Goal: Transaction & Acquisition: Purchase product/service

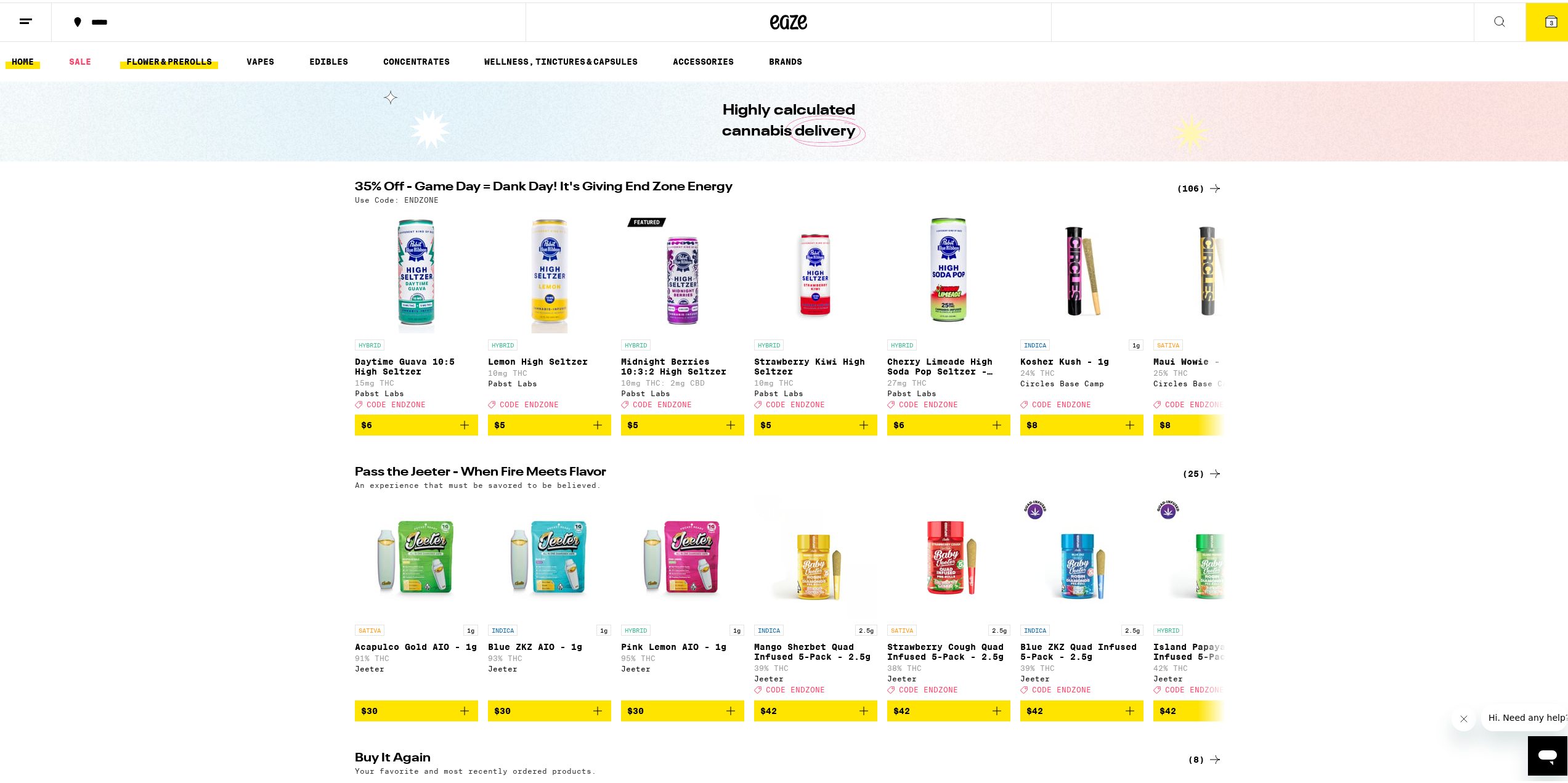
click at [176, 56] on link "FLOWER & PREROLLS" at bounding box center [169, 59] width 98 height 15
click at [64, 60] on link "SALE" at bounding box center [80, 59] width 35 height 15
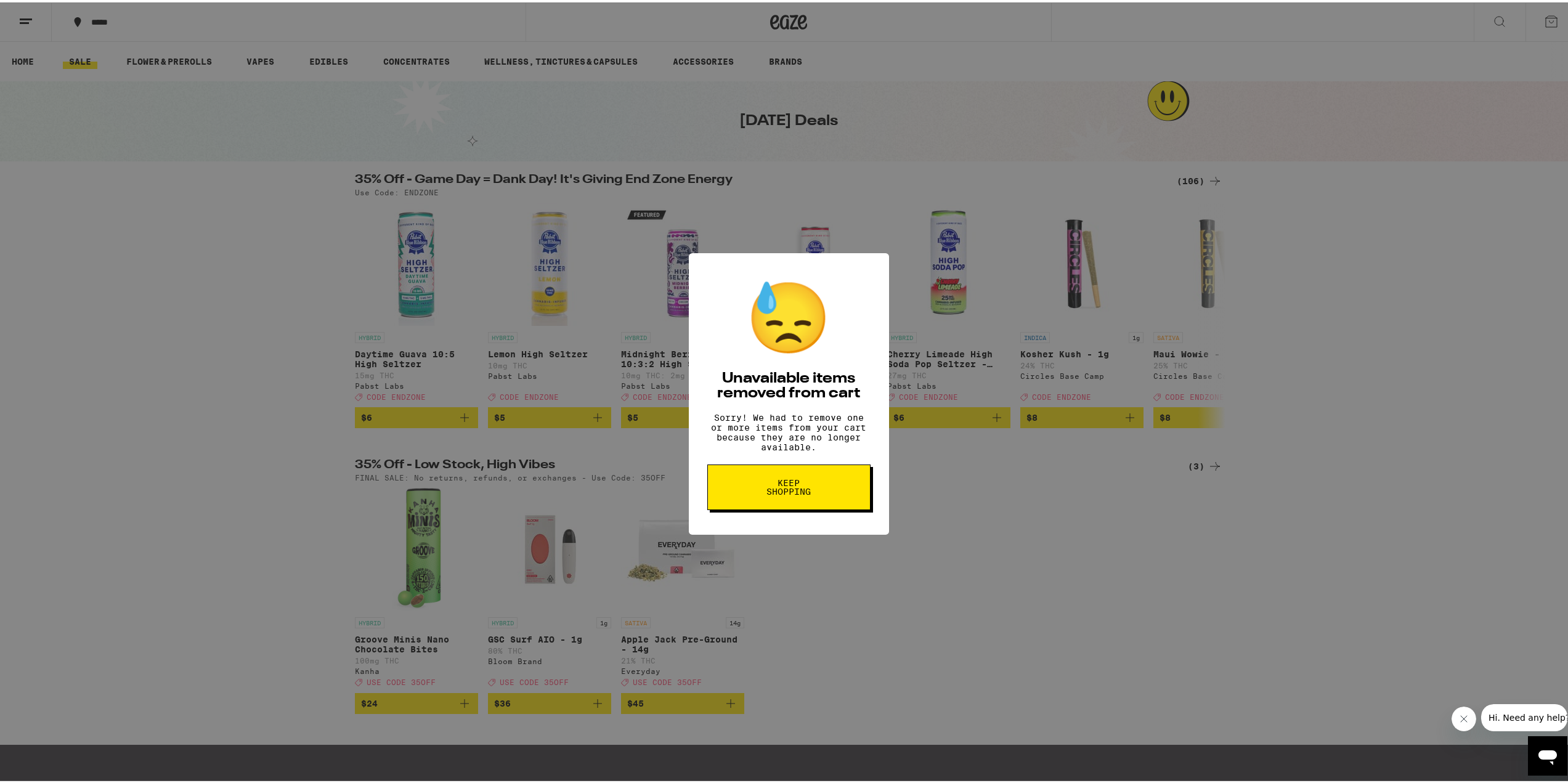
click at [814, 493] on span "Keep Shopping" at bounding box center [789, 484] width 64 height 17
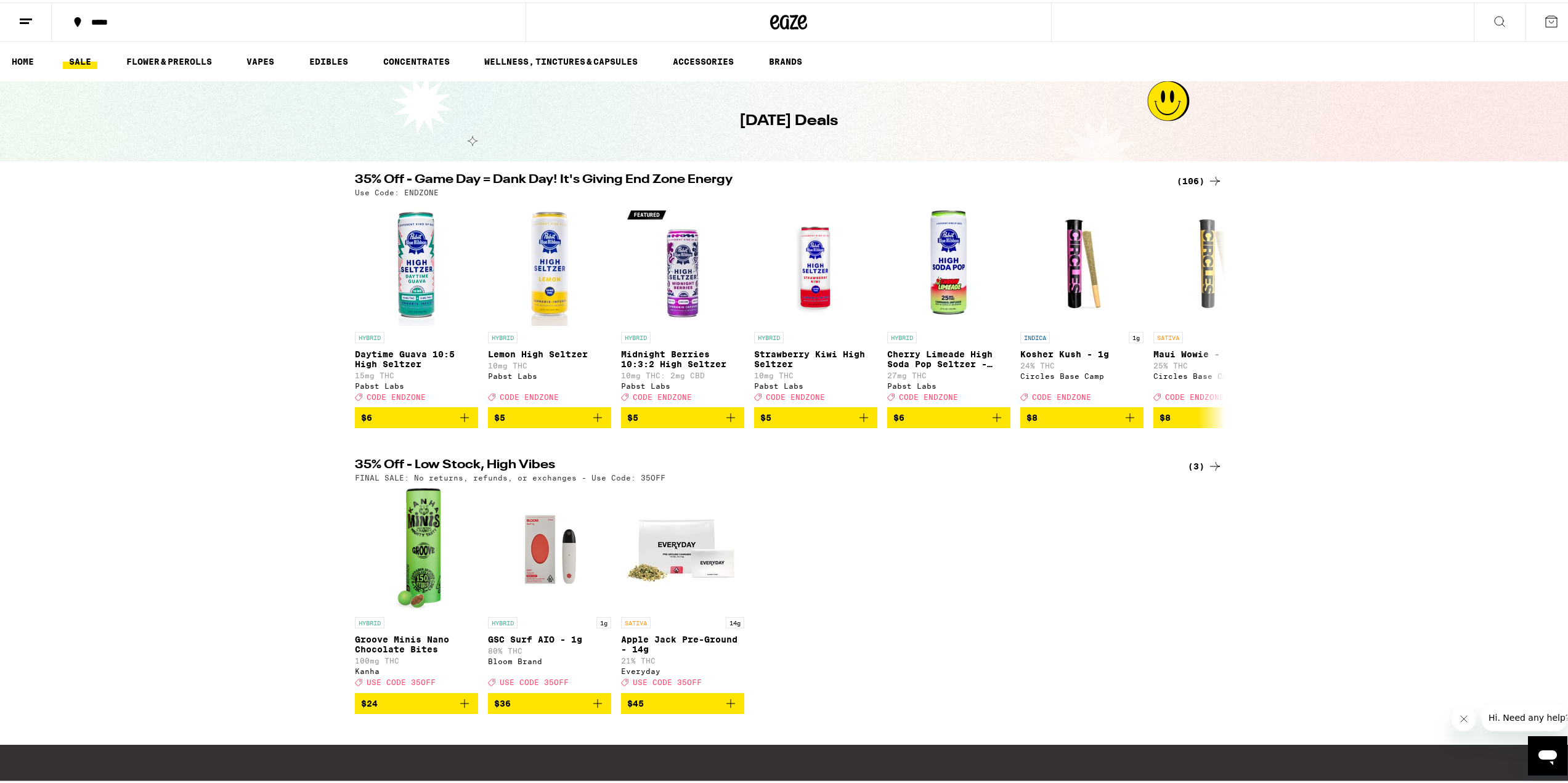
click at [86, 56] on link "SALE" at bounding box center [80, 59] width 35 height 15
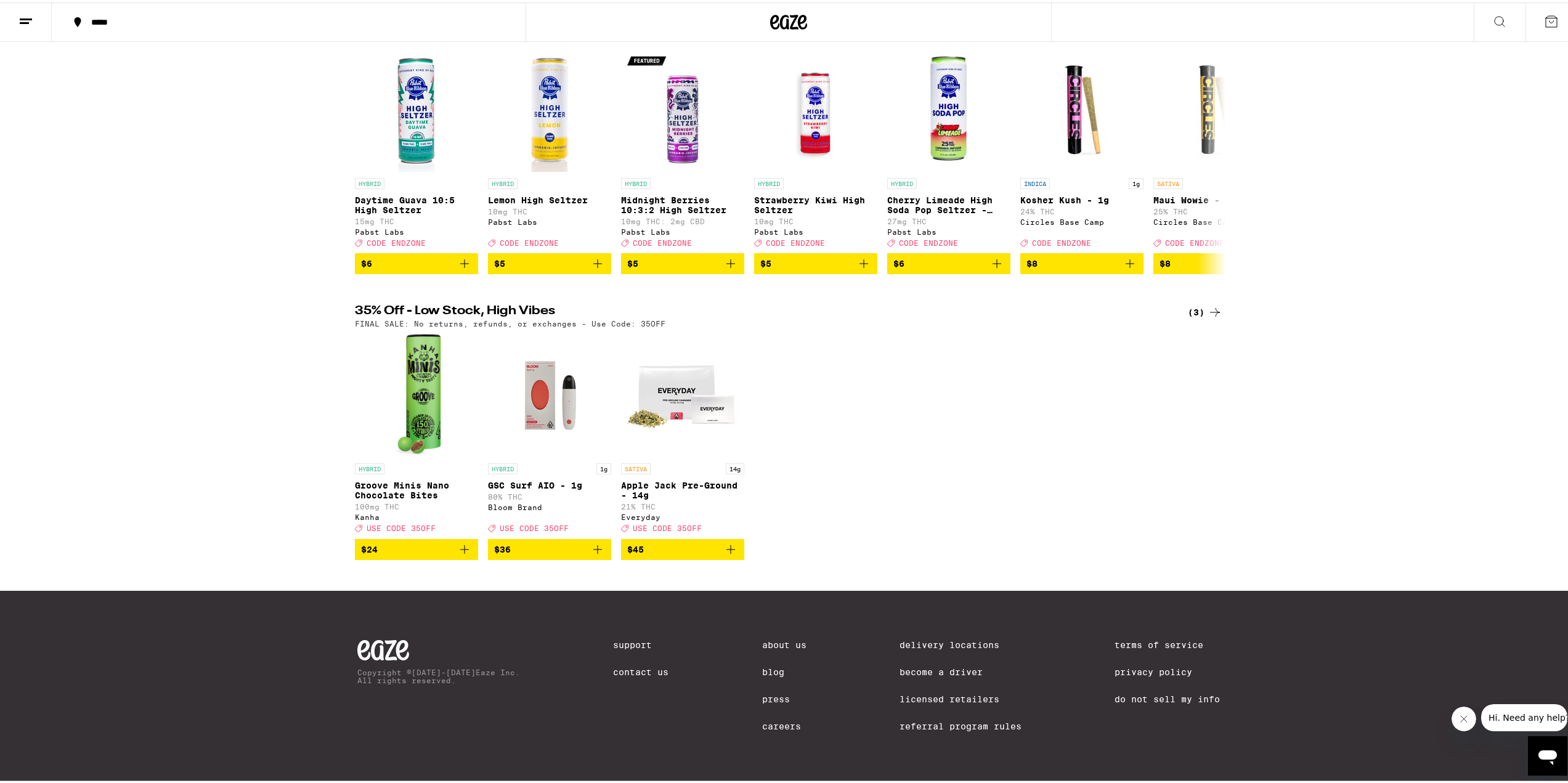
click at [677, 407] on img "Open page for Apple Jack Pre-Ground - 14g from Everyday" at bounding box center [682, 392] width 123 height 123
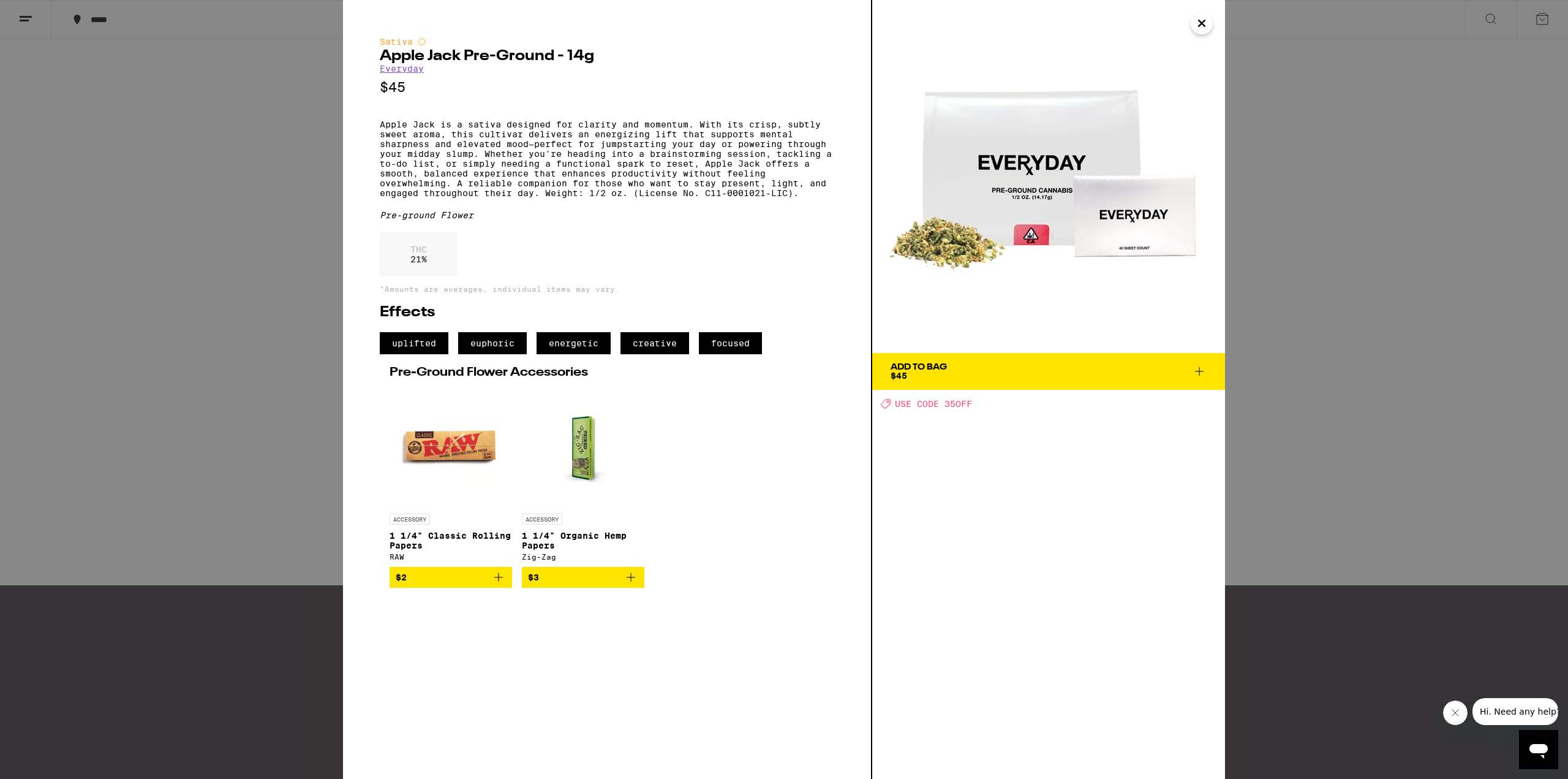
click at [305, 155] on div "Sativa Apple Jack Pre-Ground - 14g Everyday $45 Apple Jack is a sativa designed…" at bounding box center [784, 390] width 1568 height 779
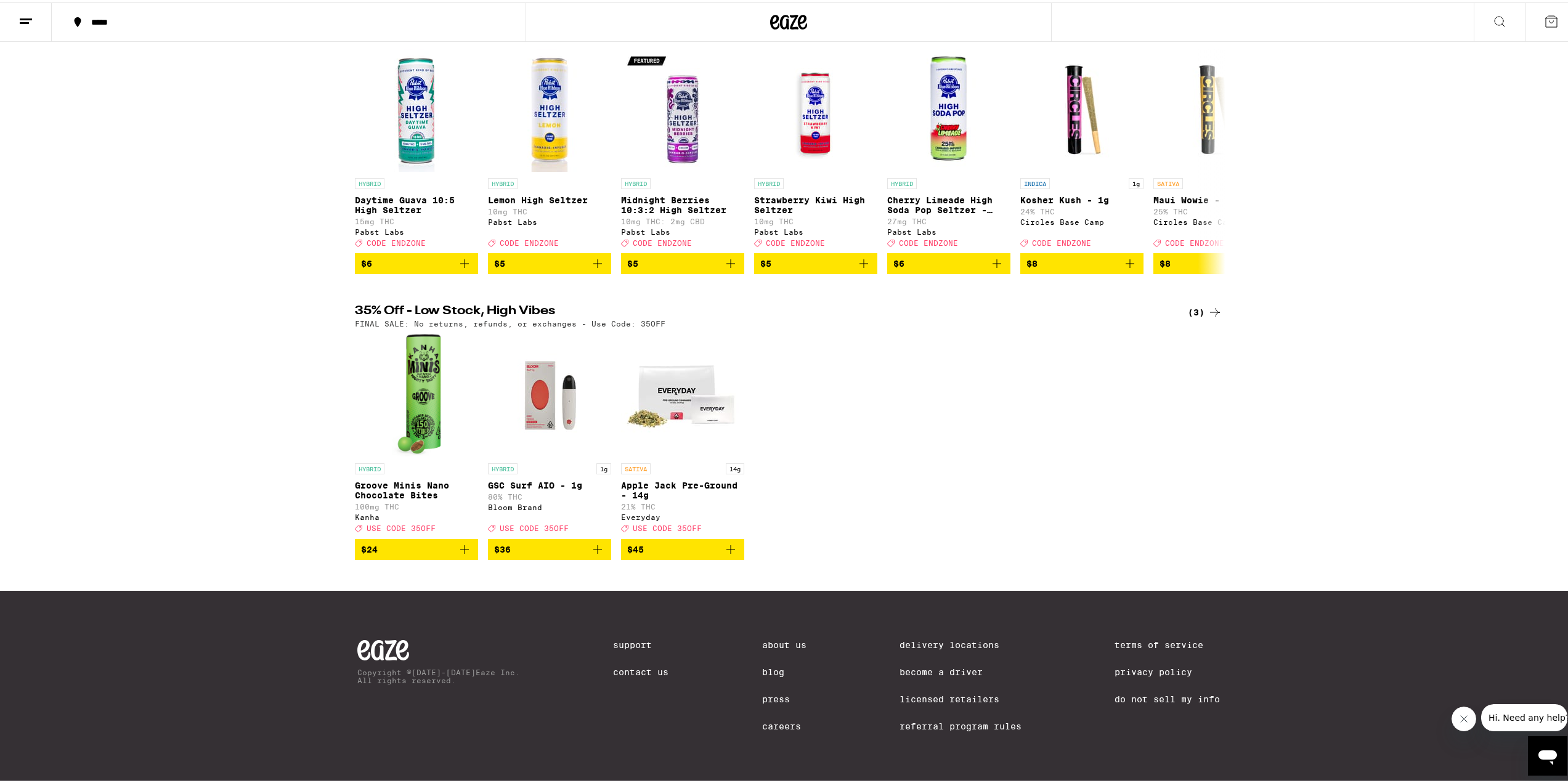
click at [107, 22] on div "*****" at bounding box center [294, 19] width 420 height 8
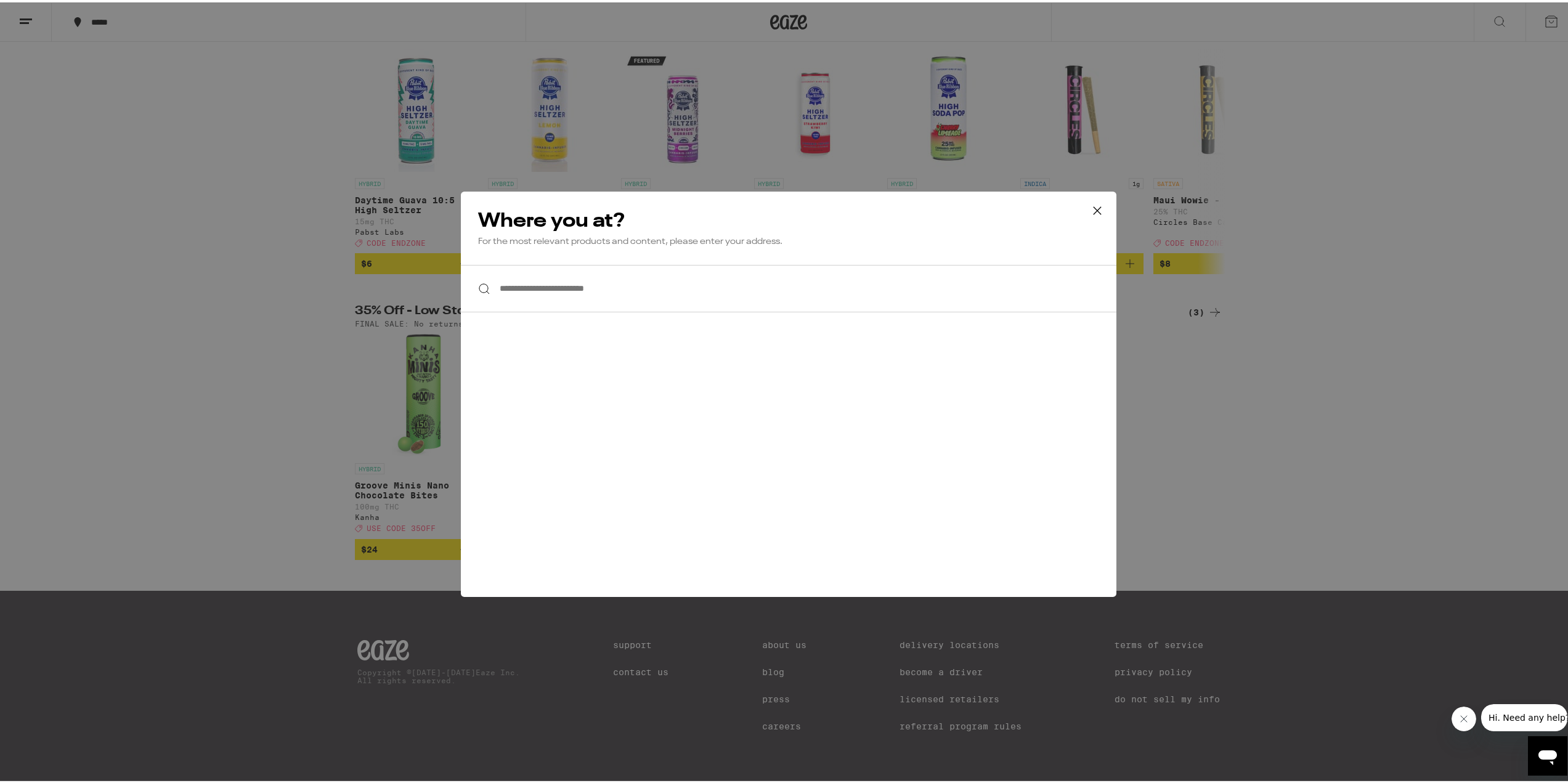
click at [107, 22] on div "**********" at bounding box center [789, 392] width 1577 height 783
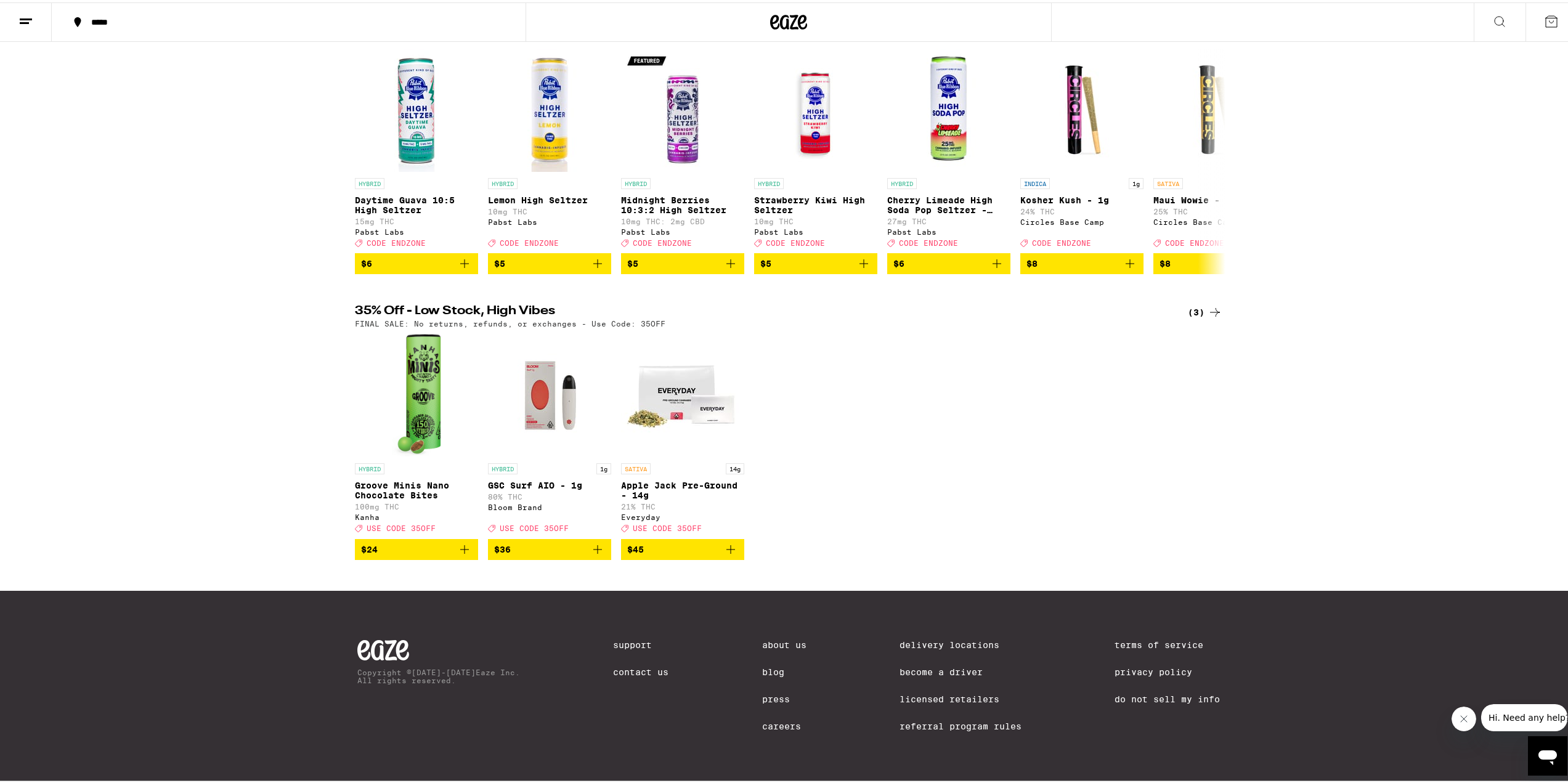
click at [123, 21] on div "*****" at bounding box center [294, 19] width 420 height 8
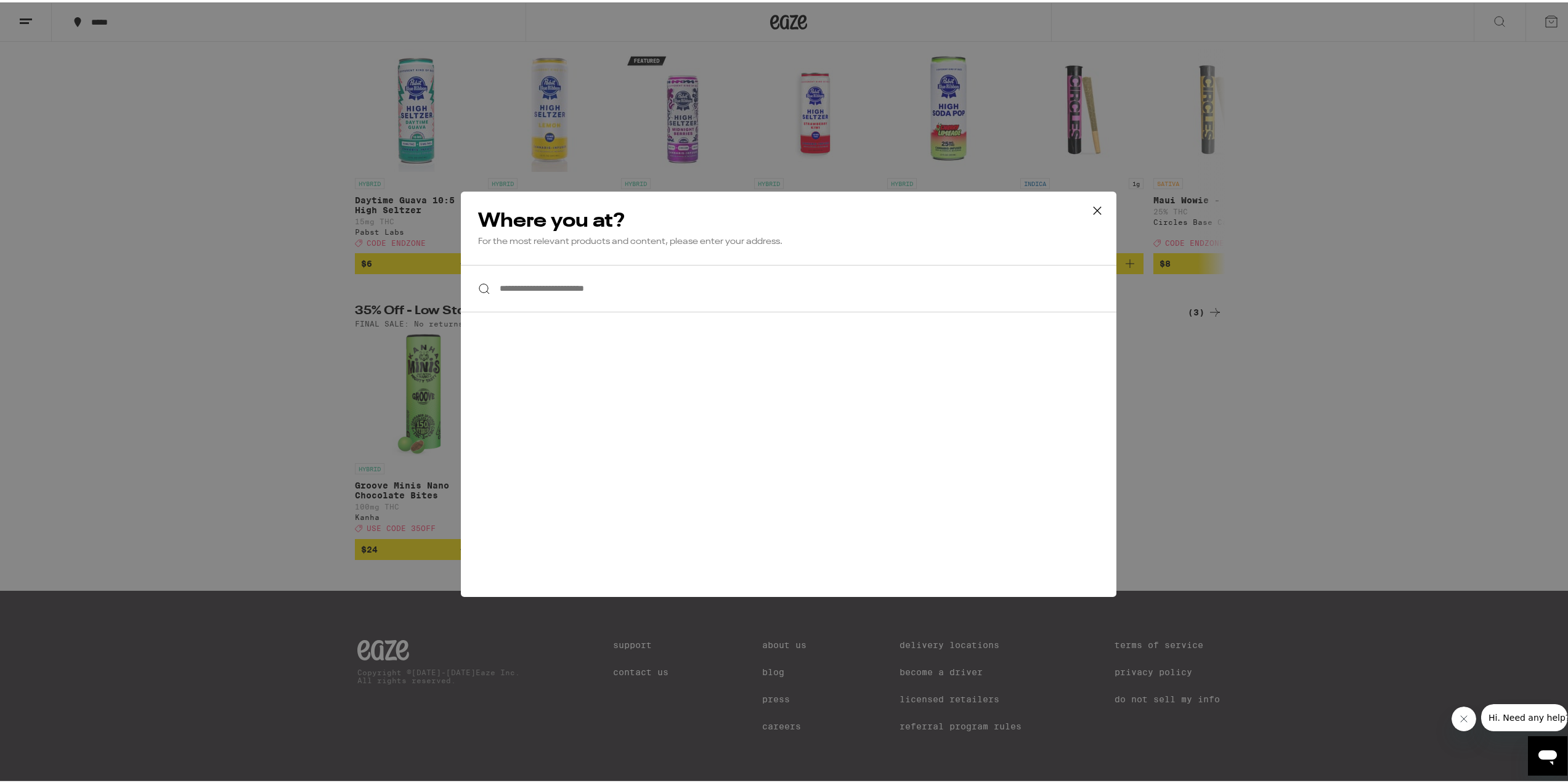
click at [568, 277] on input "**********" at bounding box center [789, 286] width 656 height 47
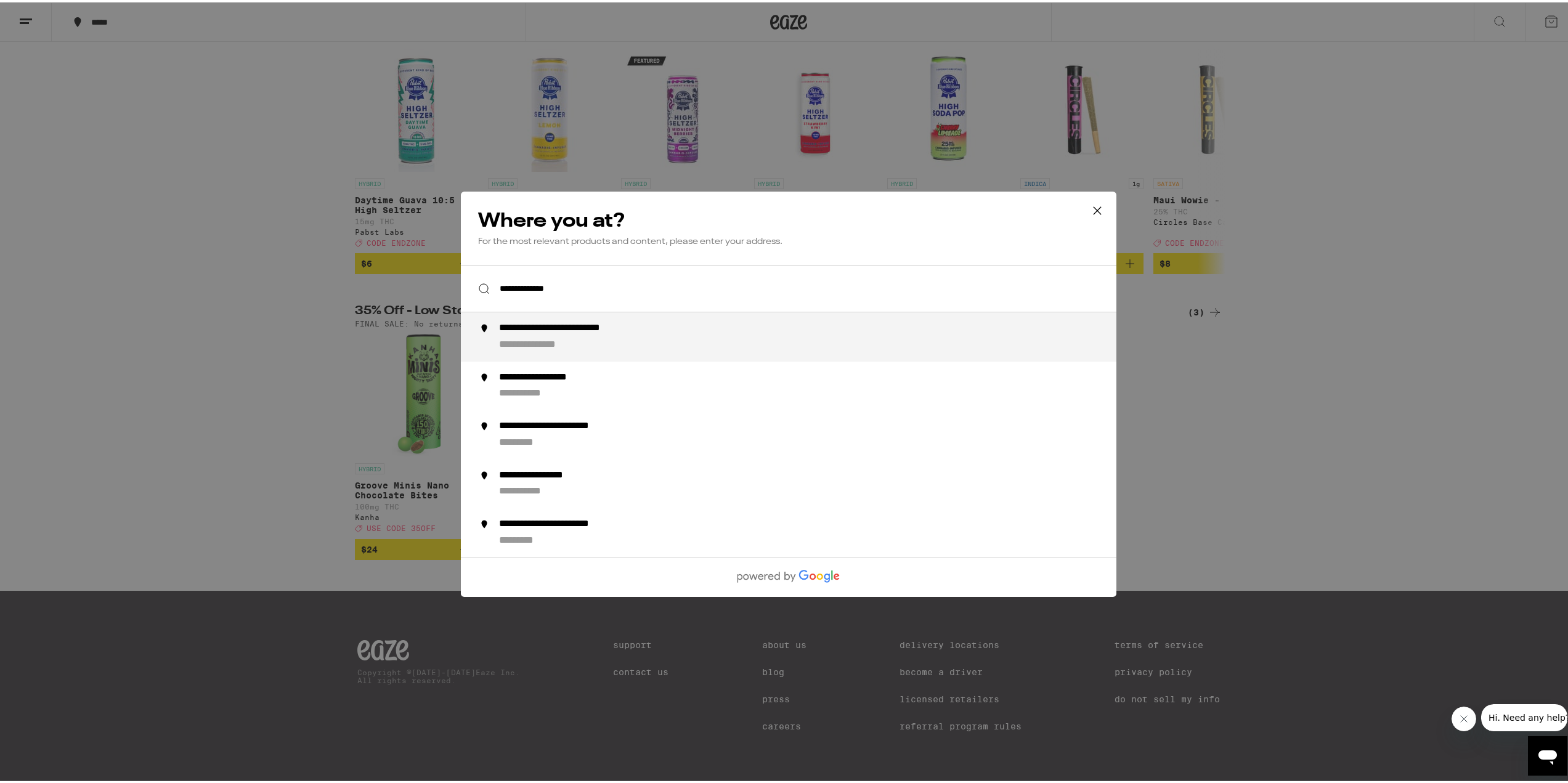
click at [582, 338] on div "**********" at bounding box center [546, 342] width 96 height 13
type input "**********"
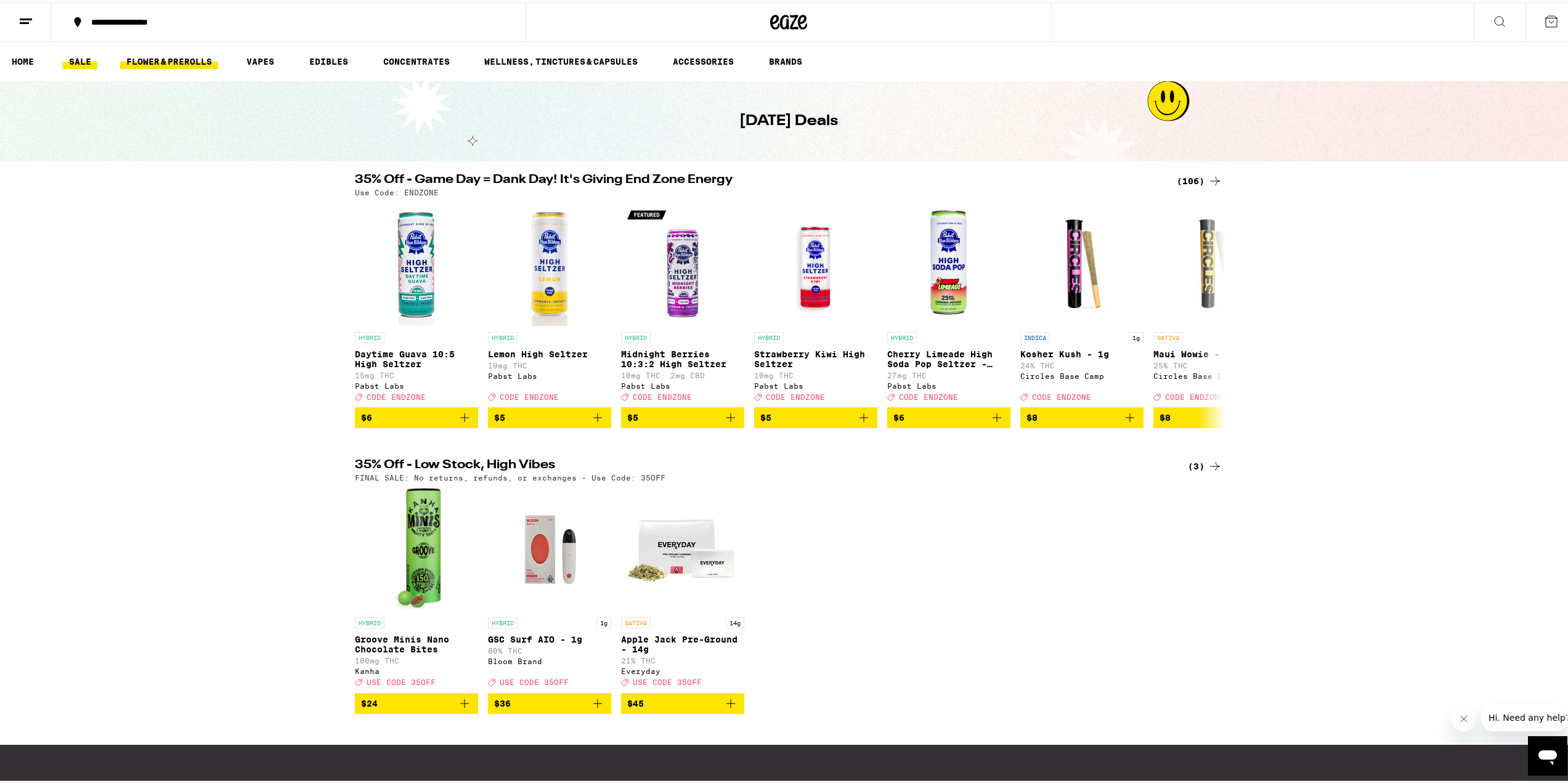
click at [195, 55] on link "FLOWER & PREROLLS" at bounding box center [169, 59] width 98 height 15
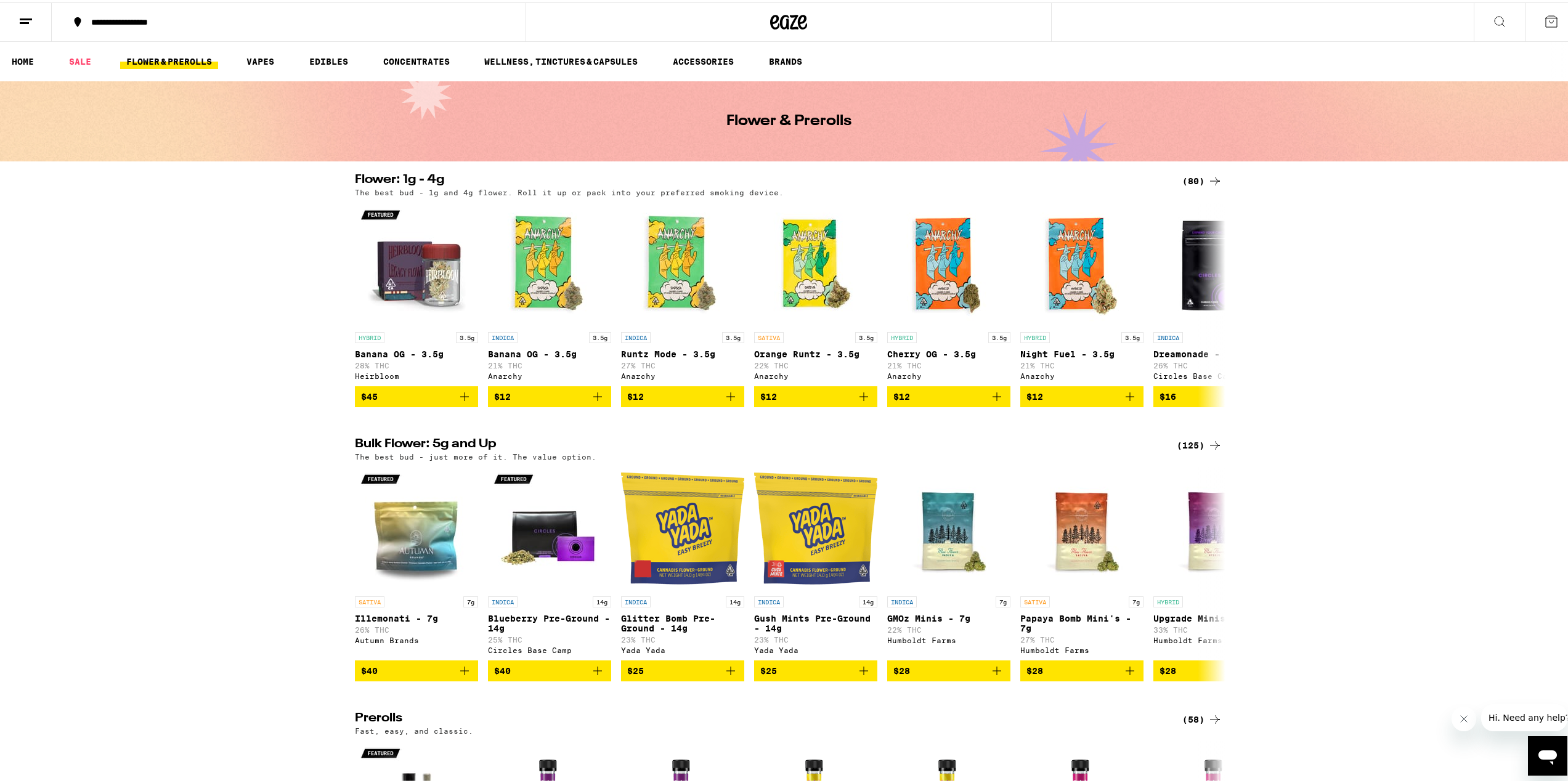
click at [1207, 451] on icon at bounding box center [1215, 442] width 15 height 15
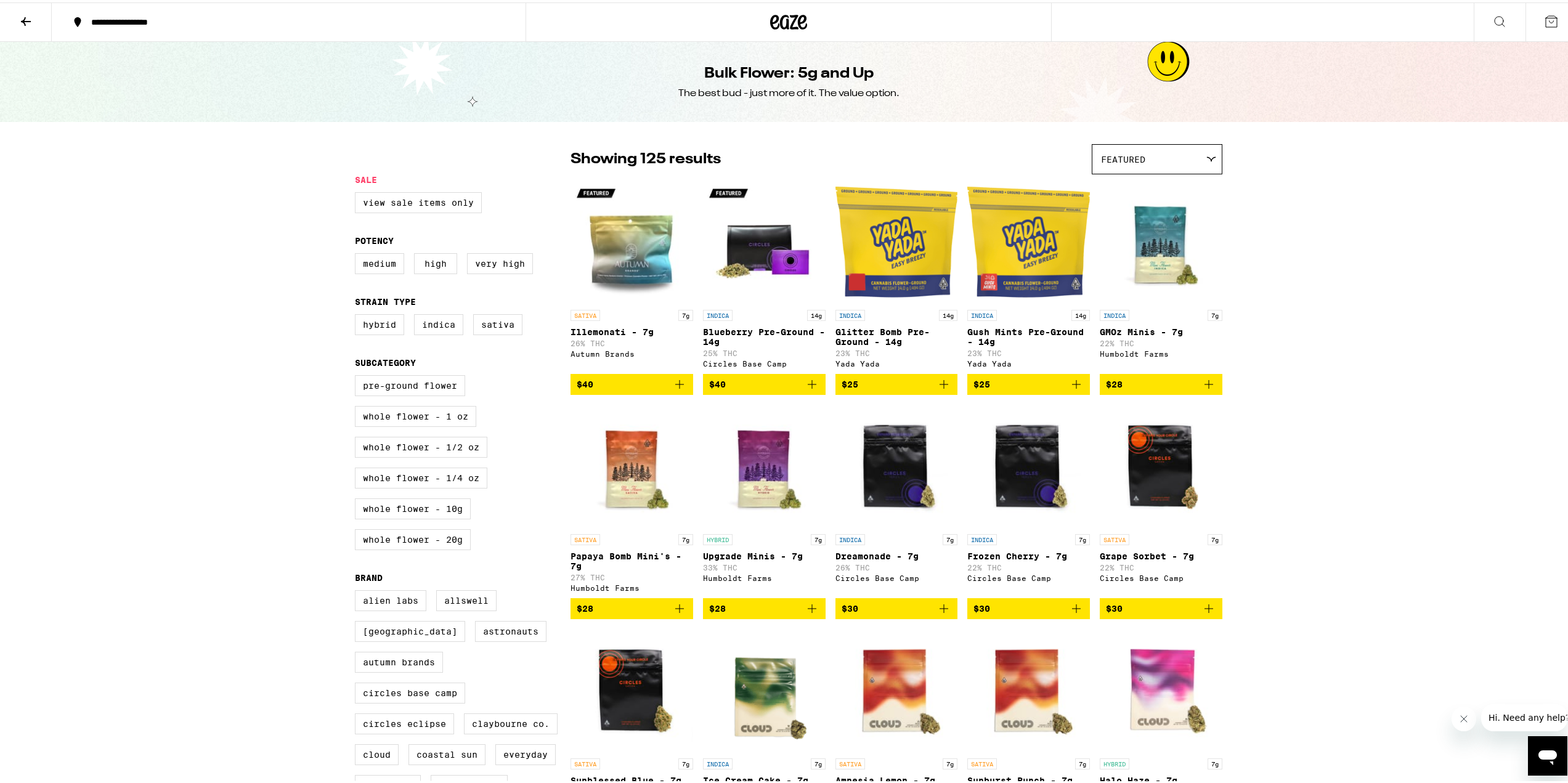
click at [1167, 157] on div "Featured" at bounding box center [1157, 157] width 129 height 29
click at [1153, 216] on span "Price: Low to High" at bounding box center [1156, 213] width 112 height 27
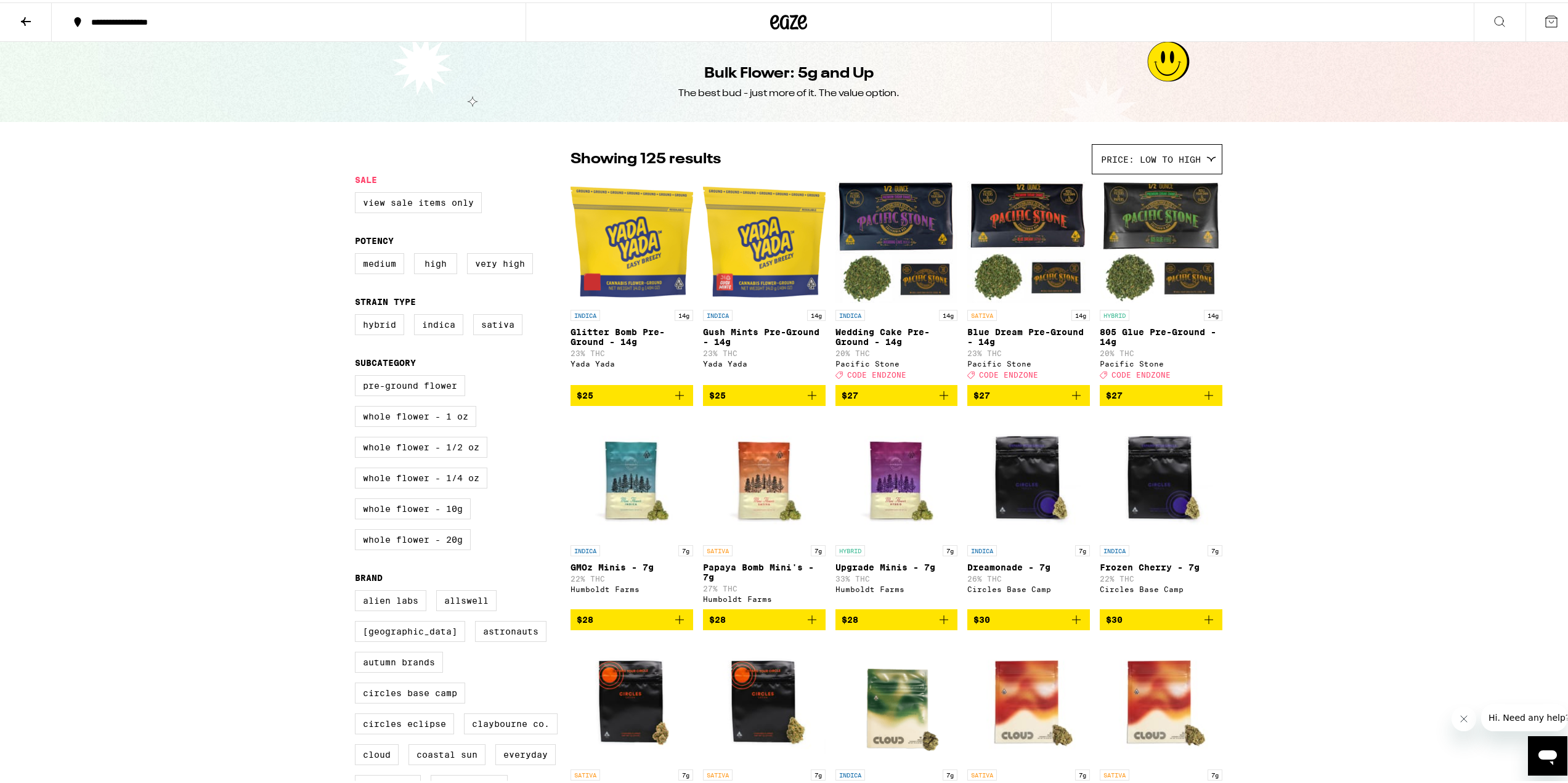
click at [1197, 159] on div "Price: Low to High" at bounding box center [1157, 157] width 129 height 29
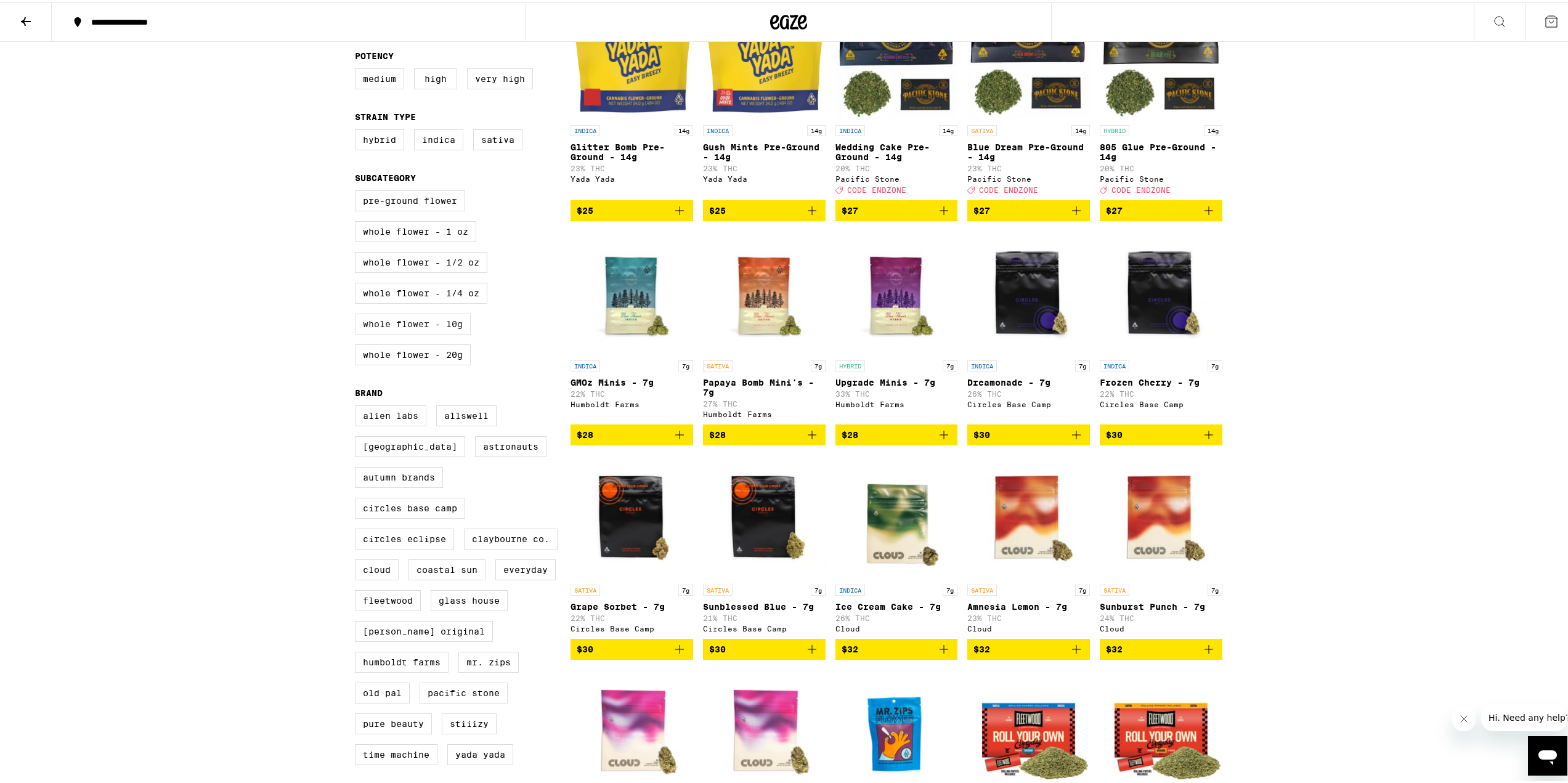
click at [405, 332] on label "Whole Flower - 10g" at bounding box center [412, 321] width 116 height 21
click at [358, 190] on input "Whole Flower - 10g" at bounding box center [357, 189] width 1 height 1
checkbox input "true"
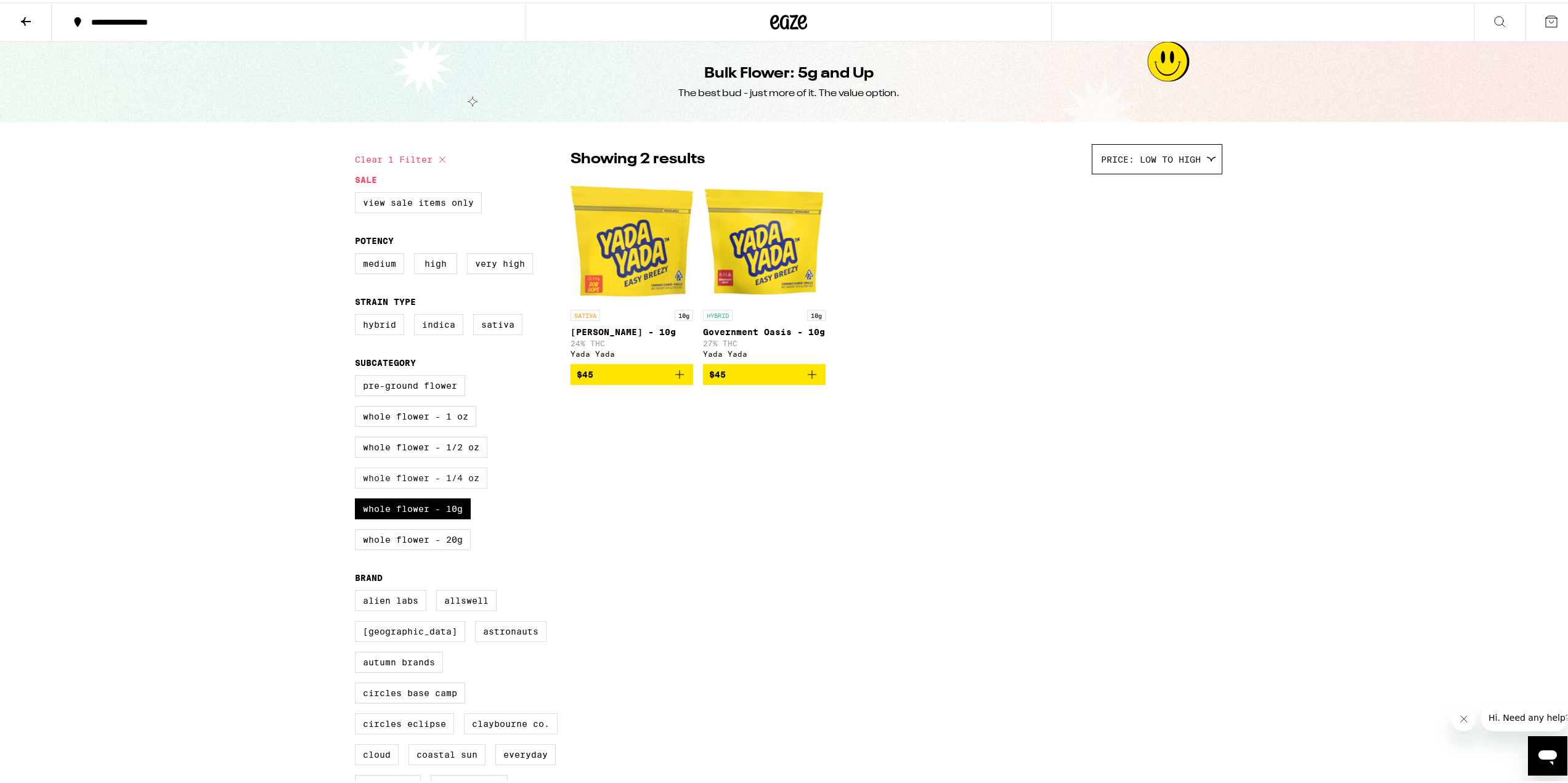
click at [433, 486] on label "Whole Flower - 1/4 oz" at bounding box center [421, 475] width 132 height 21
click at [358, 375] on input "Whole Flower - 1/4 oz" at bounding box center [357, 374] width 1 height 1
checkbox input "true"
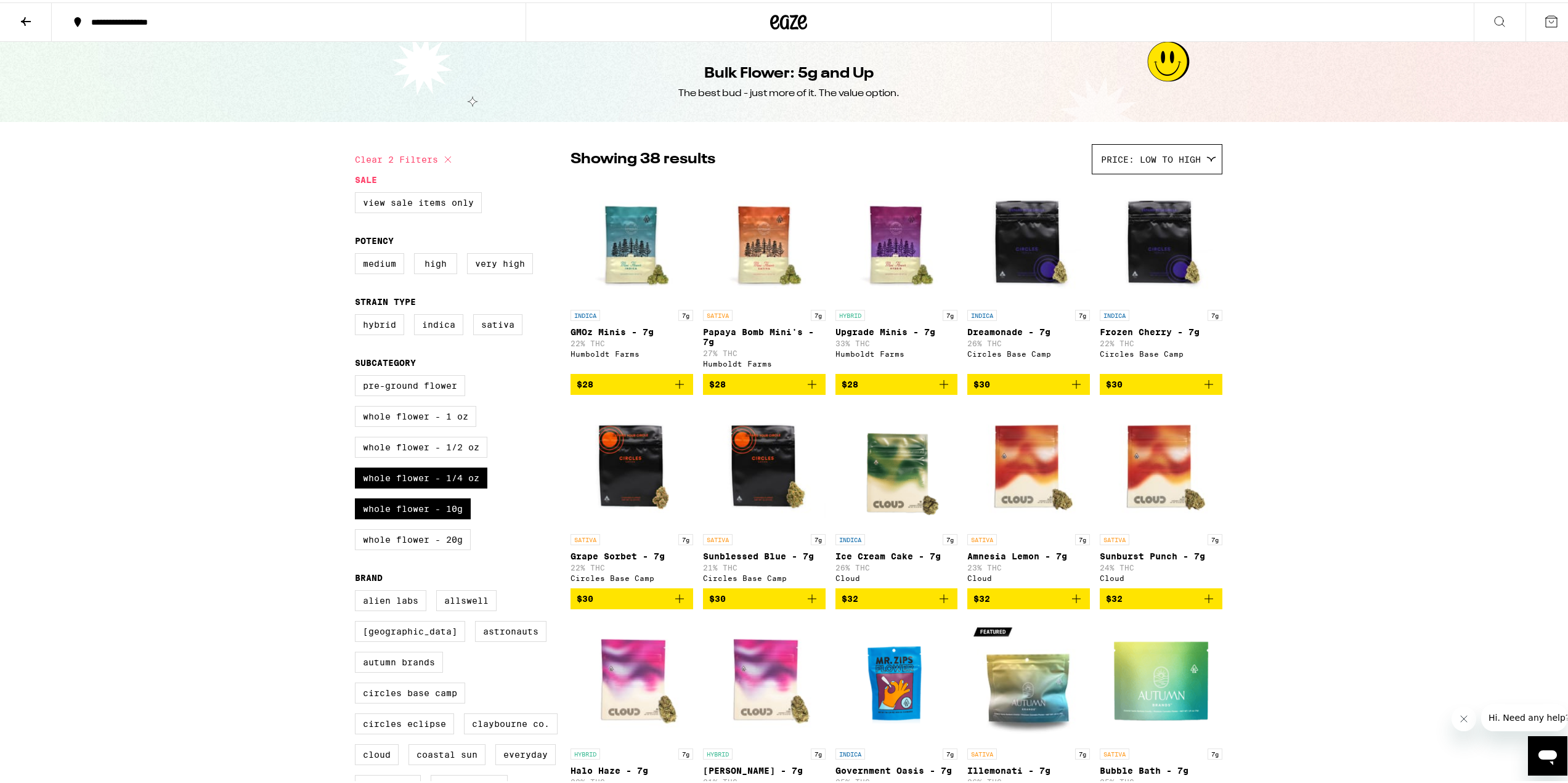
drag, startPoint x: 443, startPoint y: 265, endPoint x: 453, endPoint y: 265, distance: 10.0
click at [444, 265] on label "High" at bounding box center [435, 260] width 43 height 21
click at [358, 253] on input "High" at bounding box center [357, 252] width 1 height 1
checkbox input "true"
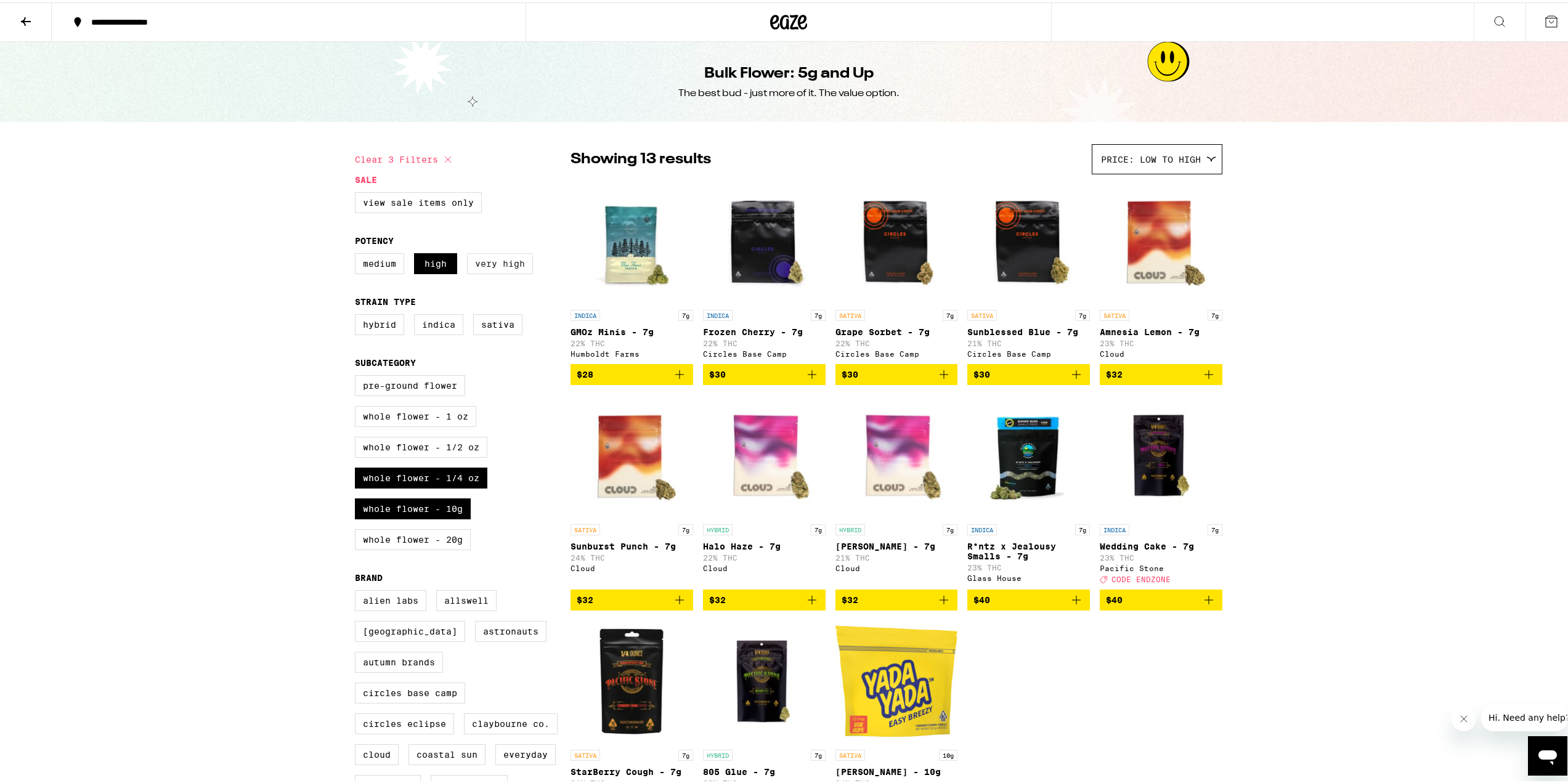
click at [498, 266] on label "Very High" at bounding box center [500, 260] width 66 height 21
click at [358, 253] on input "Very High" at bounding box center [357, 252] width 1 height 1
checkbox input "true"
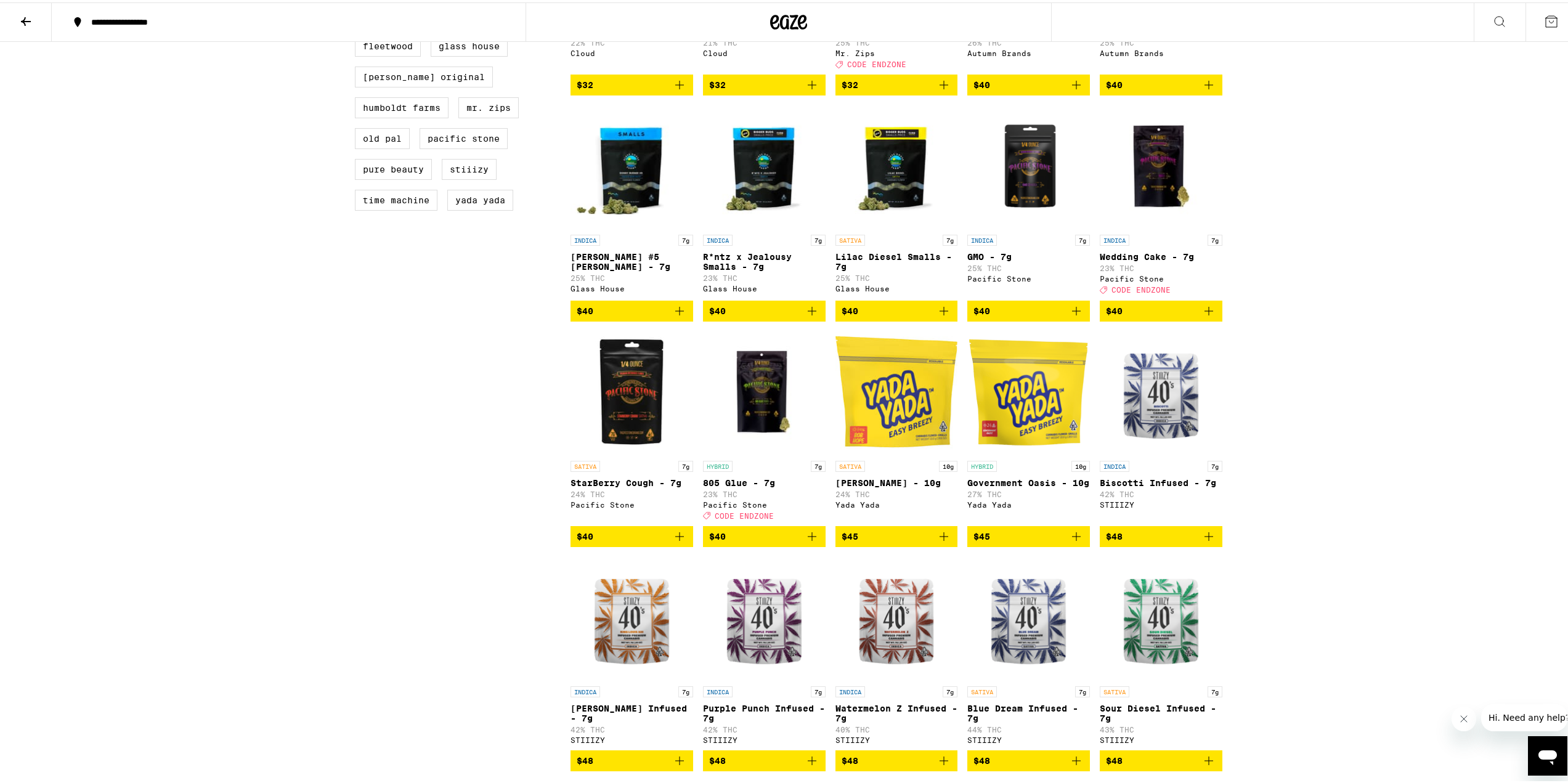
scroll to position [862, 0]
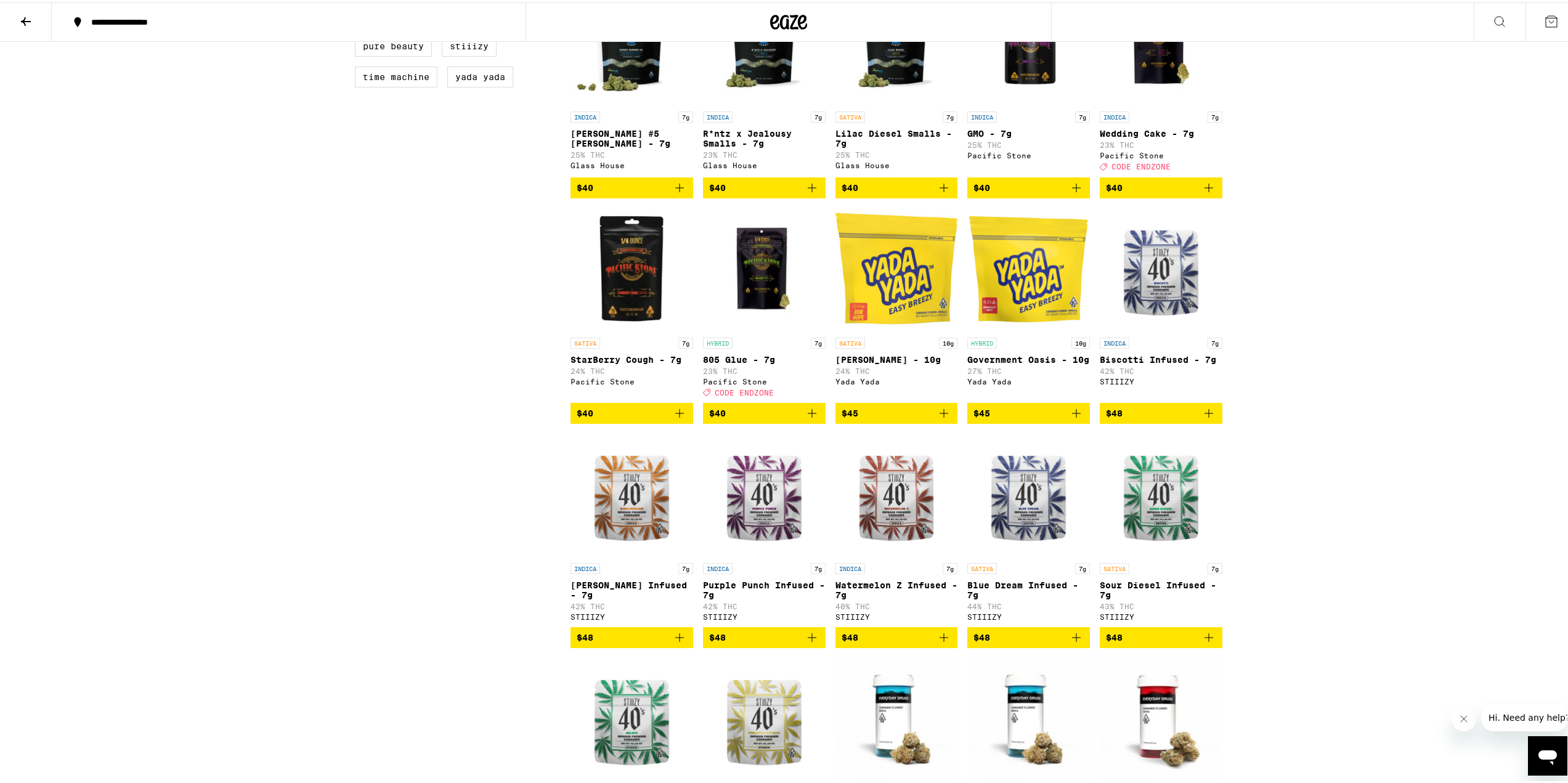
click at [1345, 147] on div "**********" at bounding box center [789, 228] width 1577 height 2180
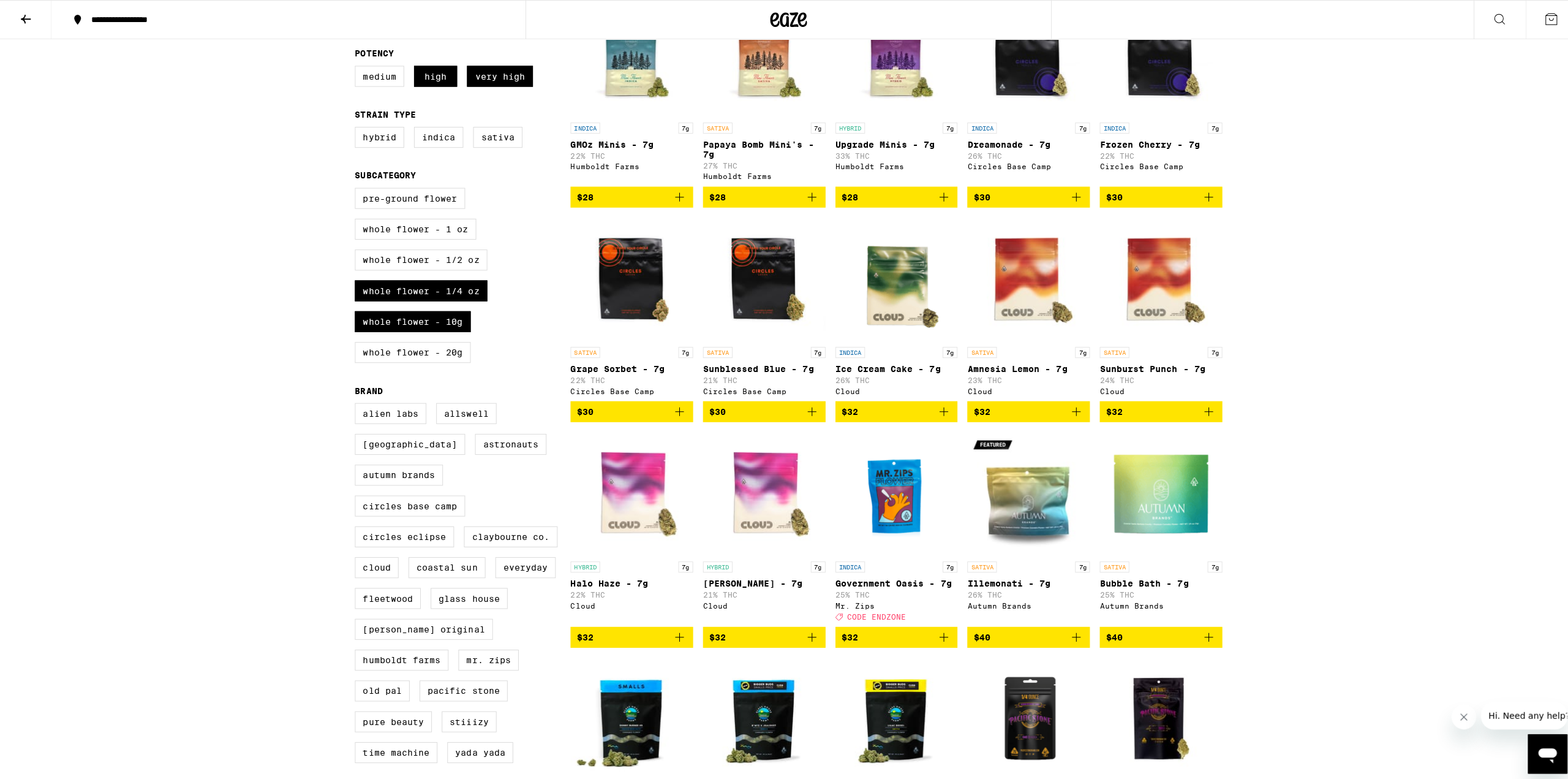
scroll to position [0, 0]
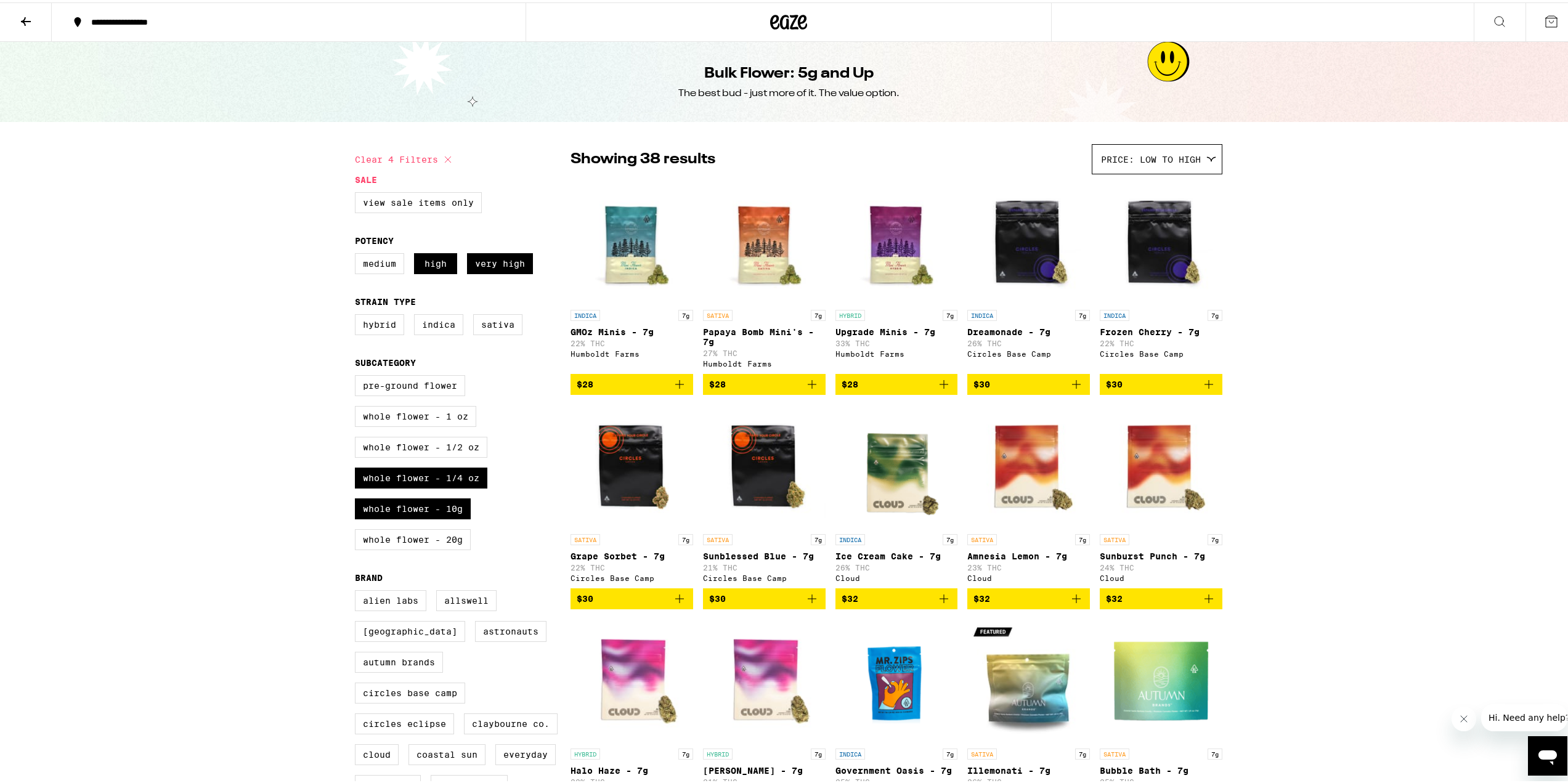
drag, startPoint x: 397, startPoint y: 156, endPoint x: 381, endPoint y: 149, distance: 17.5
click at [397, 156] on button "Clear 4 filters" at bounding box center [405, 158] width 100 height 31
checkbox input "false"
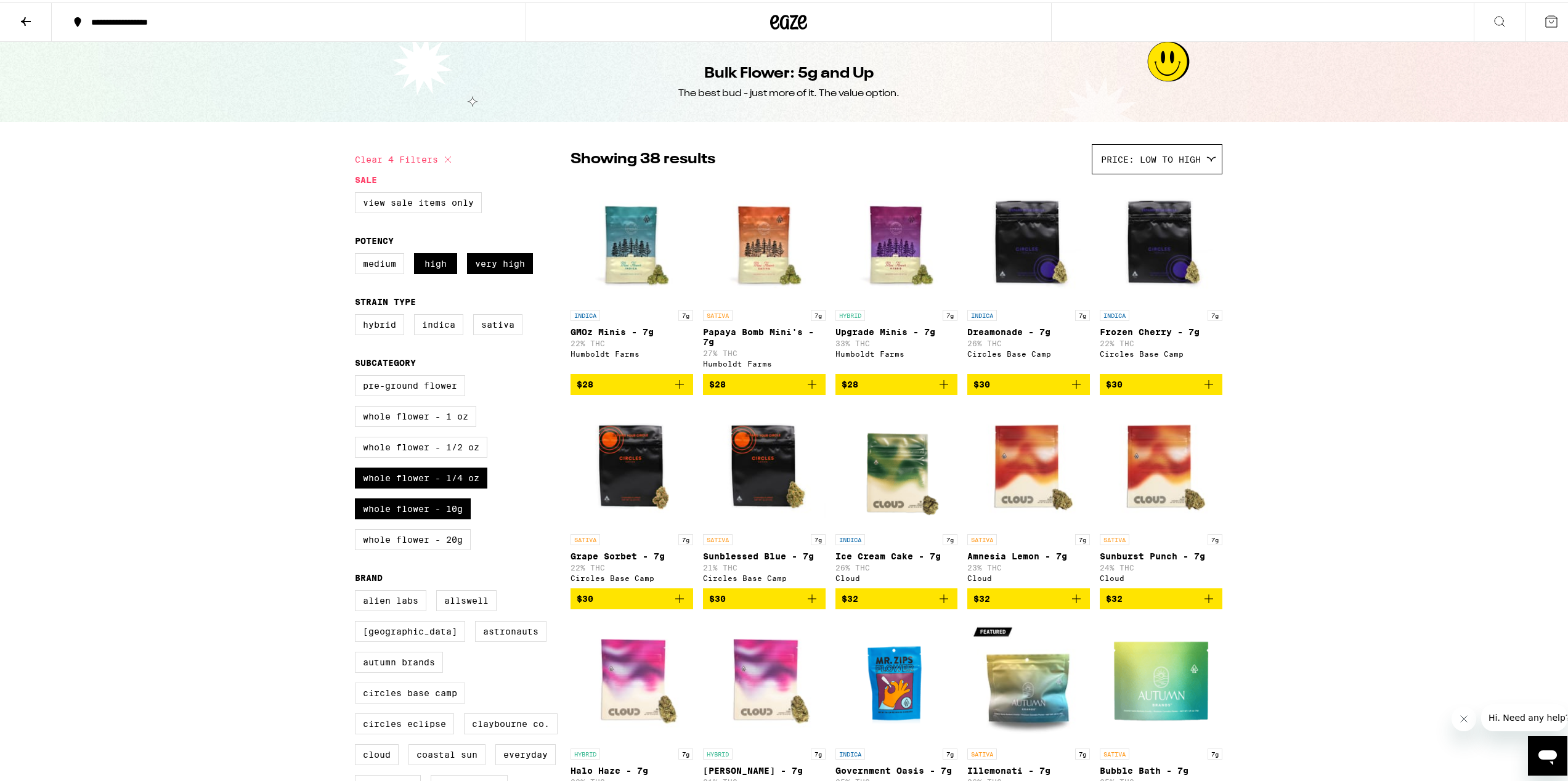
checkbox input "false"
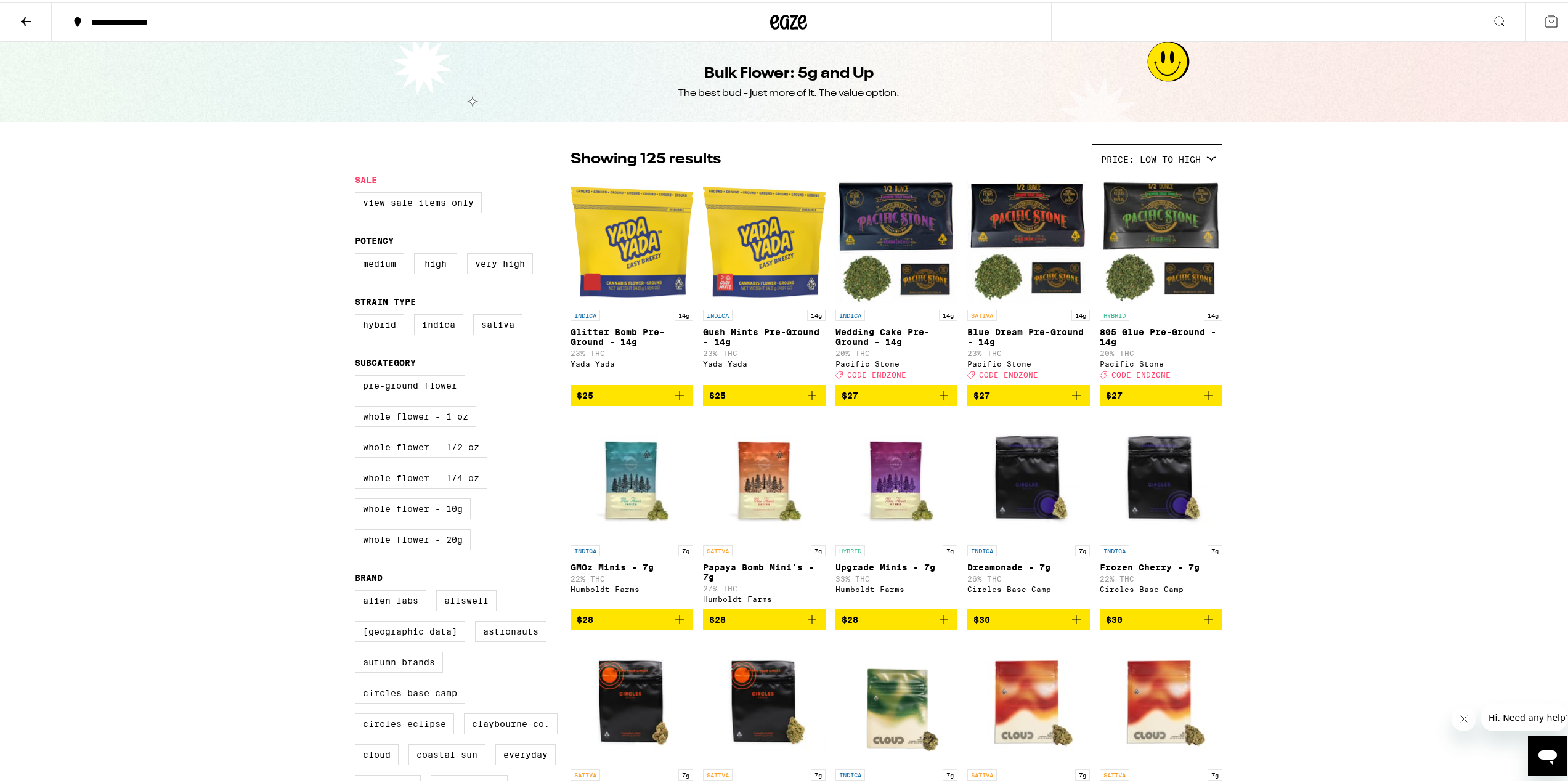
click at [948, 81] on div "Bulk Flower: 5g and Up The best bud - just more of it. The value option." at bounding box center [789, 79] width 473 height 80
click at [764, 64] on h1 "Bulk Flower: 5g and Up" at bounding box center [789, 71] width 169 height 21
click at [798, 25] on icon at bounding box center [802, 20] width 9 height 15
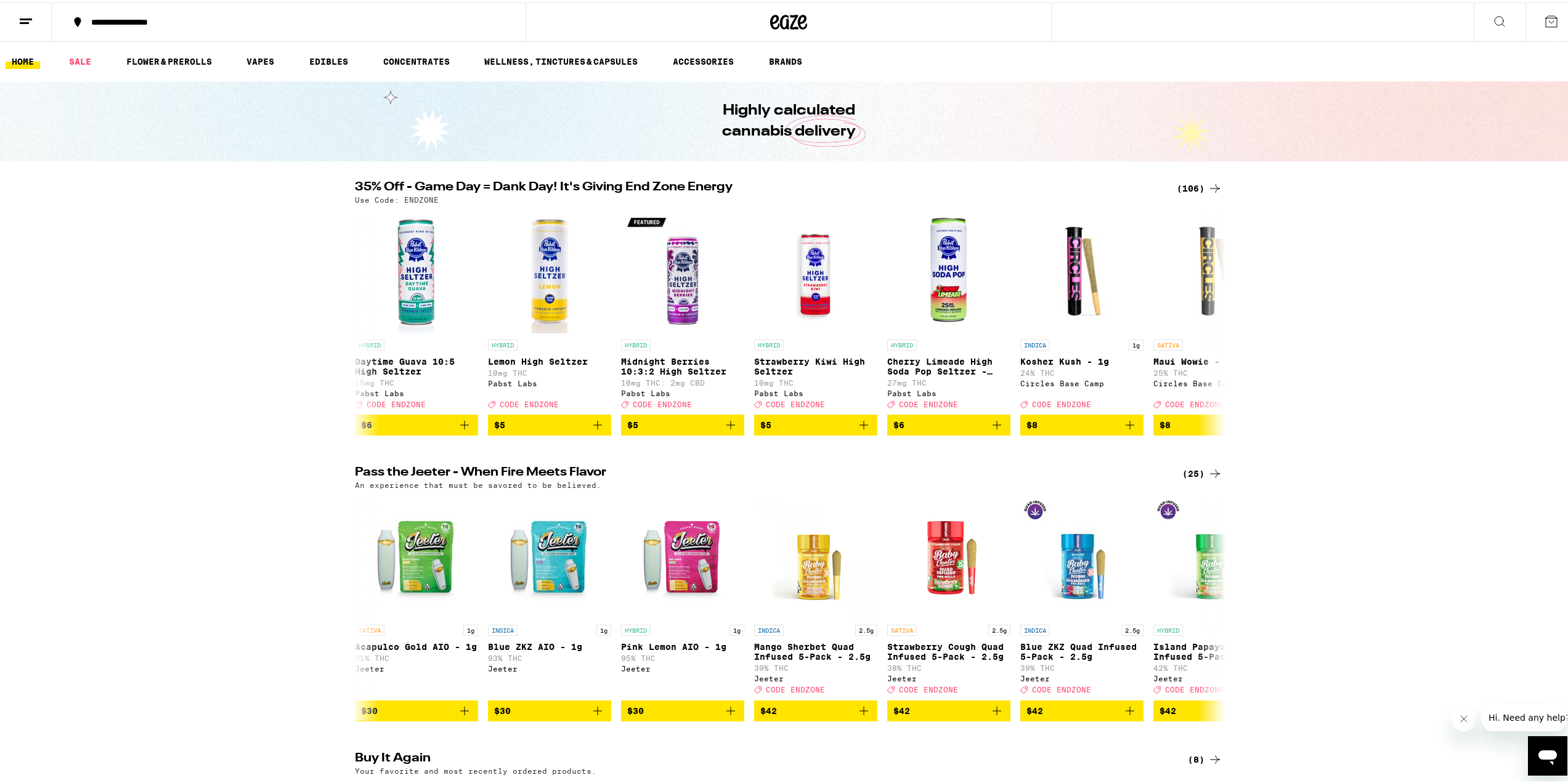
click at [1481, 15] on button at bounding box center [1499, 20] width 52 height 39
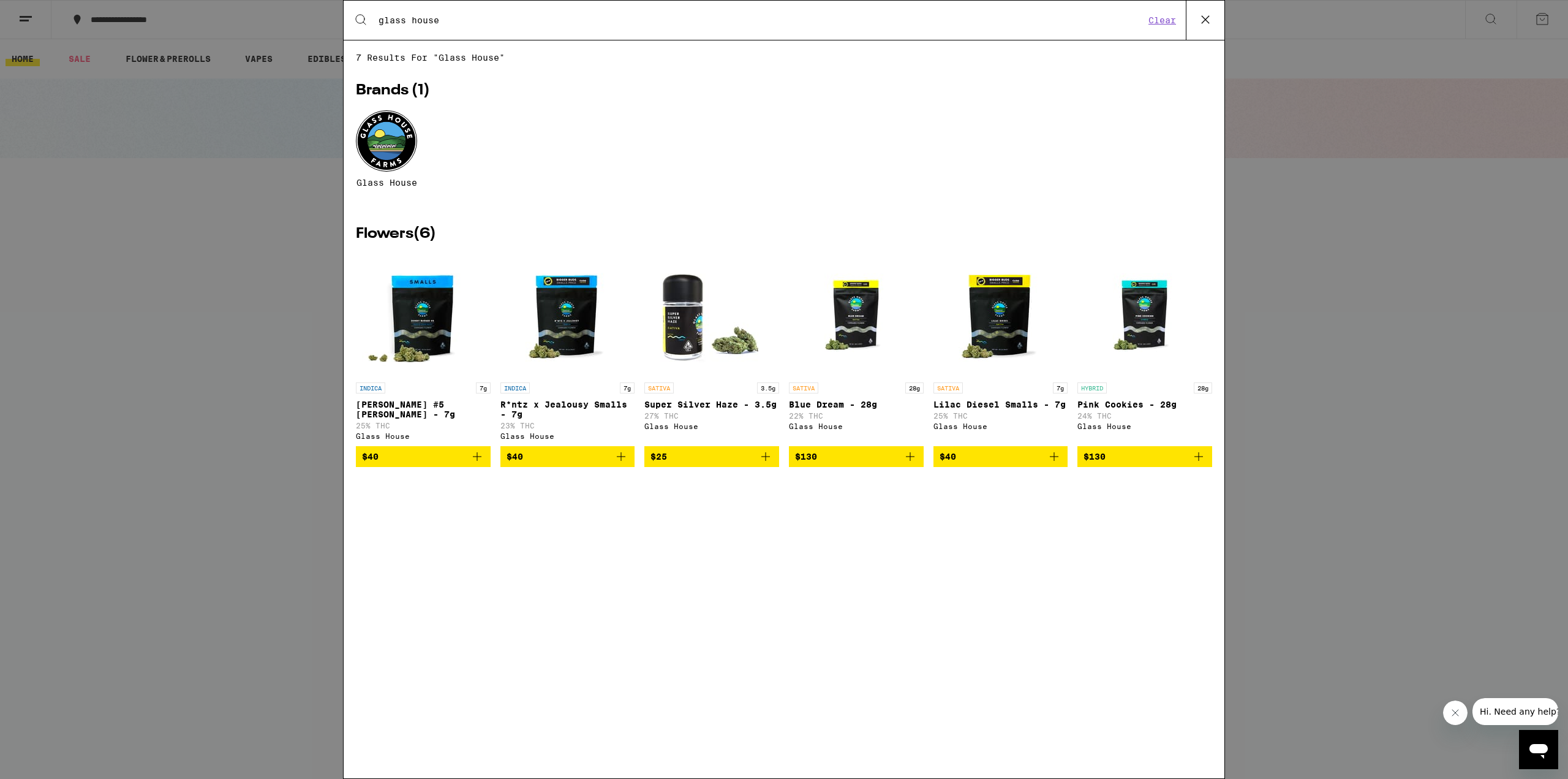
type input "glass house"
click at [374, 124] on div at bounding box center [387, 141] width 62 height 62
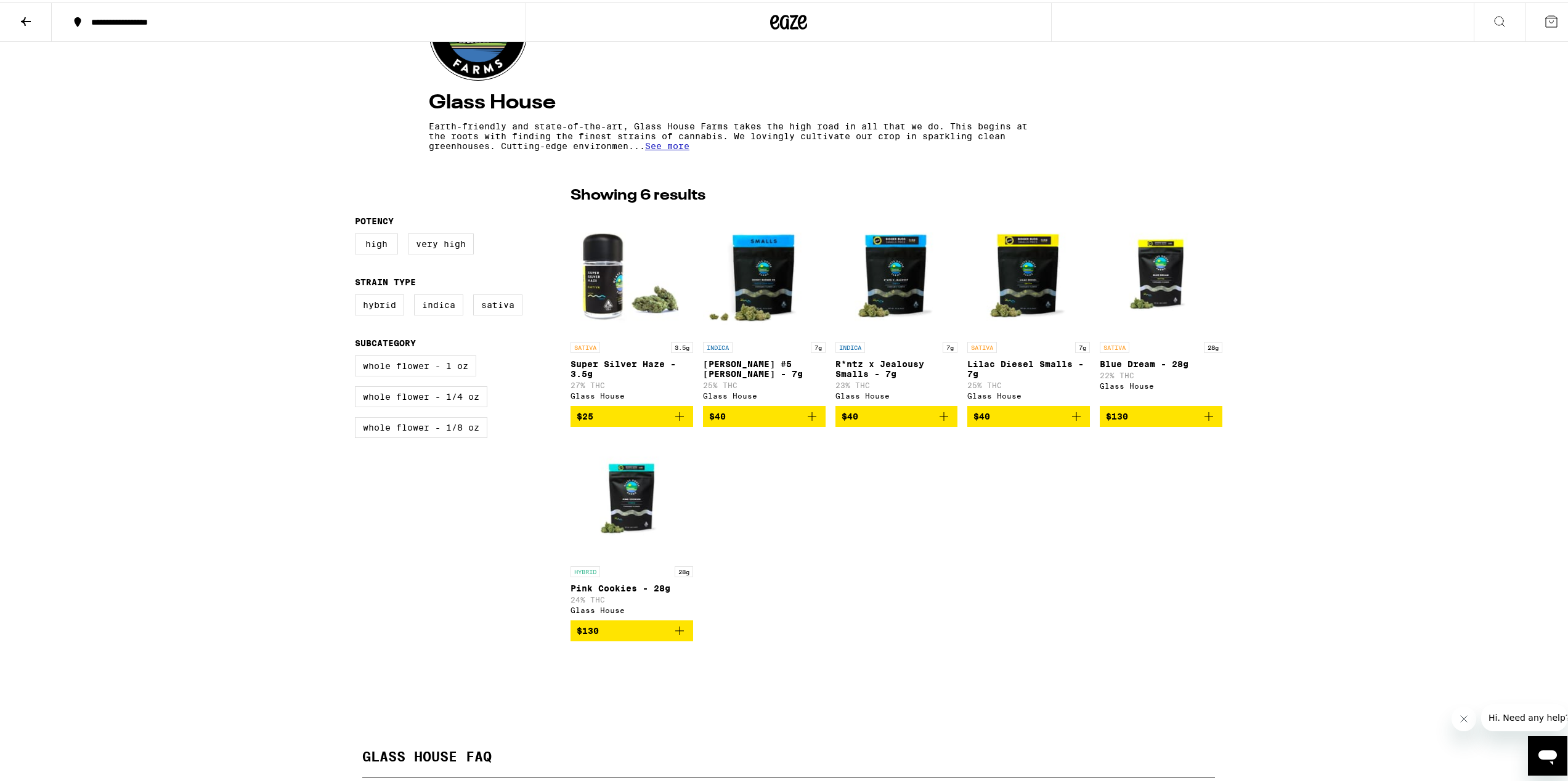
scroll to position [247, 0]
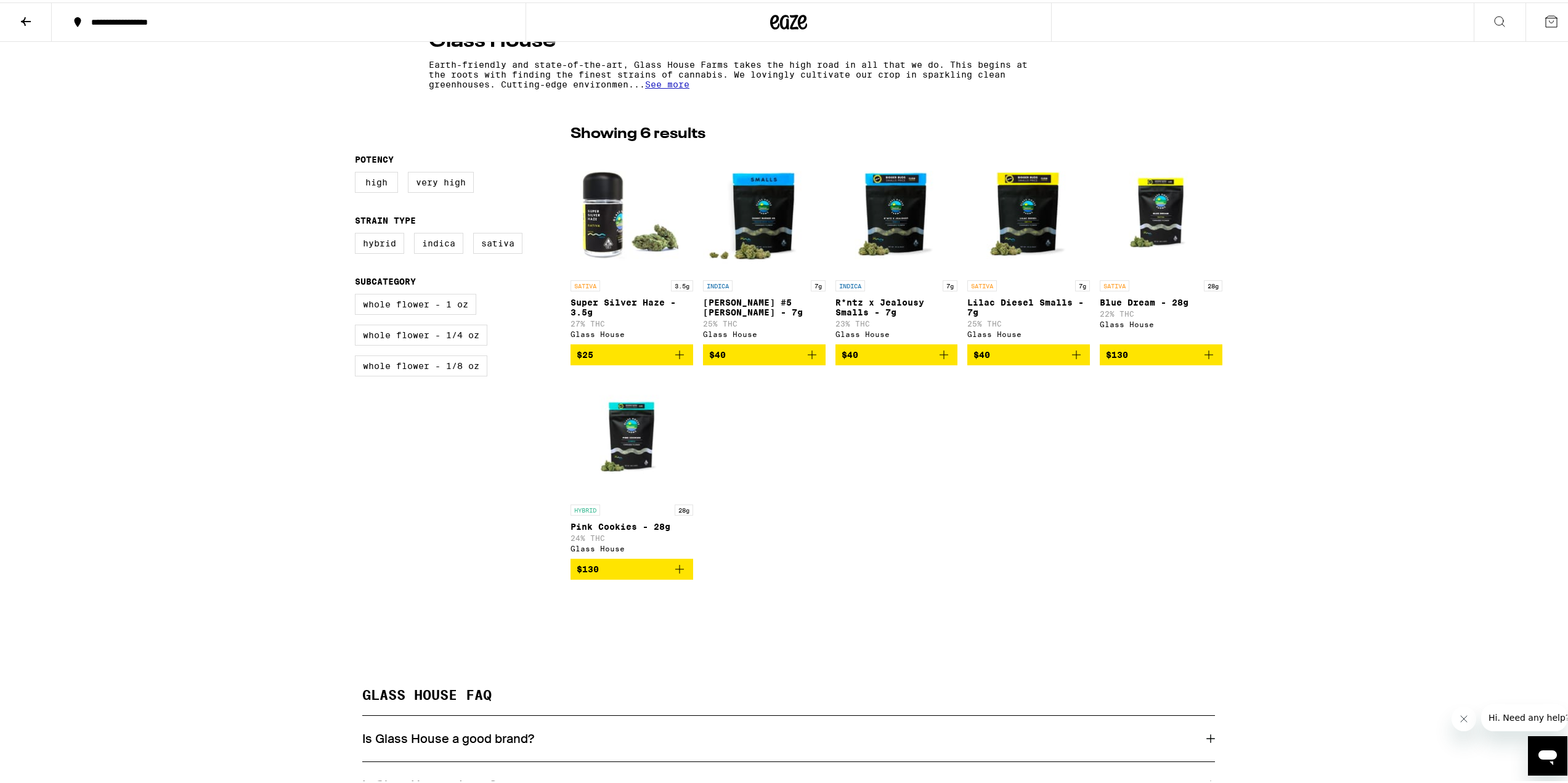
click at [635, 465] on img "Open page for Pink Cookies - 28g from Glass House" at bounding box center [631, 433] width 123 height 123
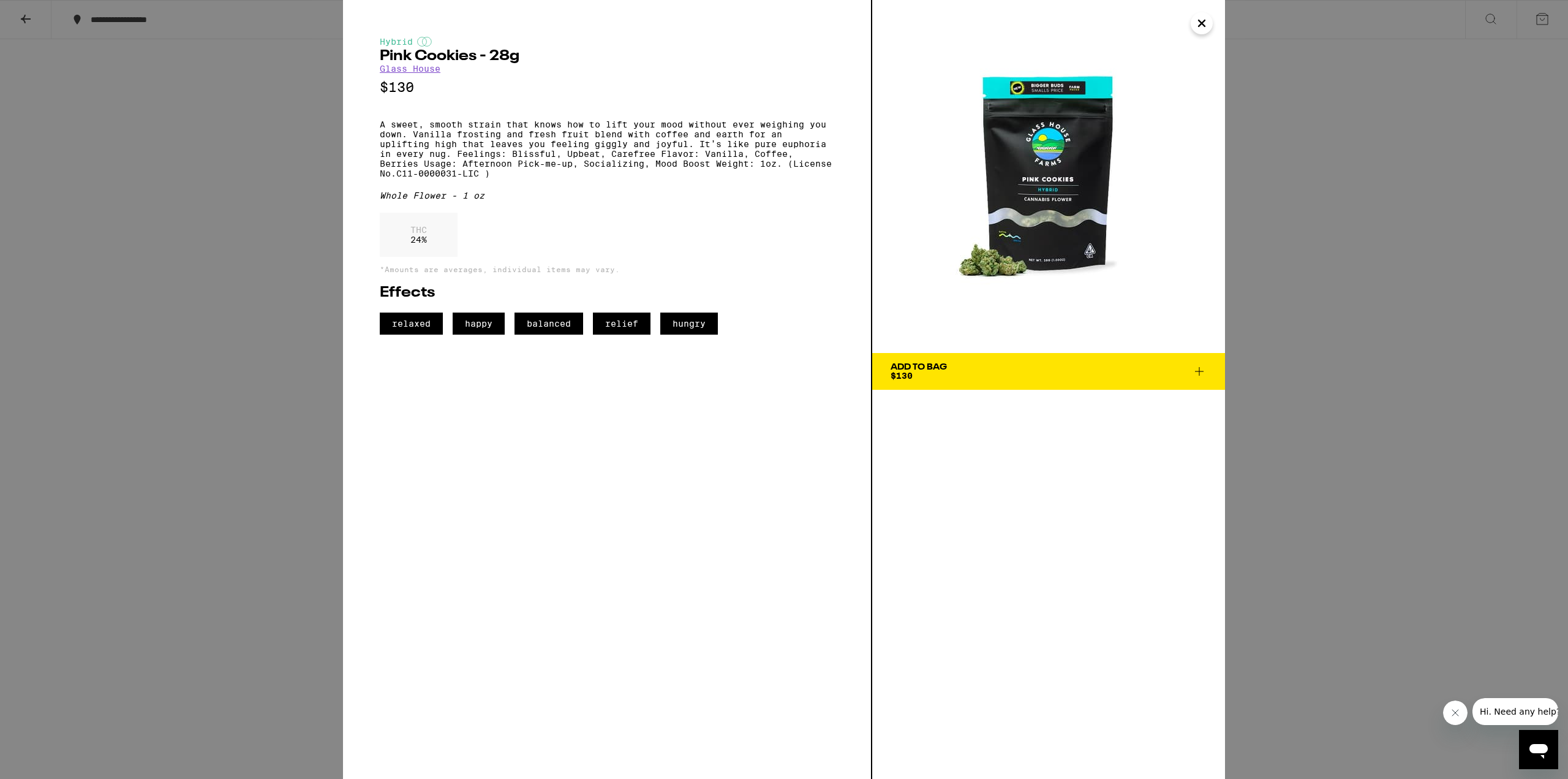
click at [1139, 442] on div "Add To Bag $130" at bounding box center [1048, 390] width 353 height 779
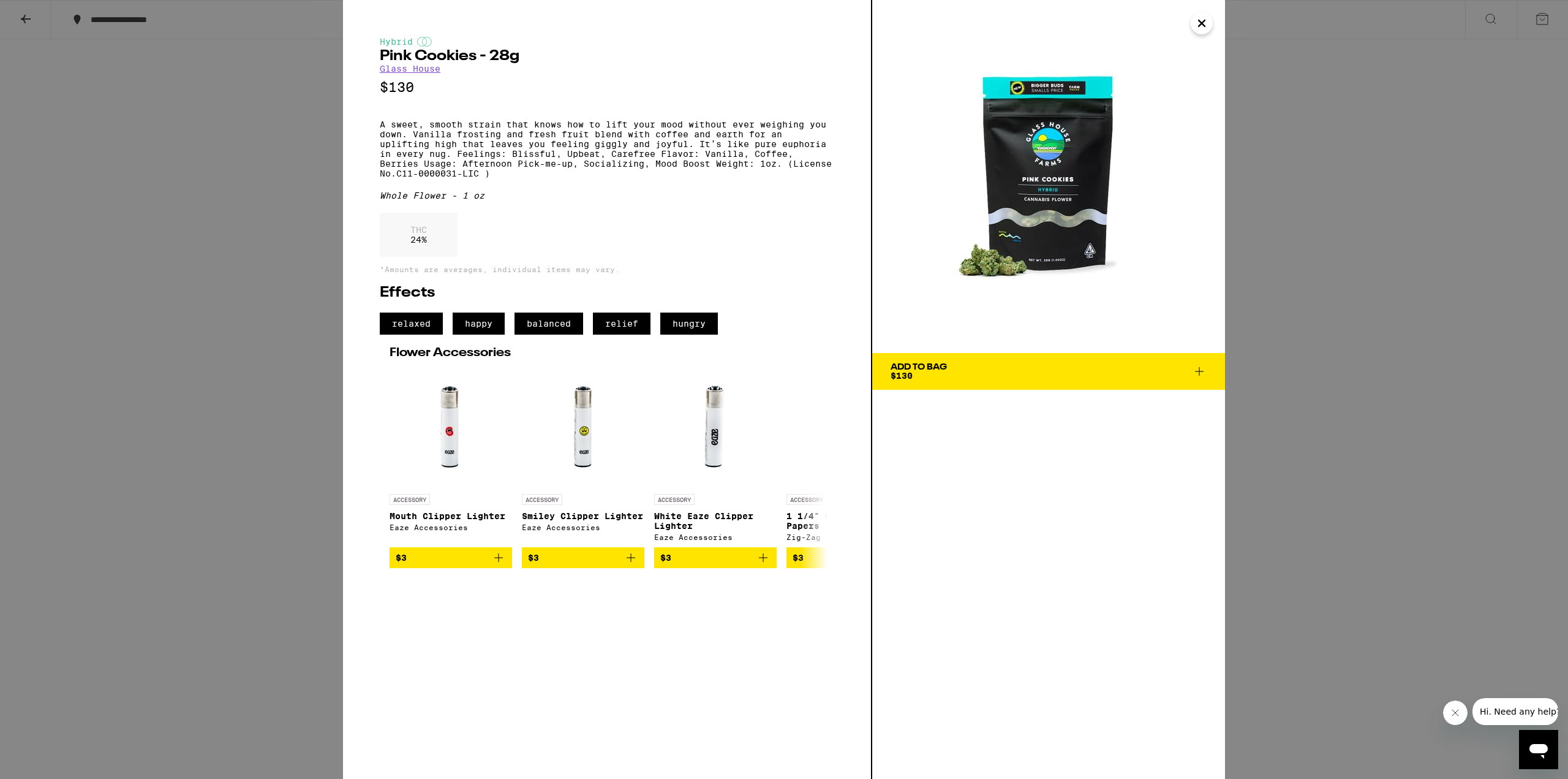
click at [1195, 376] on icon at bounding box center [1200, 371] width 14 height 14
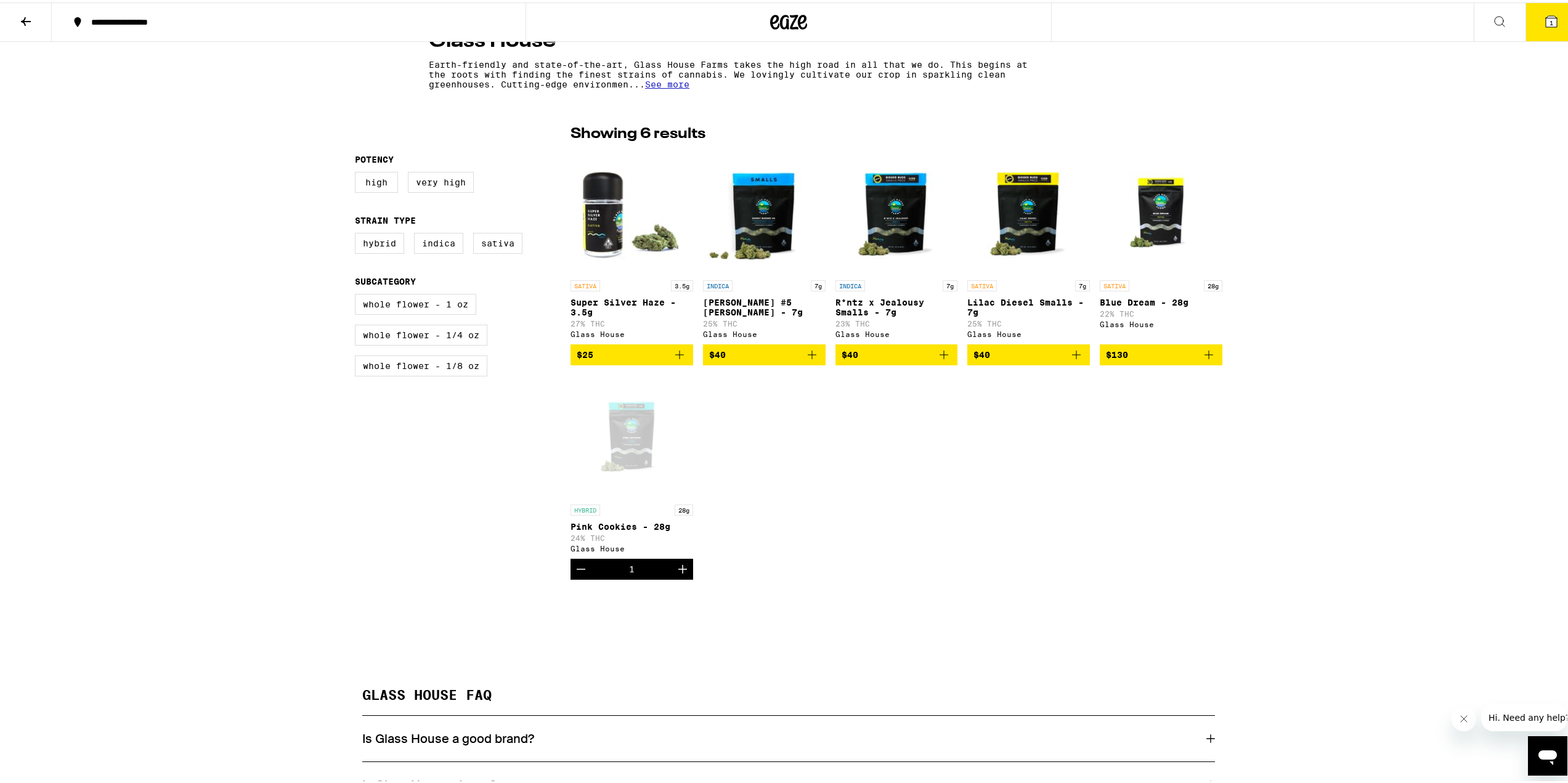
click at [887, 458] on div "SATIVA 3.5g Super Silver Haze - 3.5g 27% THC Glass House $25 INDICA 7g [PERSON_…" at bounding box center [896, 362] width 652 height 429
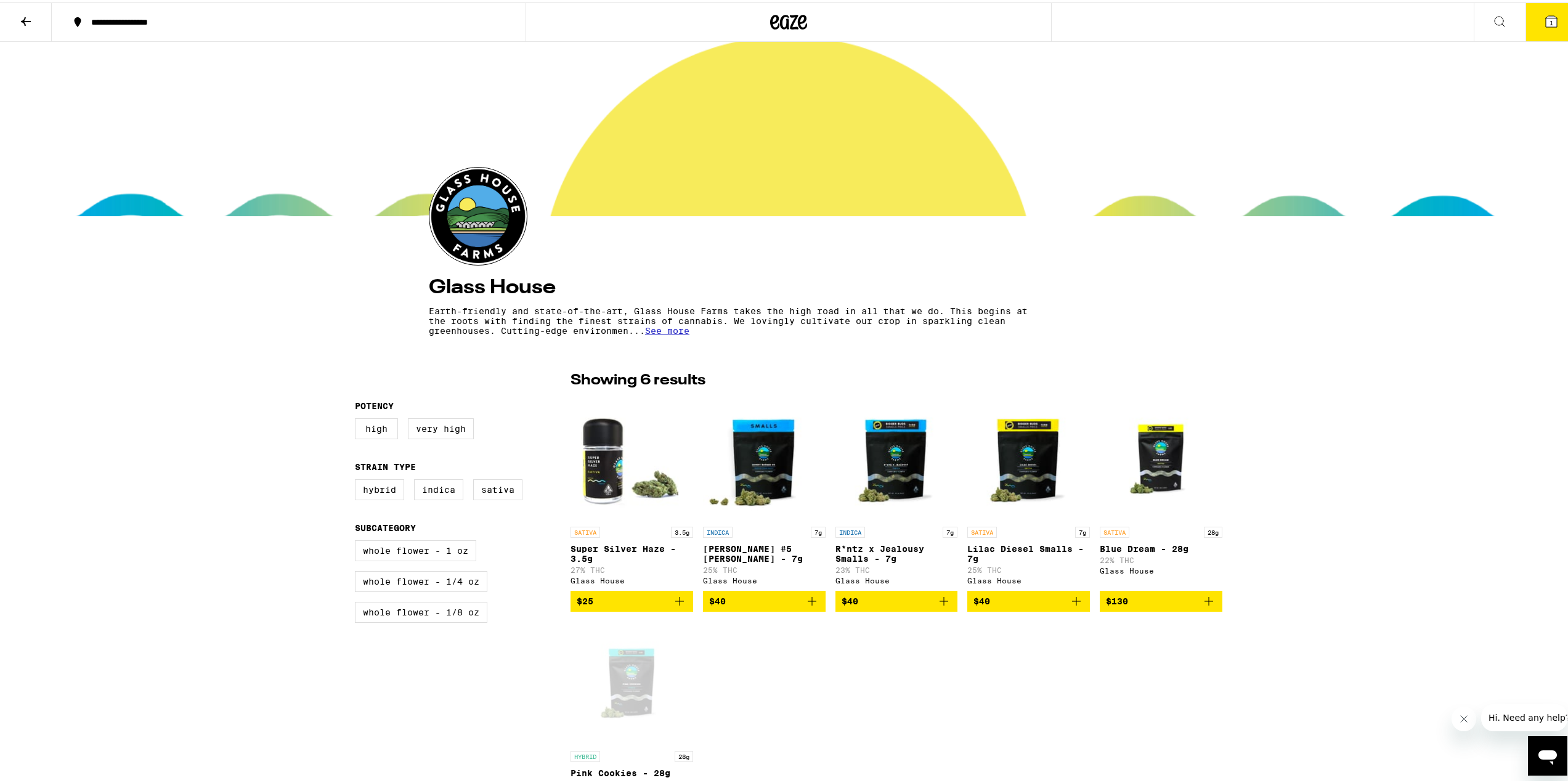
click at [1159, 197] on div at bounding box center [789, 126] width 1577 height 174
click at [1545, 18] on icon at bounding box center [1551, 19] width 11 height 11
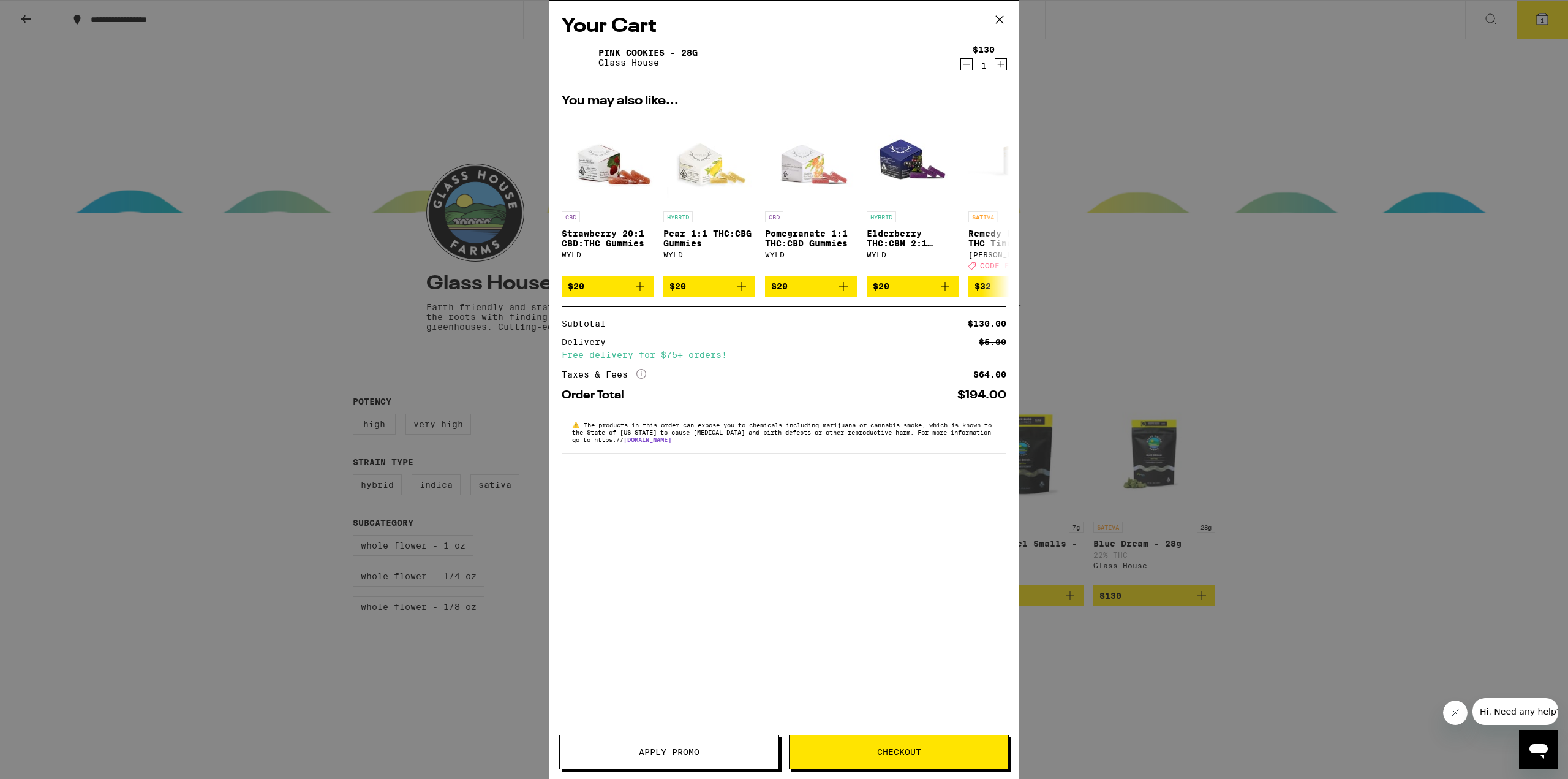
click at [801, 353] on div "Delivery $5.00 Free delivery for $75+ orders!" at bounding box center [783, 349] width 445 height 22
click at [664, 346] on div "Delivery $5.00" at bounding box center [783, 341] width 445 height 8
drag, startPoint x: 664, startPoint y: 361, endPoint x: 730, endPoint y: 365, distance: 66.1
click at [665, 359] on div "Free delivery for $75+ orders!" at bounding box center [783, 354] width 445 height 8
click at [805, 367] on div "Subtotal $130.00 Delivery $5.00 Free delivery for $75+ orders! Taxes & Fees Mor…" at bounding box center [783, 349] width 445 height 61
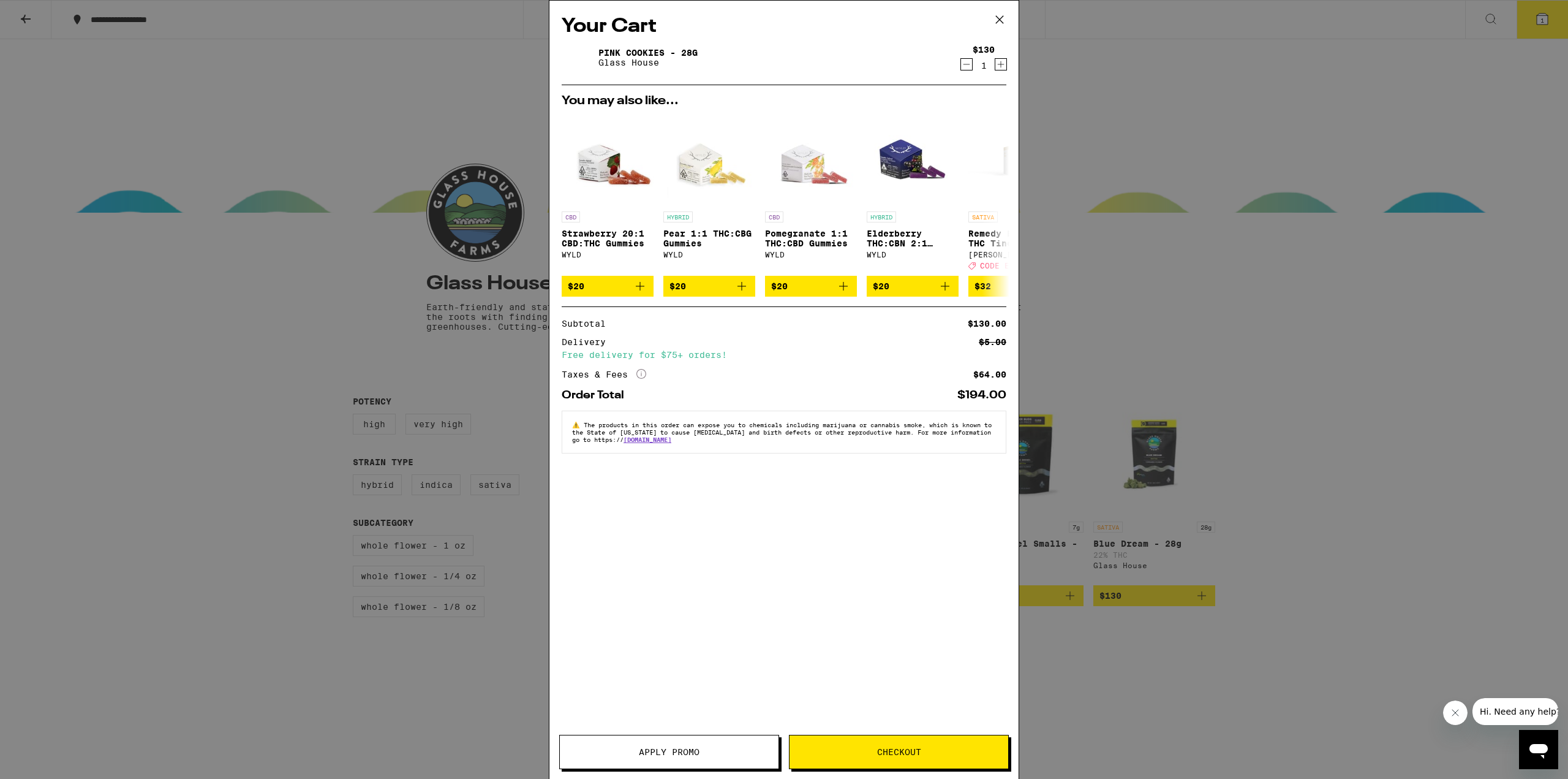
click at [805, 367] on div "Subtotal $130.00 Delivery $5.00 Free delivery for $75+ orders! Taxes & Fees Mor…" at bounding box center [783, 349] width 445 height 61
click at [768, 626] on div "Your Cart Pink Cookies - 28g Glass House $130 1 You may also like... CBD Strawb…" at bounding box center [784, 371] width 469 height 742
click at [712, 740] on button "Apply Promo" at bounding box center [669, 752] width 220 height 34
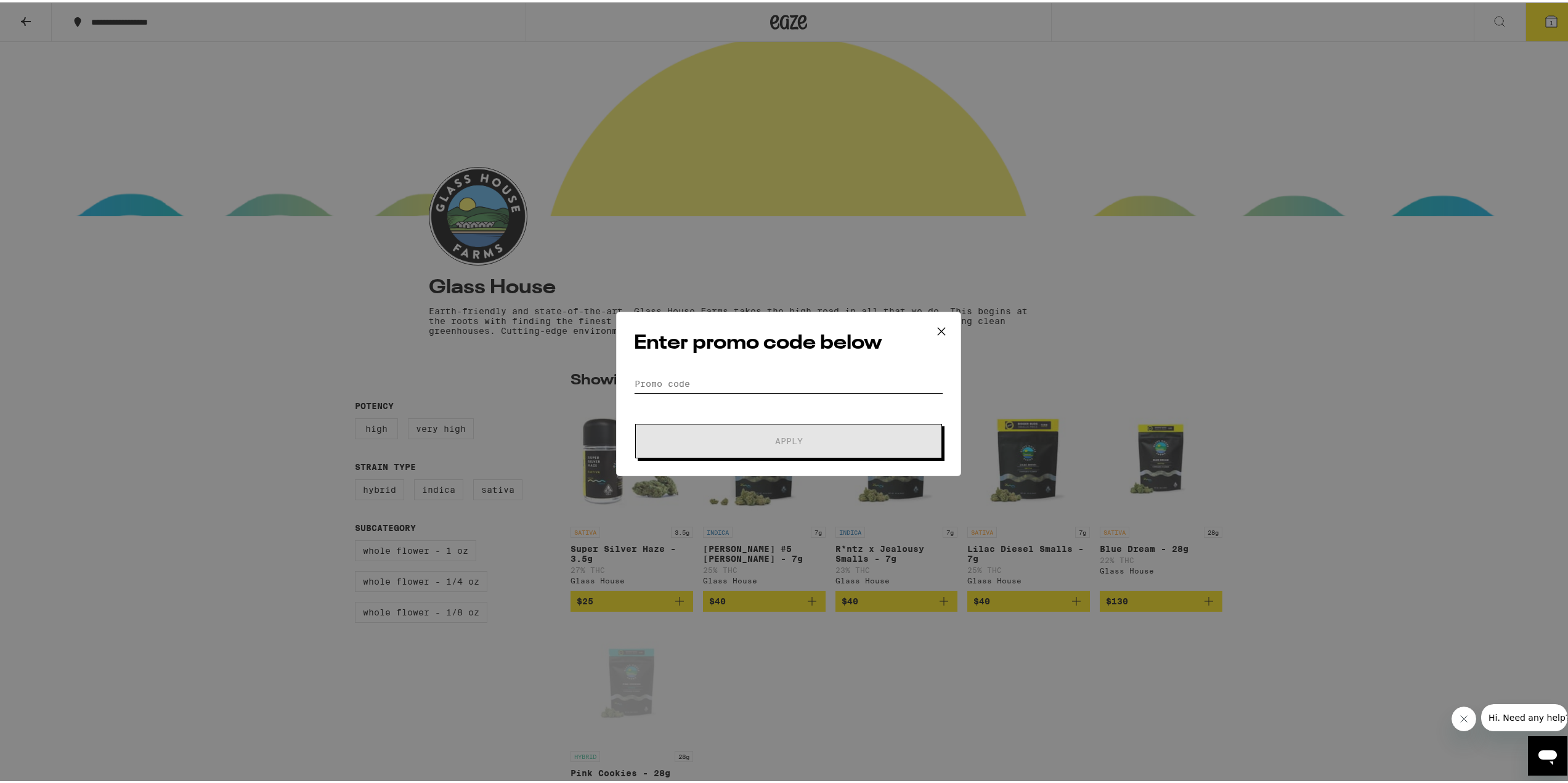
click at [757, 379] on input "Promo Code" at bounding box center [789, 381] width 310 height 18
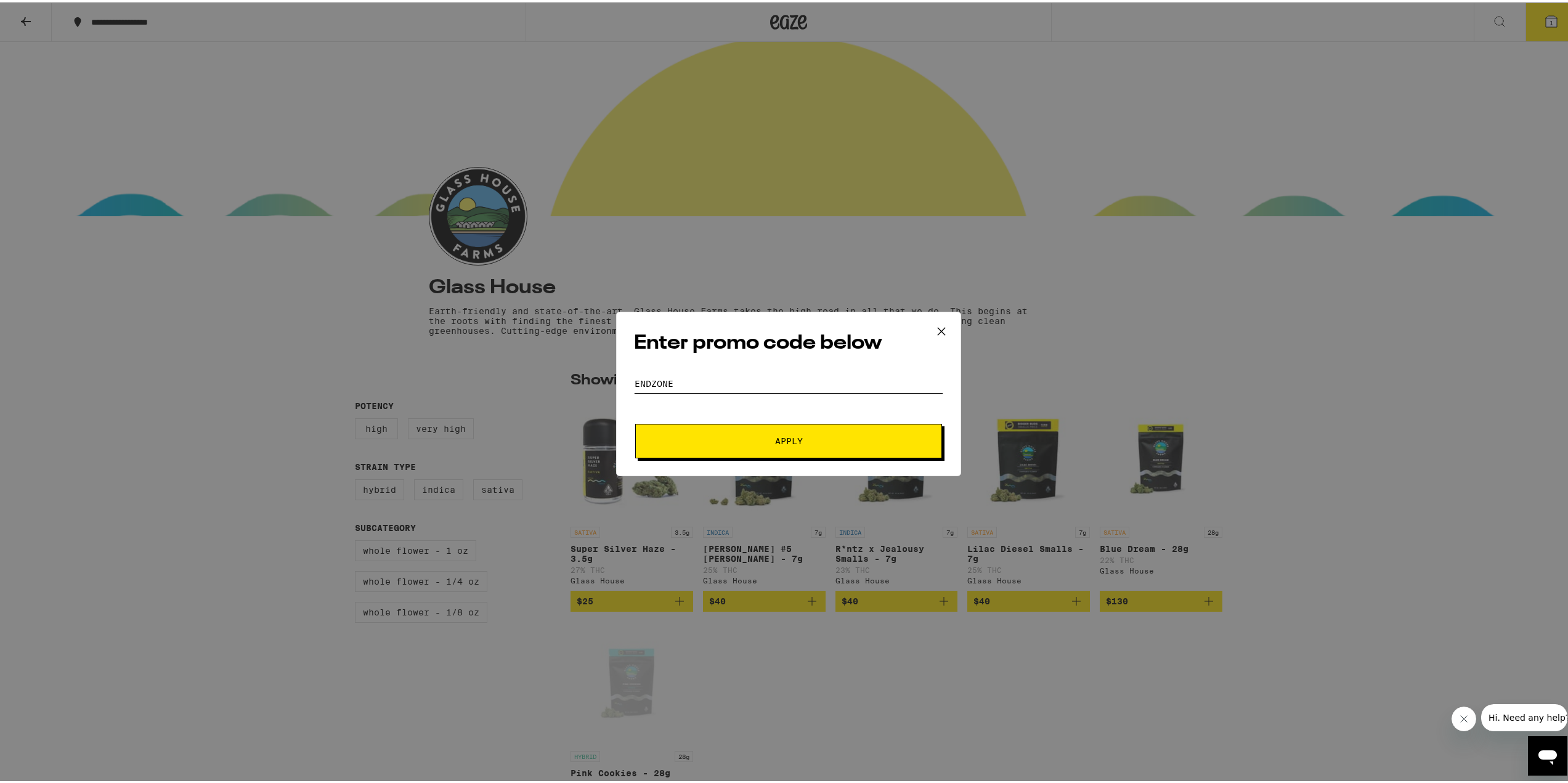
type input "ENDZONE"
click at [769, 445] on button "Apply" at bounding box center [789, 439] width 307 height 35
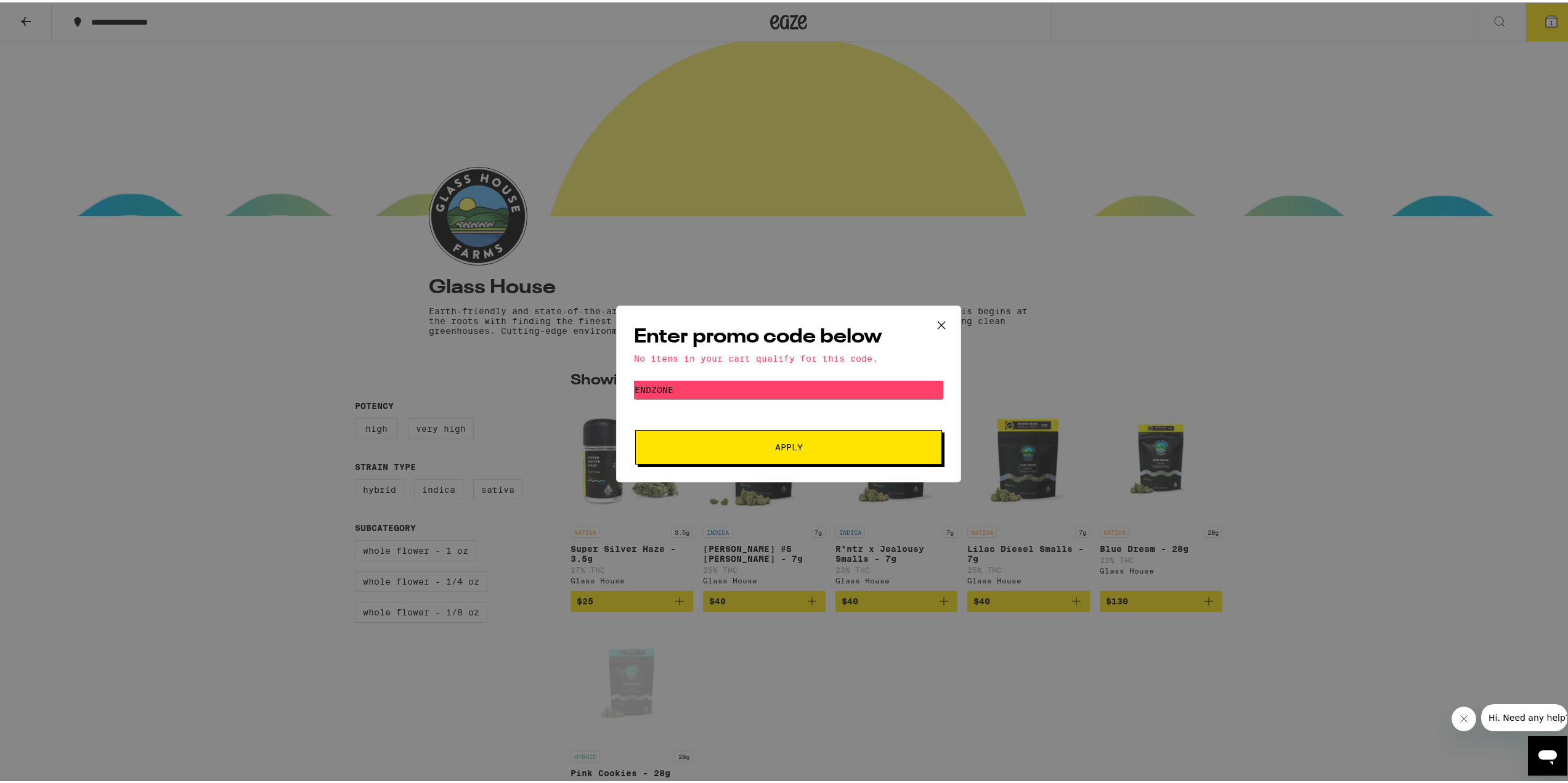
click at [943, 321] on icon at bounding box center [942, 322] width 18 height 18
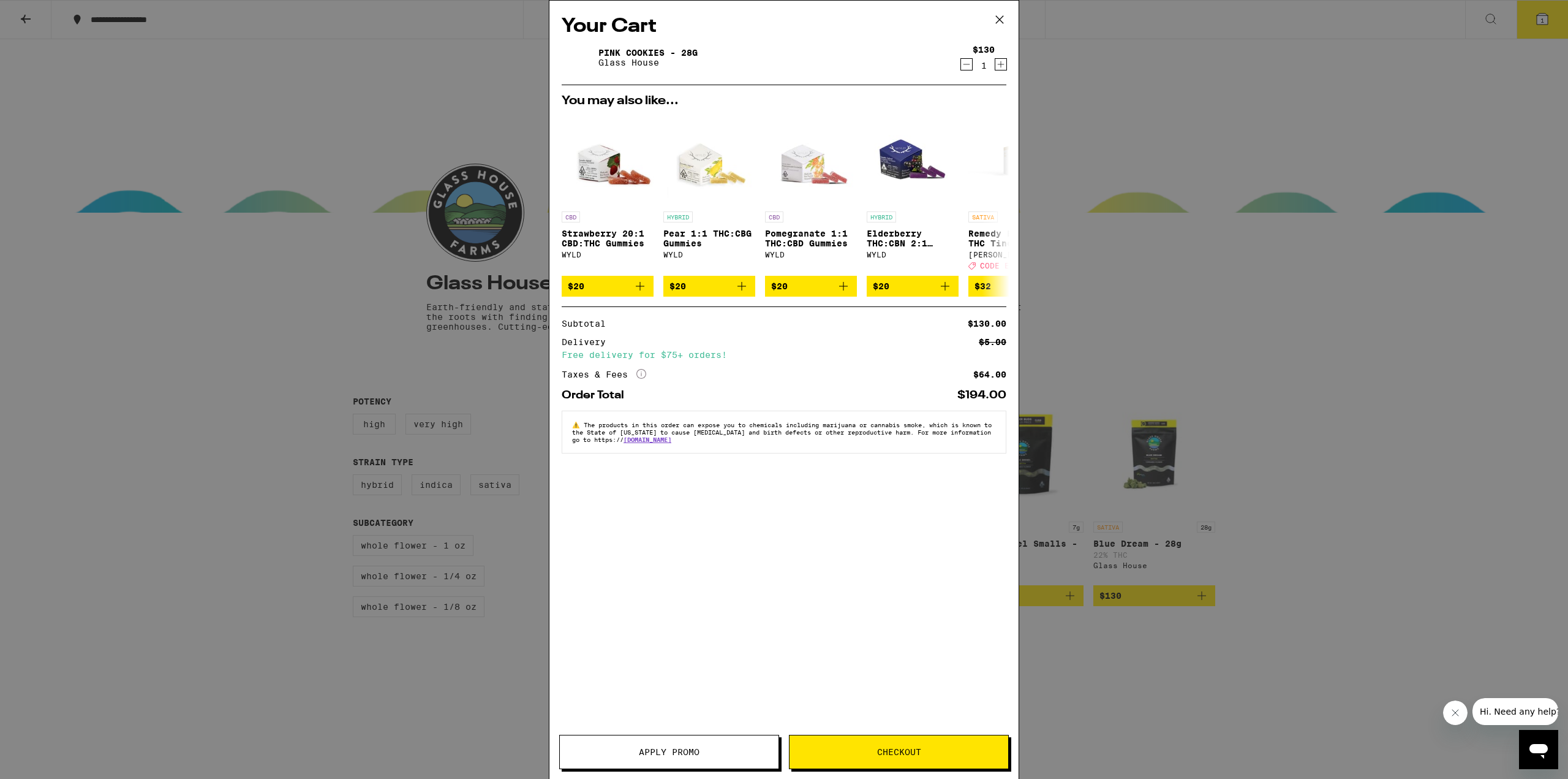
click at [637, 377] on icon "More Info" at bounding box center [641, 373] width 10 height 10
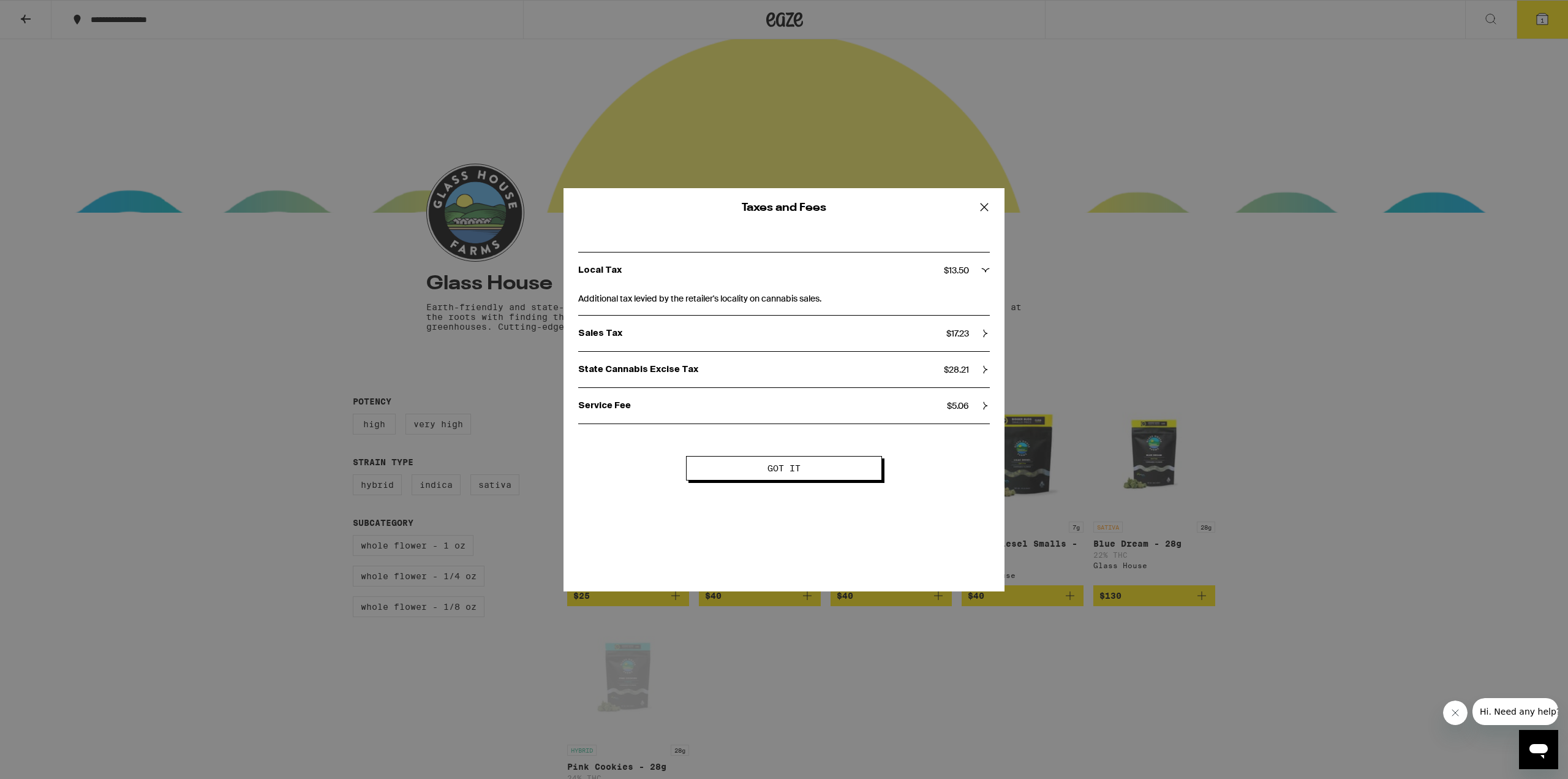
click at [778, 474] on button "Got it" at bounding box center [784, 467] width 196 height 24
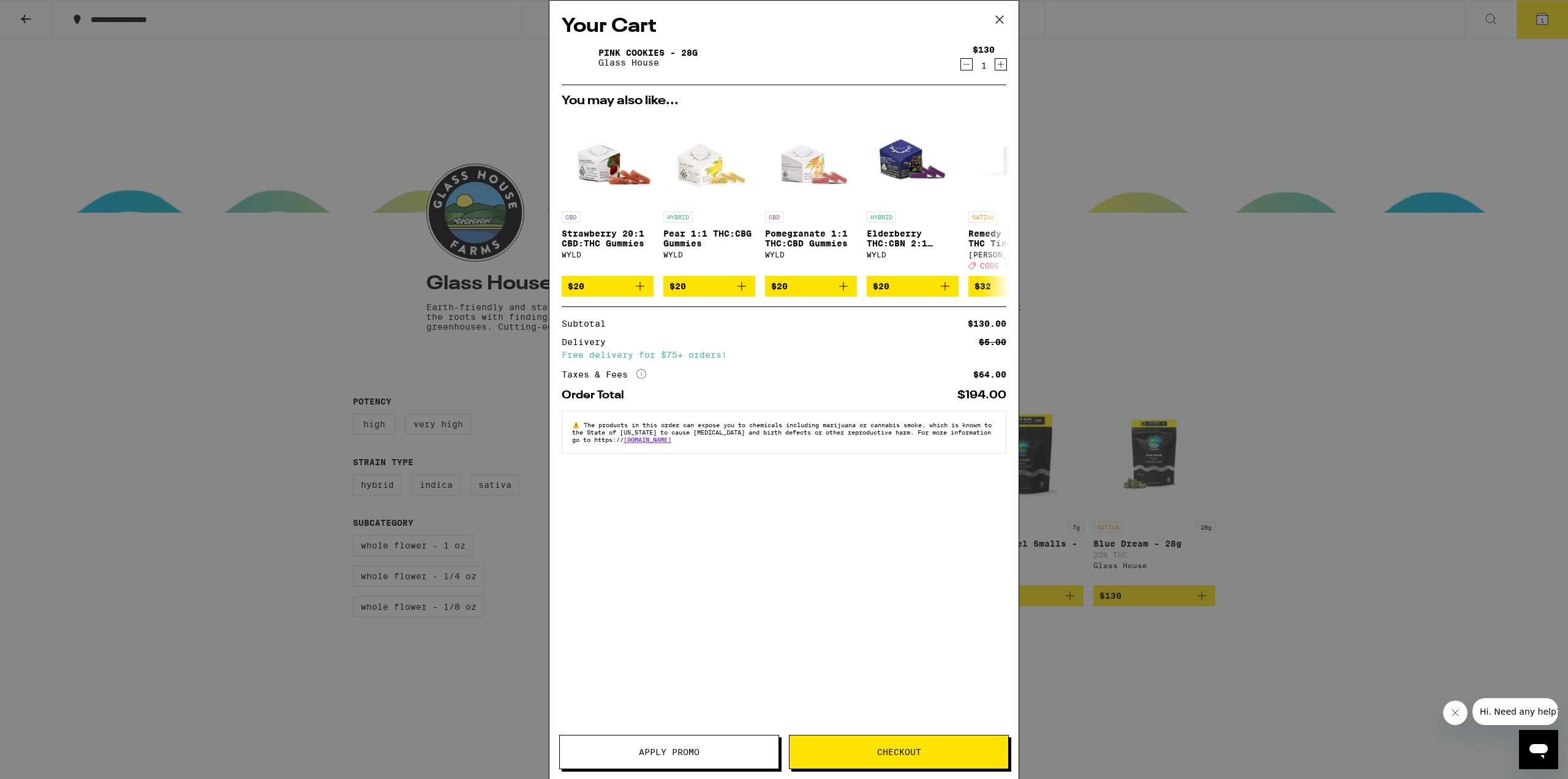
click at [783, 497] on div "Your Cart Pink Cookies - 28g Glass House $130 1 You may also like... CBD Strawb…" at bounding box center [784, 371] width 469 height 742
click at [650, 749] on span "Apply Promo" at bounding box center [669, 751] width 61 height 8
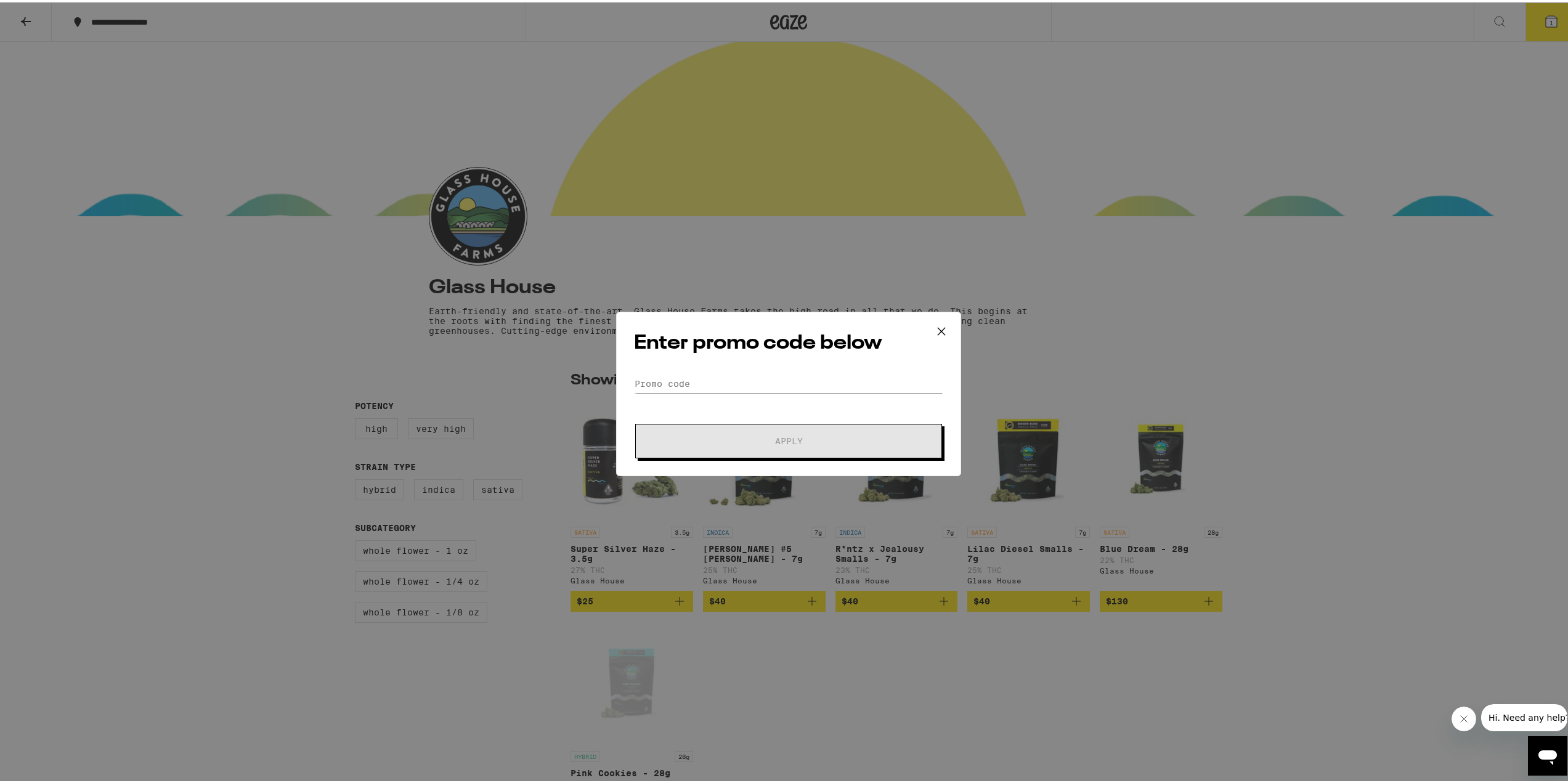
drag, startPoint x: 724, startPoint y: 397, endPoint x: 725, endPoint y: 390, distance: 7.1
click at [725, 393] on form "Promo Code Apply" at bounding box center [789, 414] width 310 height 84
click at [727, 377] on input "Promo Code" at bounding box center [789, 381] width 310 height 18
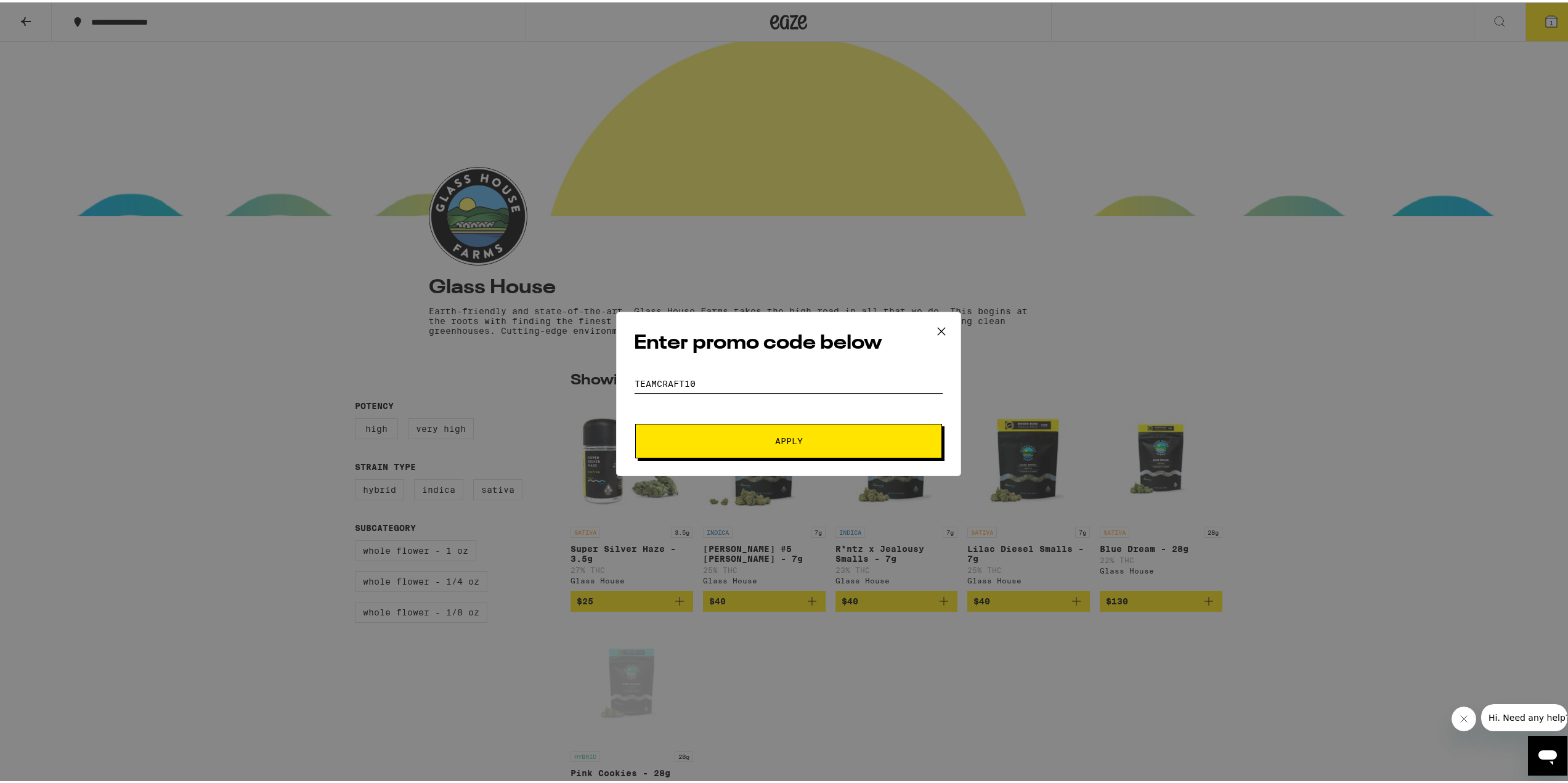
type input "teamcraft10"
click at [636, 422] on button "Apply" at bounding box center [789, 439] width 307 height 35
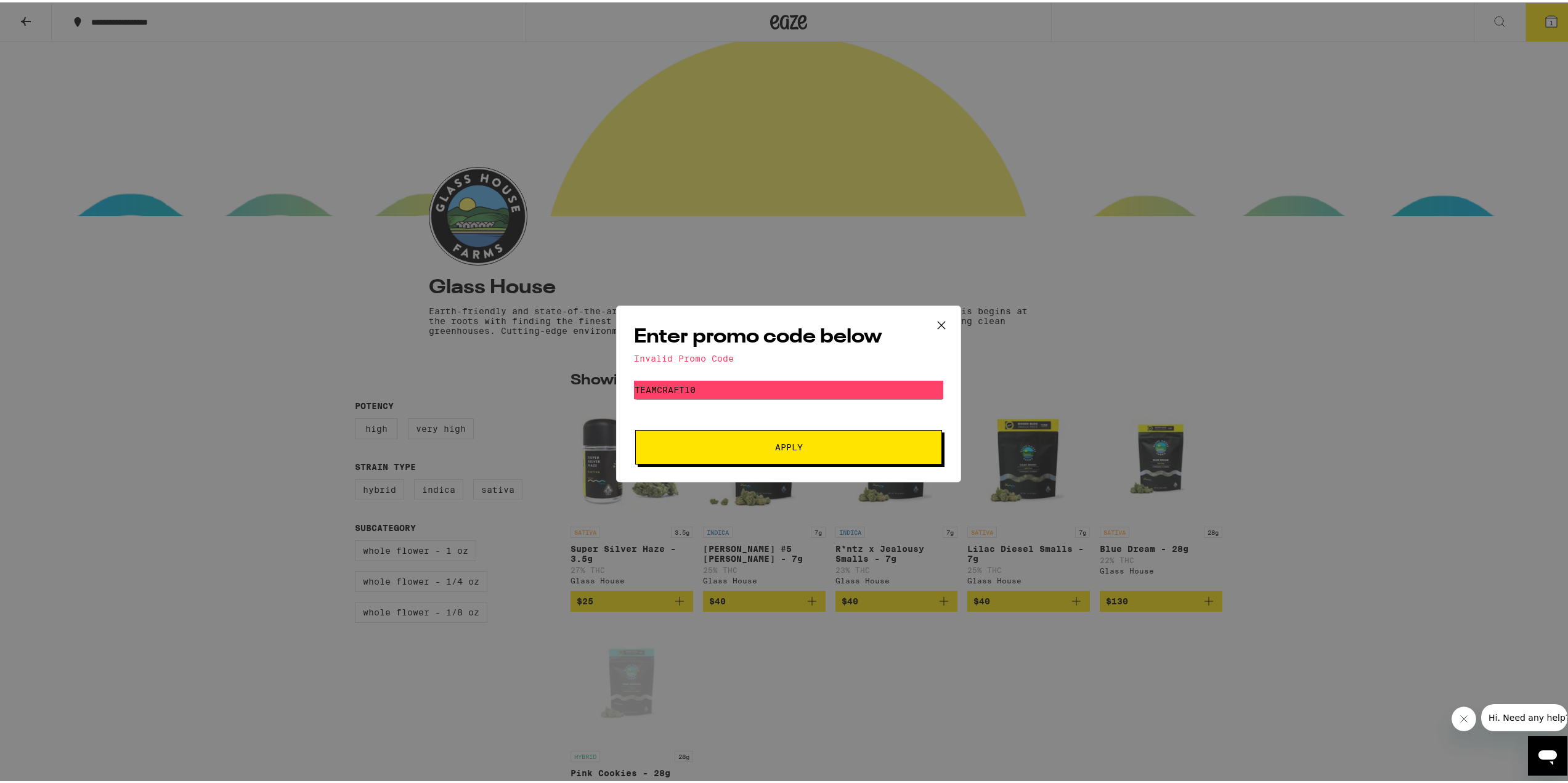
click at [941, 329] on icon at bounding box center [942, 322] width 18 height 18
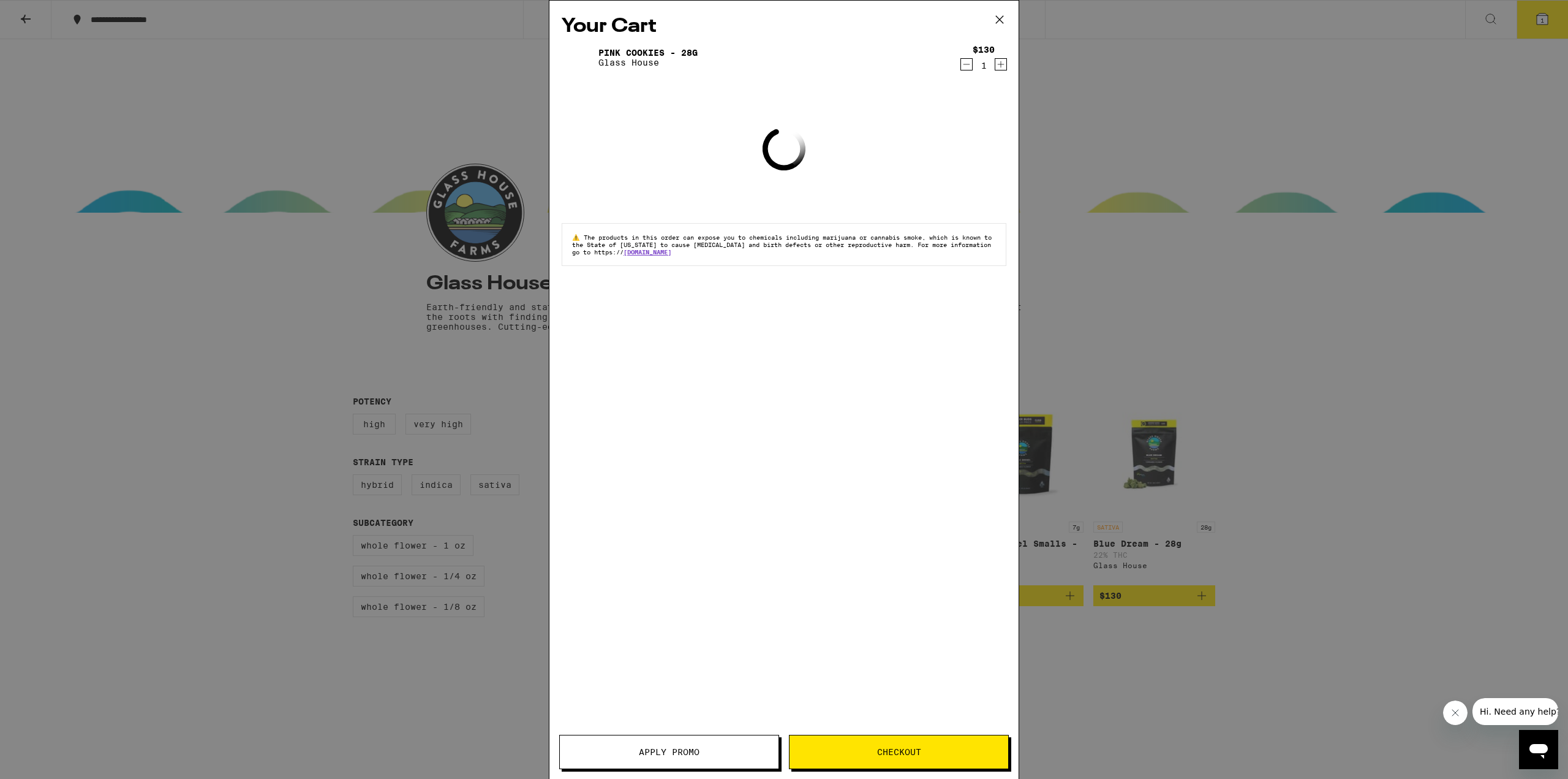
click at [915, 755] on span "Checkout" at bounding box center [899, 751] width 44 height 8
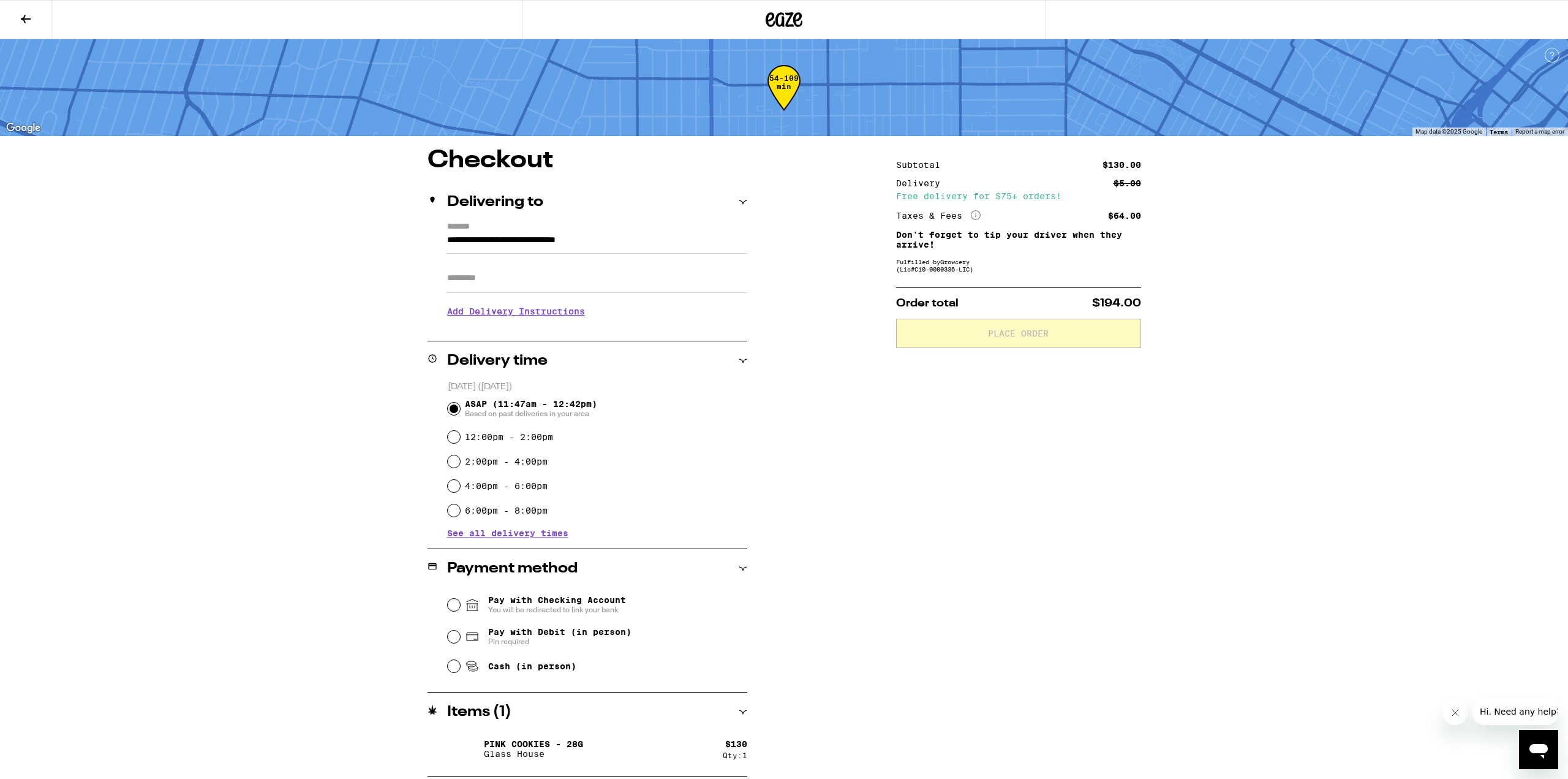
click at [525, 289] on input "Apt/Suite" at bounding box center [598, 278] width 301 height 29
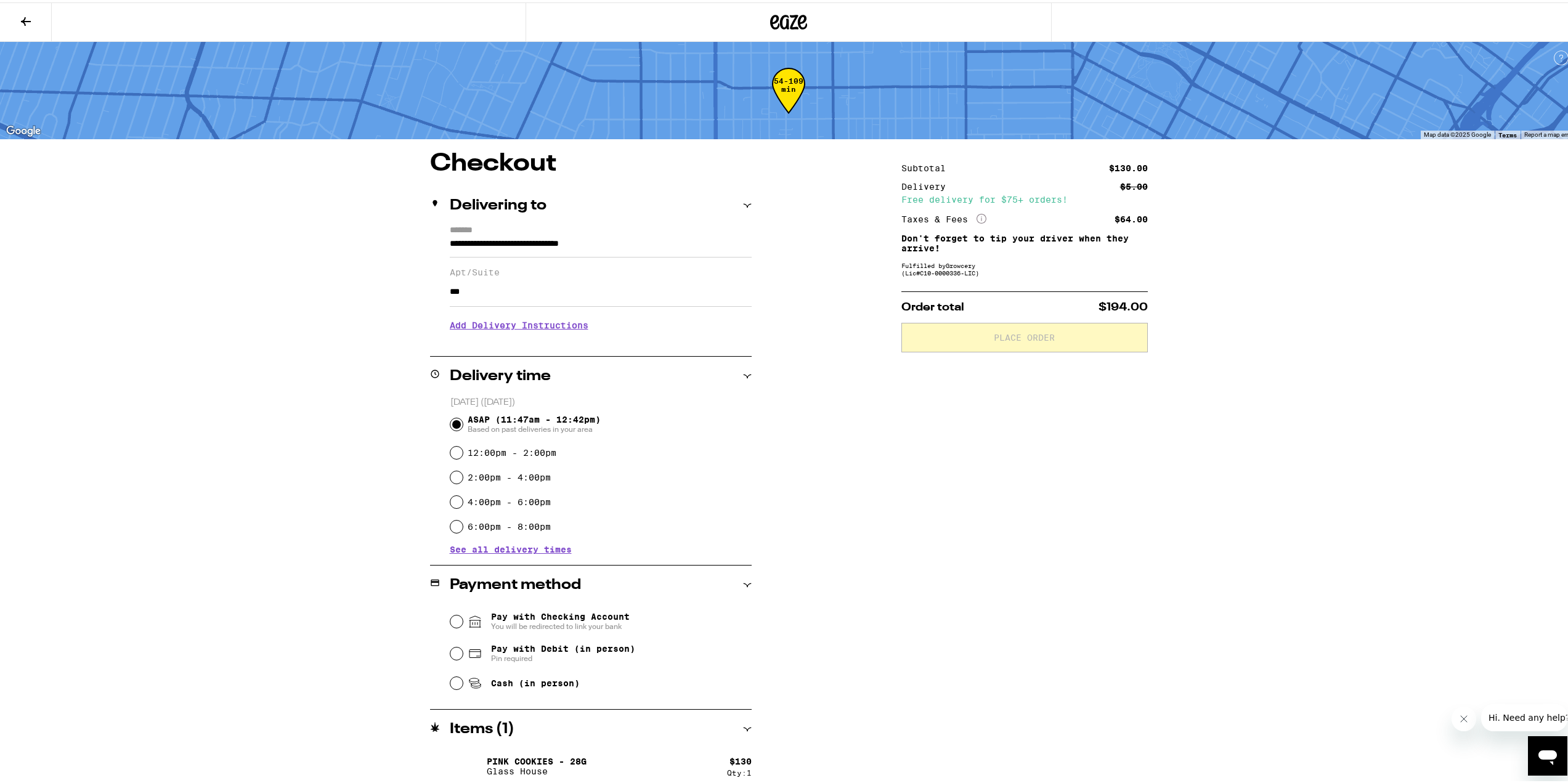
type input "***"
click at [515, 330] on h3 "Add Delivery Instructions" at bounding box center [601, 322] width 302 height 28
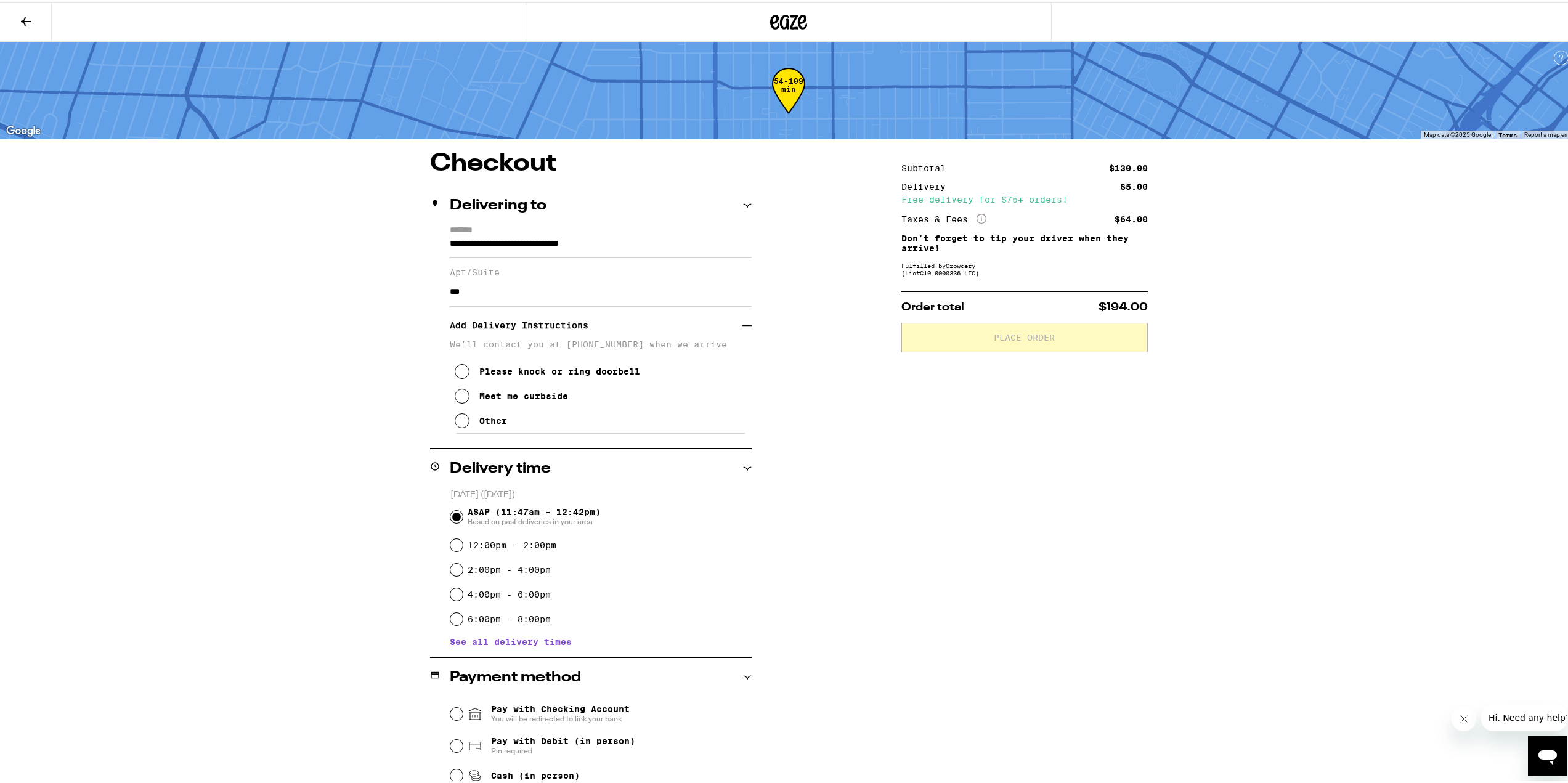
click at [454, 425] on icon at bounding box center [462, 418] width 15 height 15
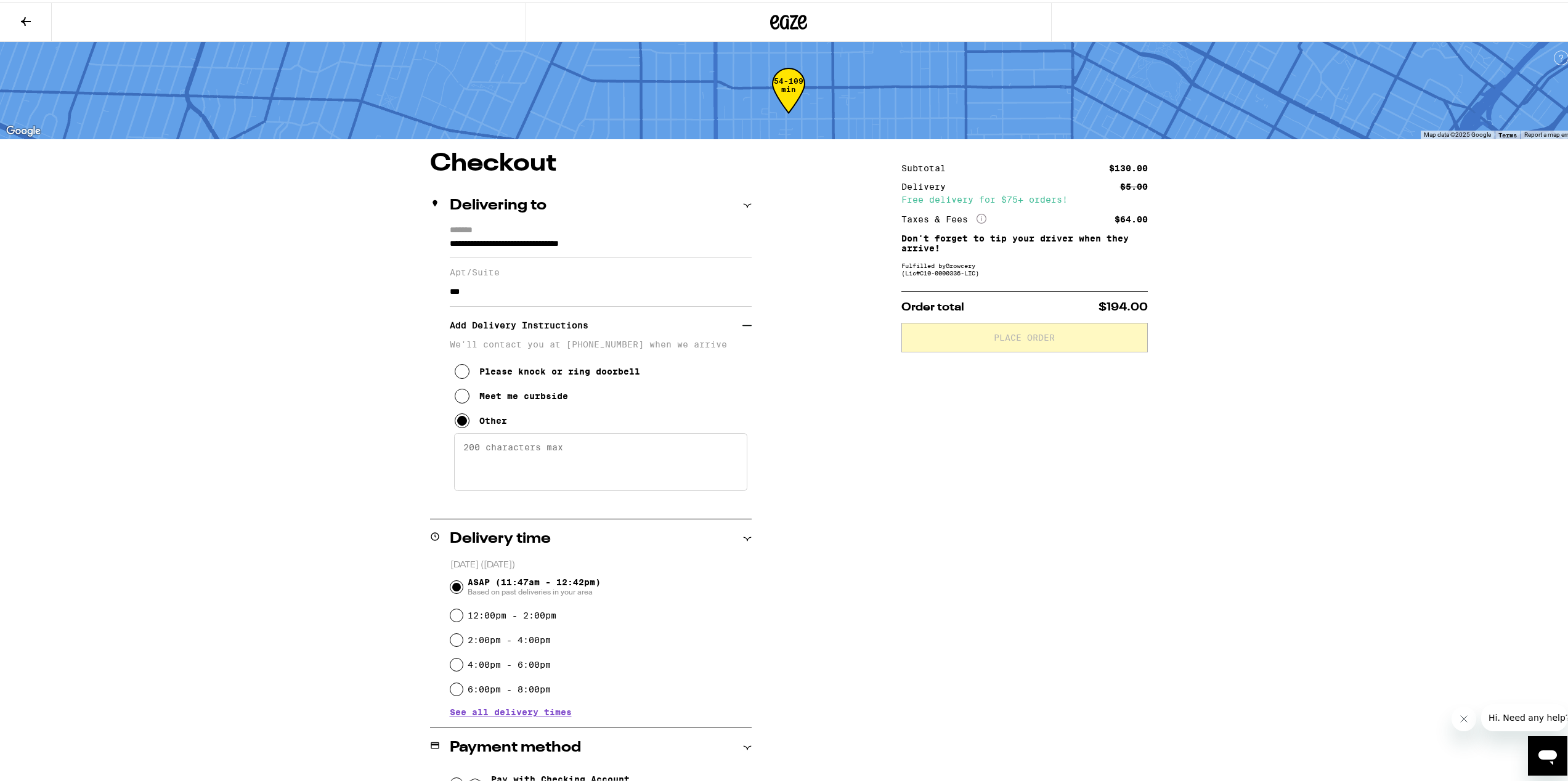
click at [532, 468] on textarea "Enter any other delivery instructions you want driver to know" at bounding box center [601, 460] width 293 height 58
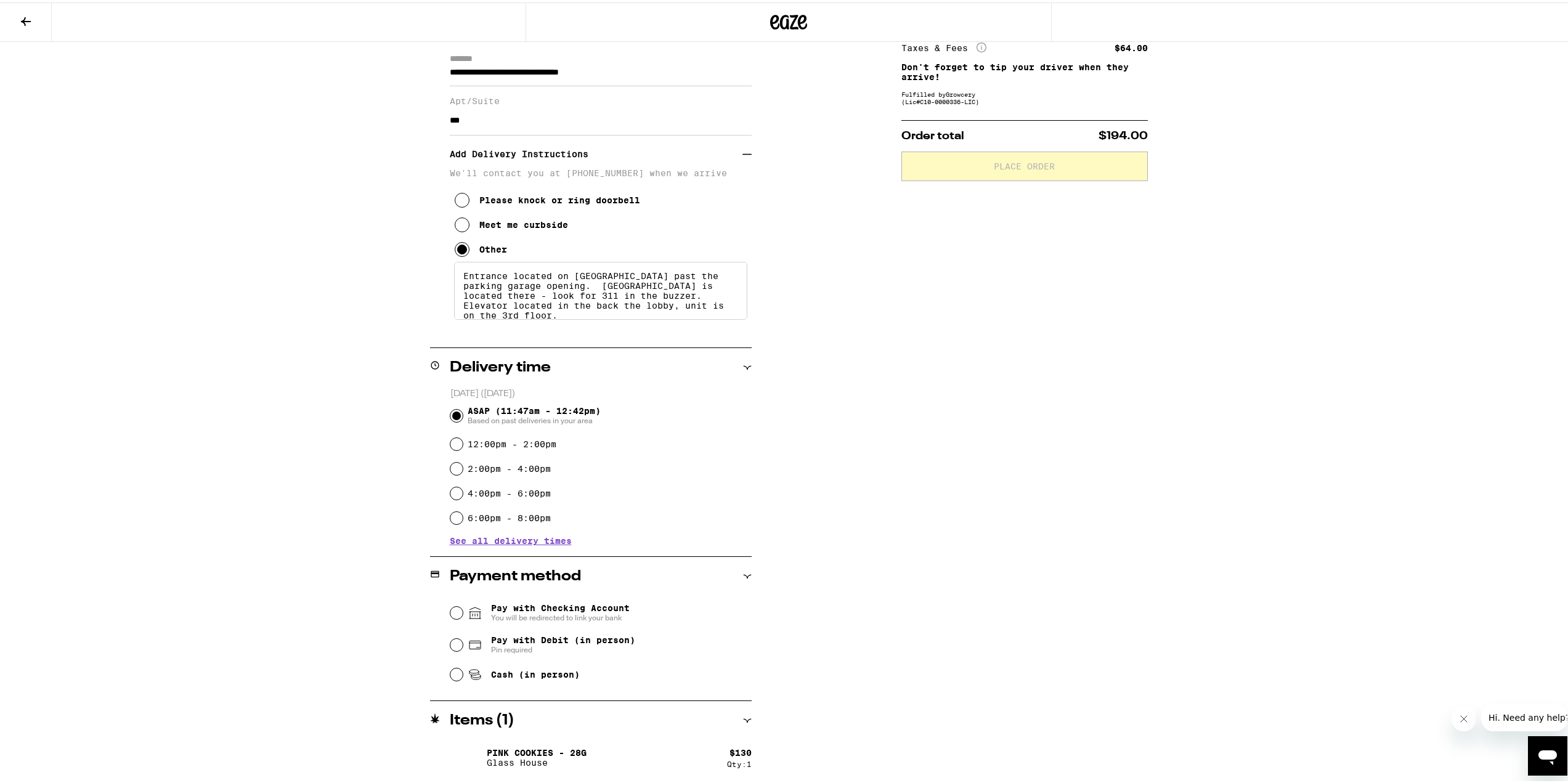
type textarea "Entrance located on [GEOGRAPHIC_DATA] past the parking garage opening. [GEOGRAP…"
click at [491, 648] on span "Pin required" at bounding box center [563, 647] width 144 height 10
click at [463, 648] on input "Pay with Debit (in person) Pin required" at bounding box center [457, 643] width 13 height 13
radio input "true"
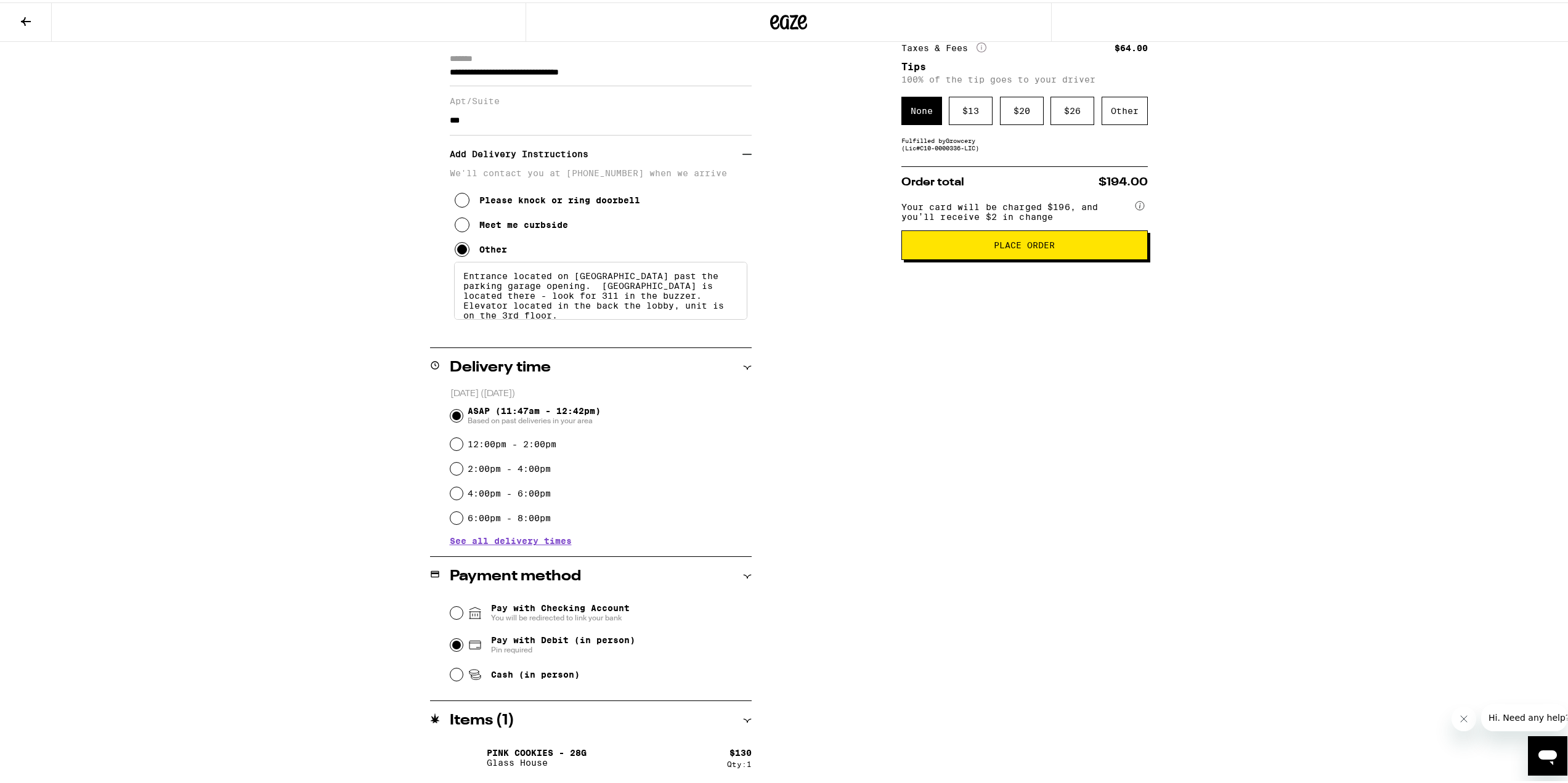
scroll to position [0, 0]
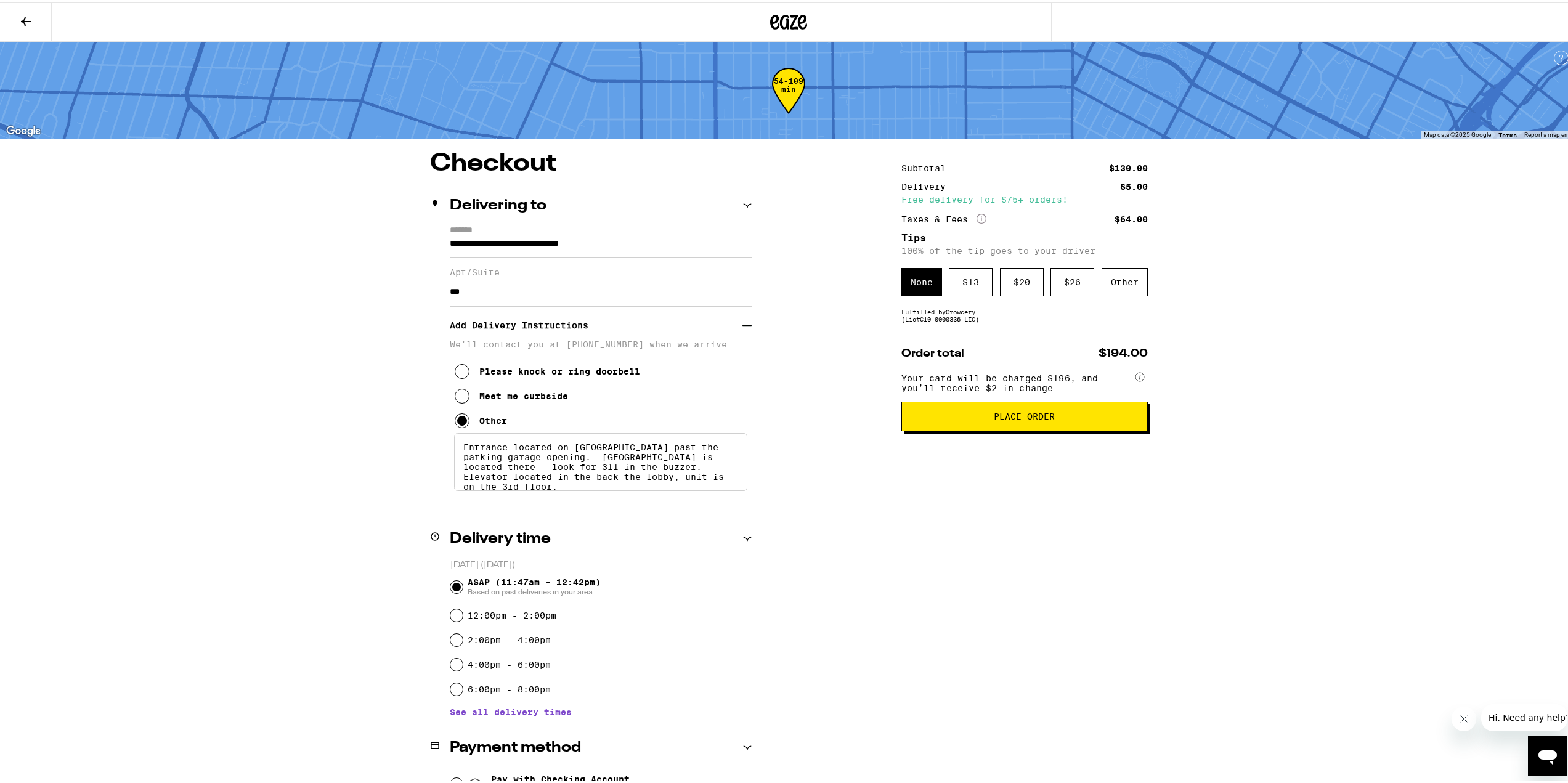
click at [1042, 397] on div "Your card will be charged $196, and you’ll receive $2 in change" at bounding box center [1024, 383] width 247 height 33
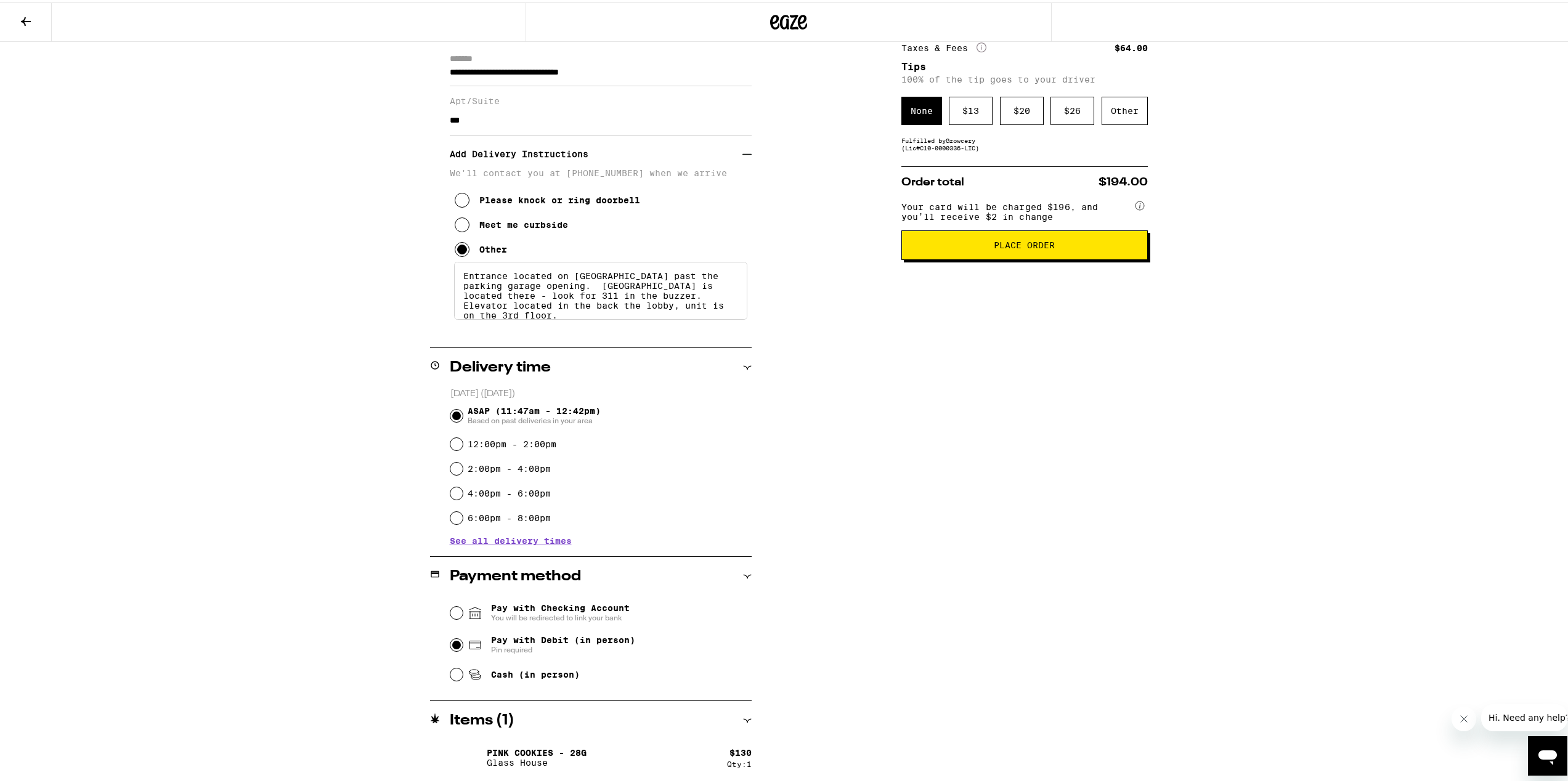
click at [1027, 247] on span "Place Order" at bounding box center [1023, 242] width 61 height 8
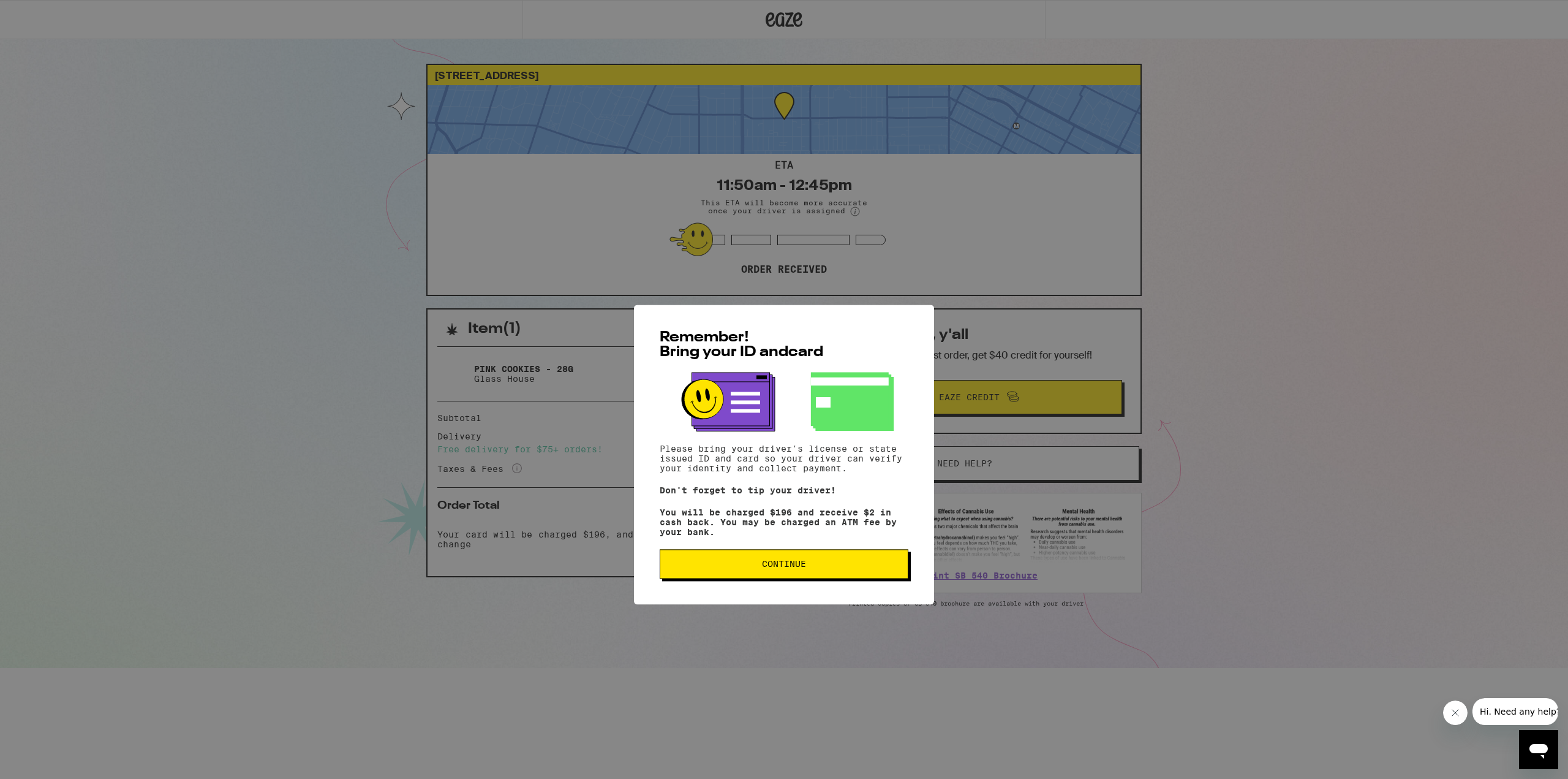
click at [770, 416] on div "Remember! Bring your ID and card Please bring your driver's license or state is…" at bounding box center [784, 390] width 301 height 300
click at [734, 403] on p "Please bring your driver's license or state issued ID and card so your driver c…" at bounding box center [784, 393] width 249 height 29
click at [776, 384] on p "Please bring your driver's license or state issued ID and card so your driver c…" at bounding box center [784, 393] width 249 height 29
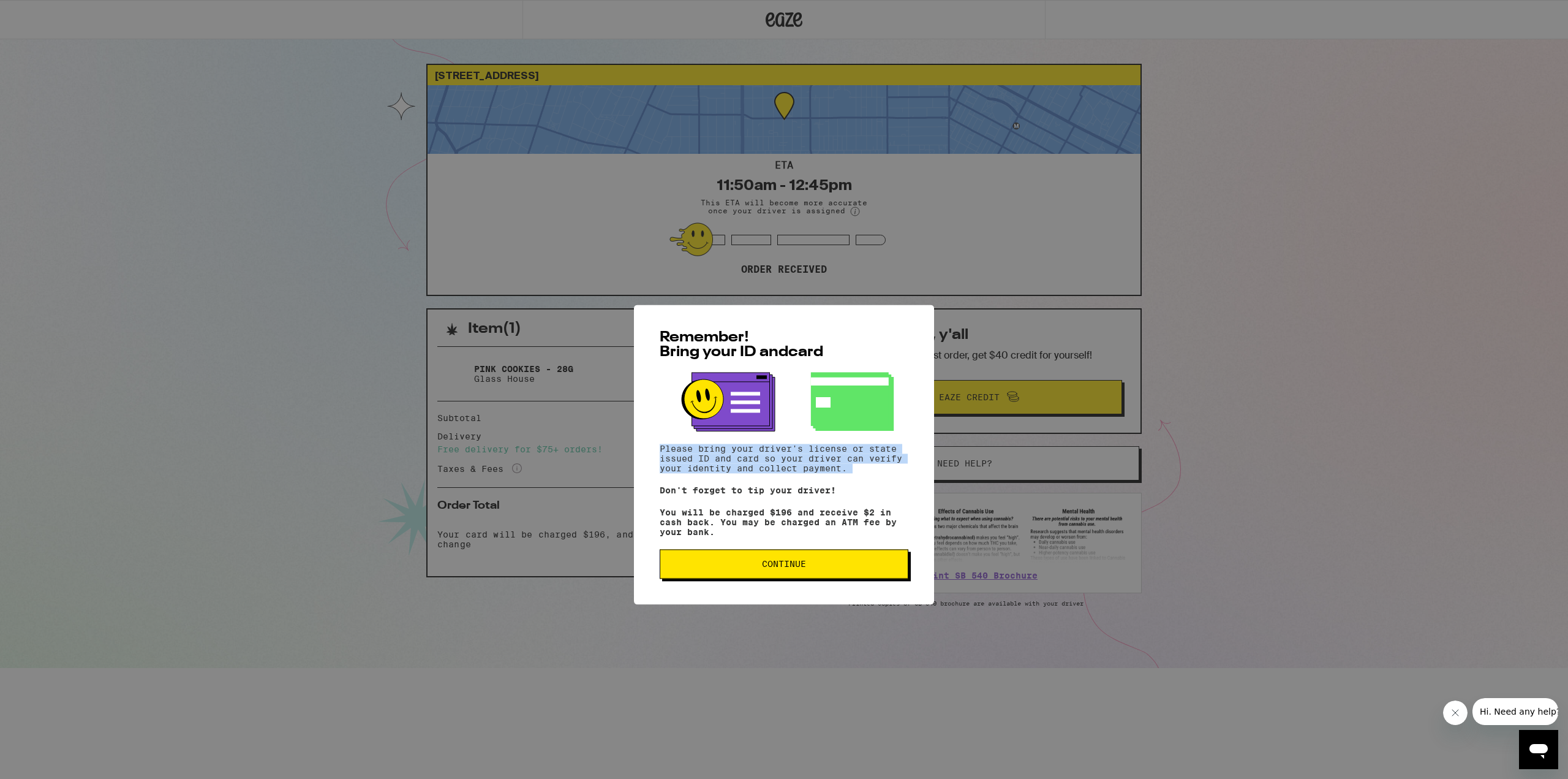
click at [819, 386] on p "Please bring your driver's license or state issued ID and card so your driver c…" at bounding box center [784, 393] width 249 height 29
click at [811, 388] on p "Please bring your driver's license or state issued ID and card so your driver c…" at bounding box center [784, 393] width 249 height 29
click at [808, 402] on p "Please bring your driver's license or state issued ID and card so your driver c…" at bounding box center [784, 393] width 249 height 29
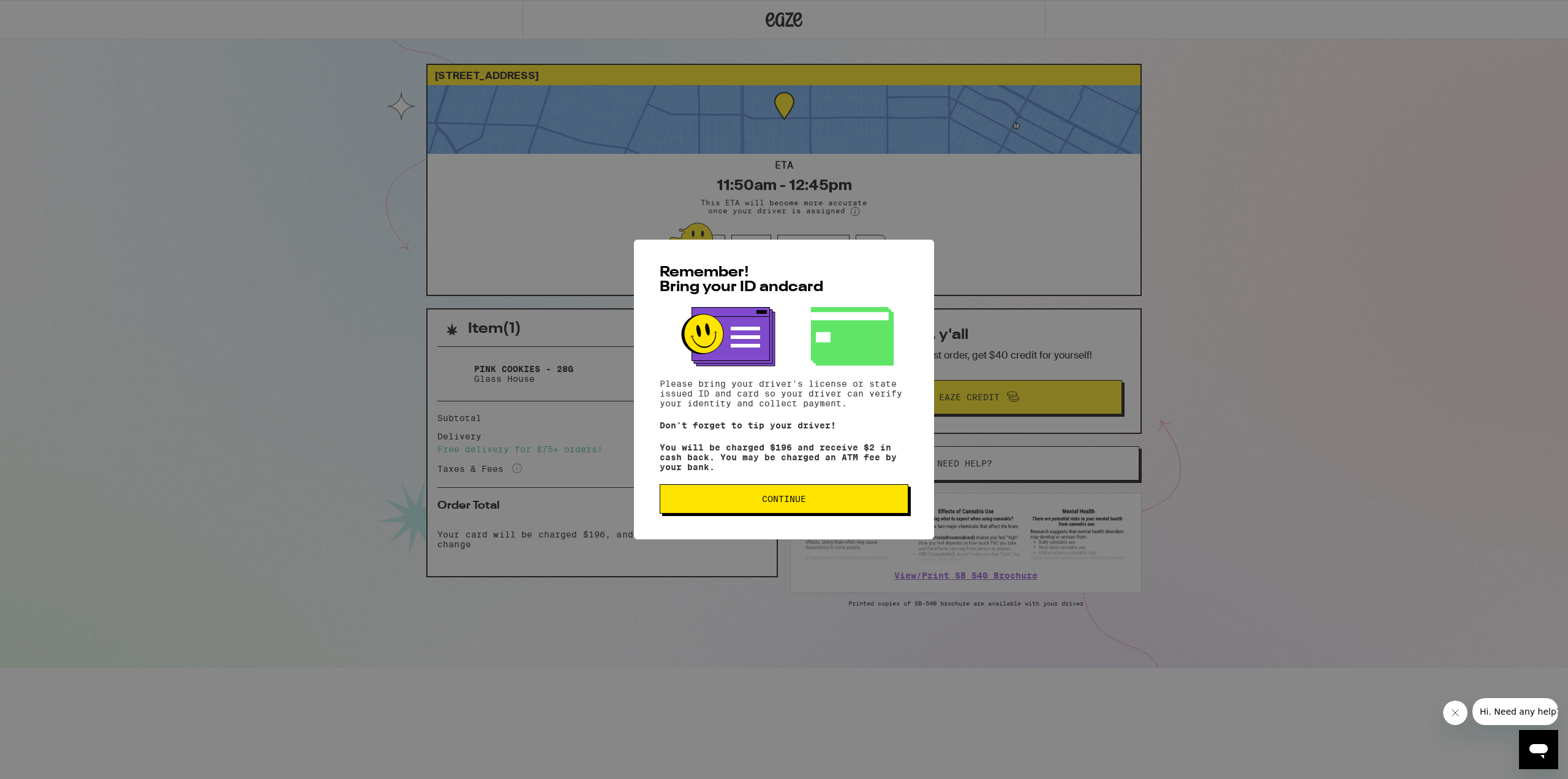
click at [843, 401] on p "Please bring your driver's license or state issued ID and card so your driver c…" at bounding box center [784, 393] width 249 height 29
click at [819, 503] on span "Continue" at bounding box center [784, 498] width 228 height 8
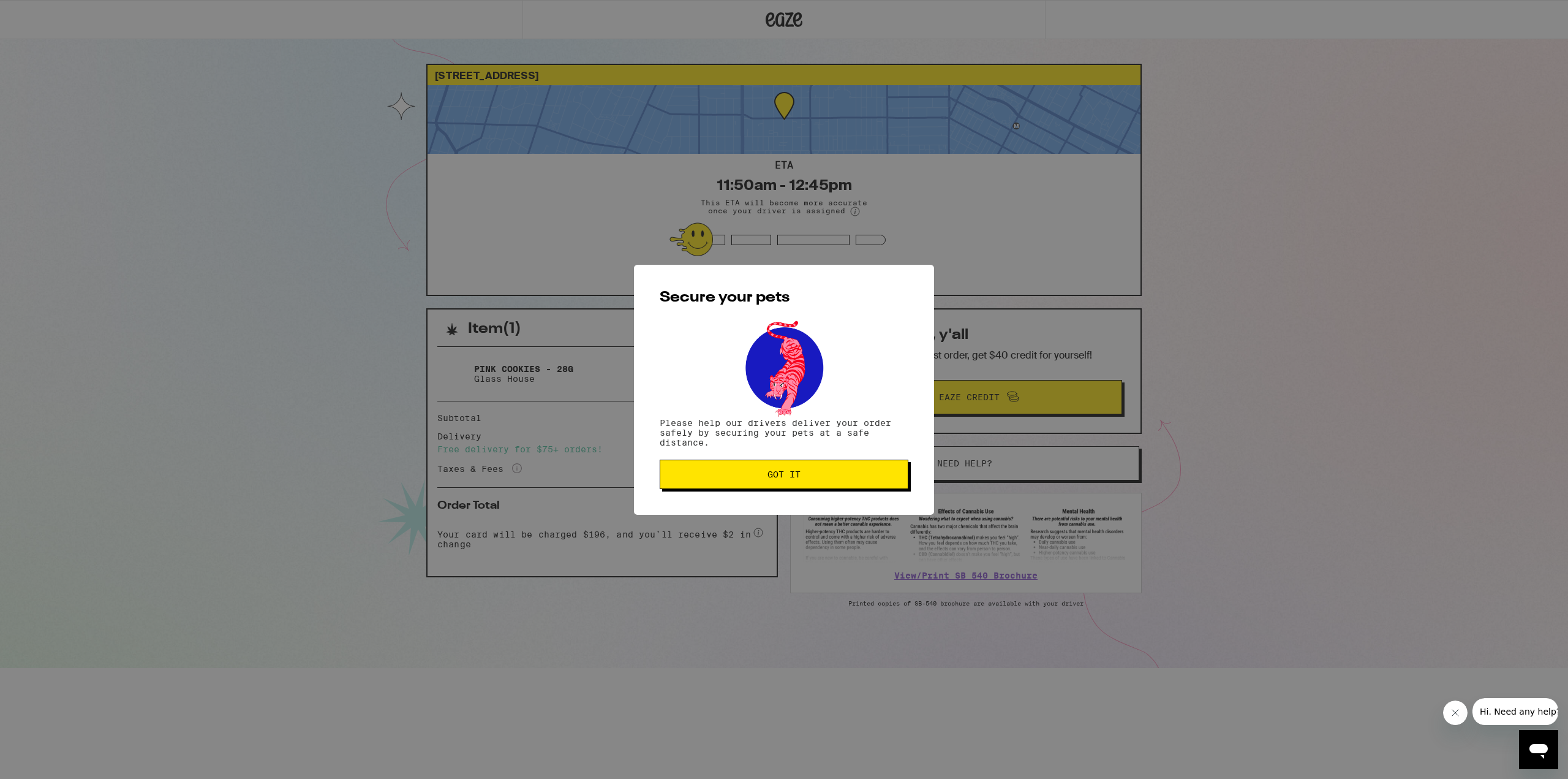
click at [804, 485] on button "Got it" at bounding box center [784, 474] width 249 height 29
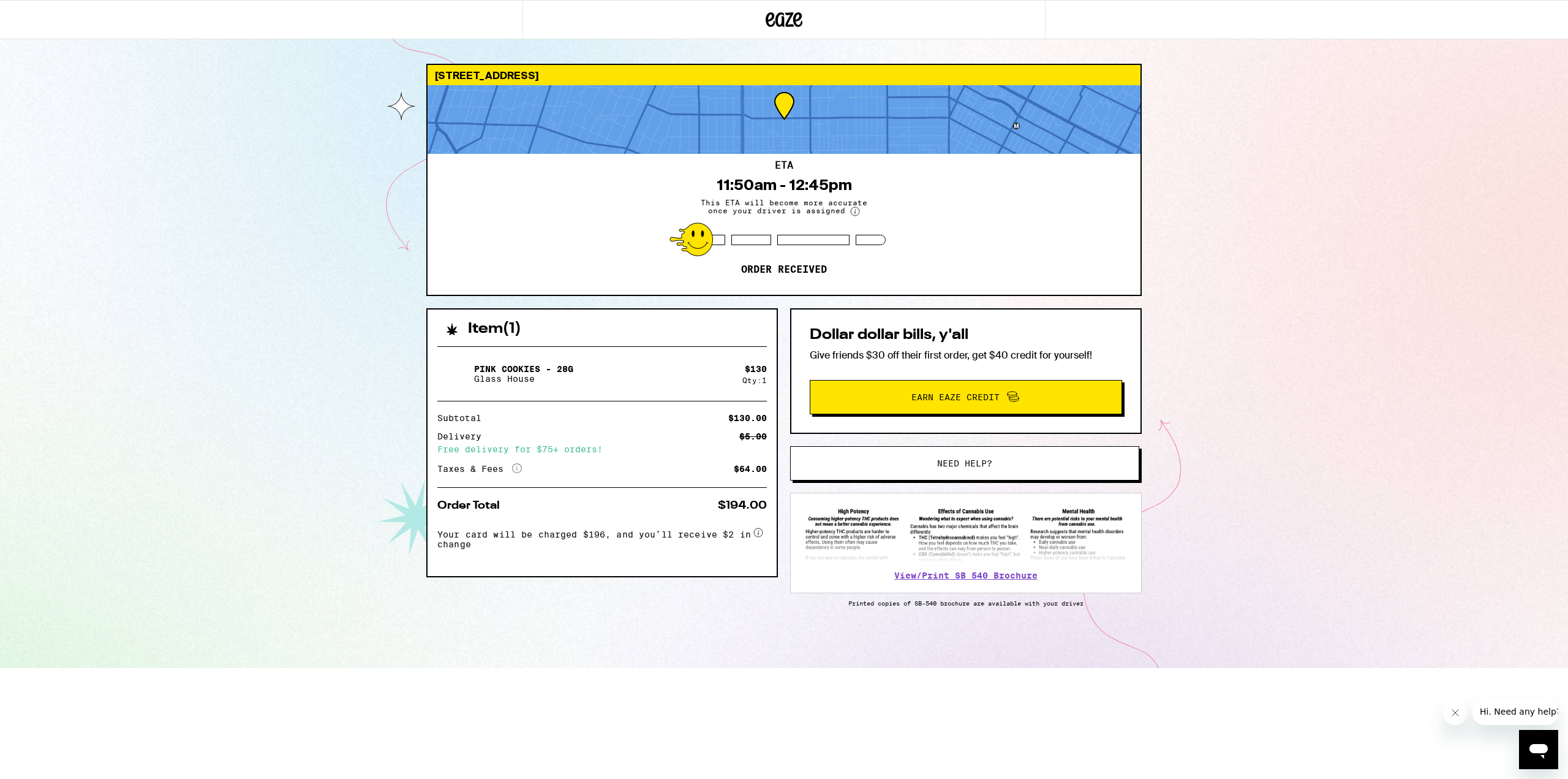
click at [1266, 467] on div "[STREET_ADDRESS] ETA 11:50am - 12:45pm This ETA will become more accurate once …" at bounding box center [784, 333] width 1568 height 668
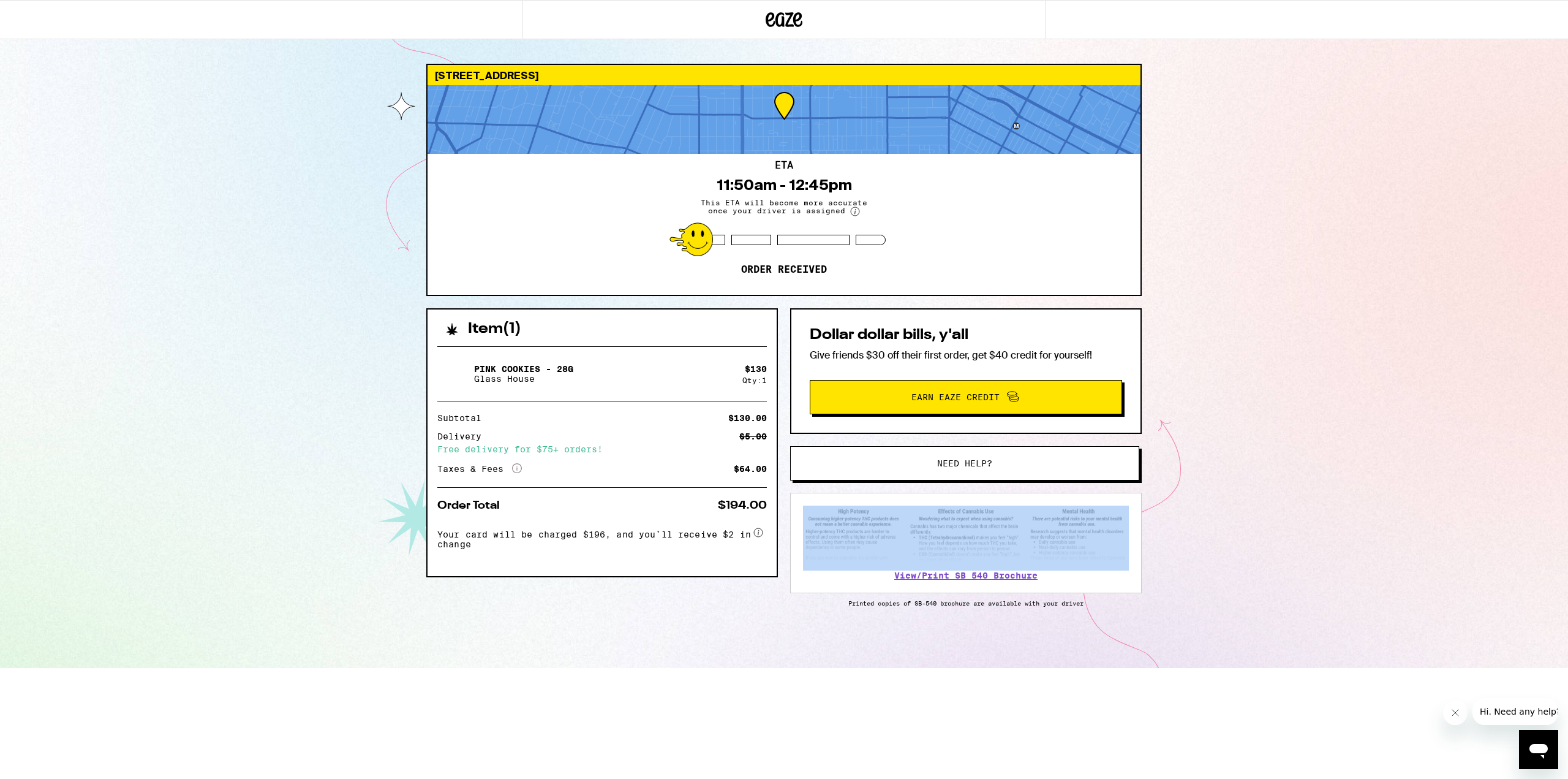
click at [1266, 467] on div "[STREET_ADDRESS] ETA 11:50am - 12:45pm This ETA will become more accurate once …" at bounding box center [784, 333] width 1568 height 668
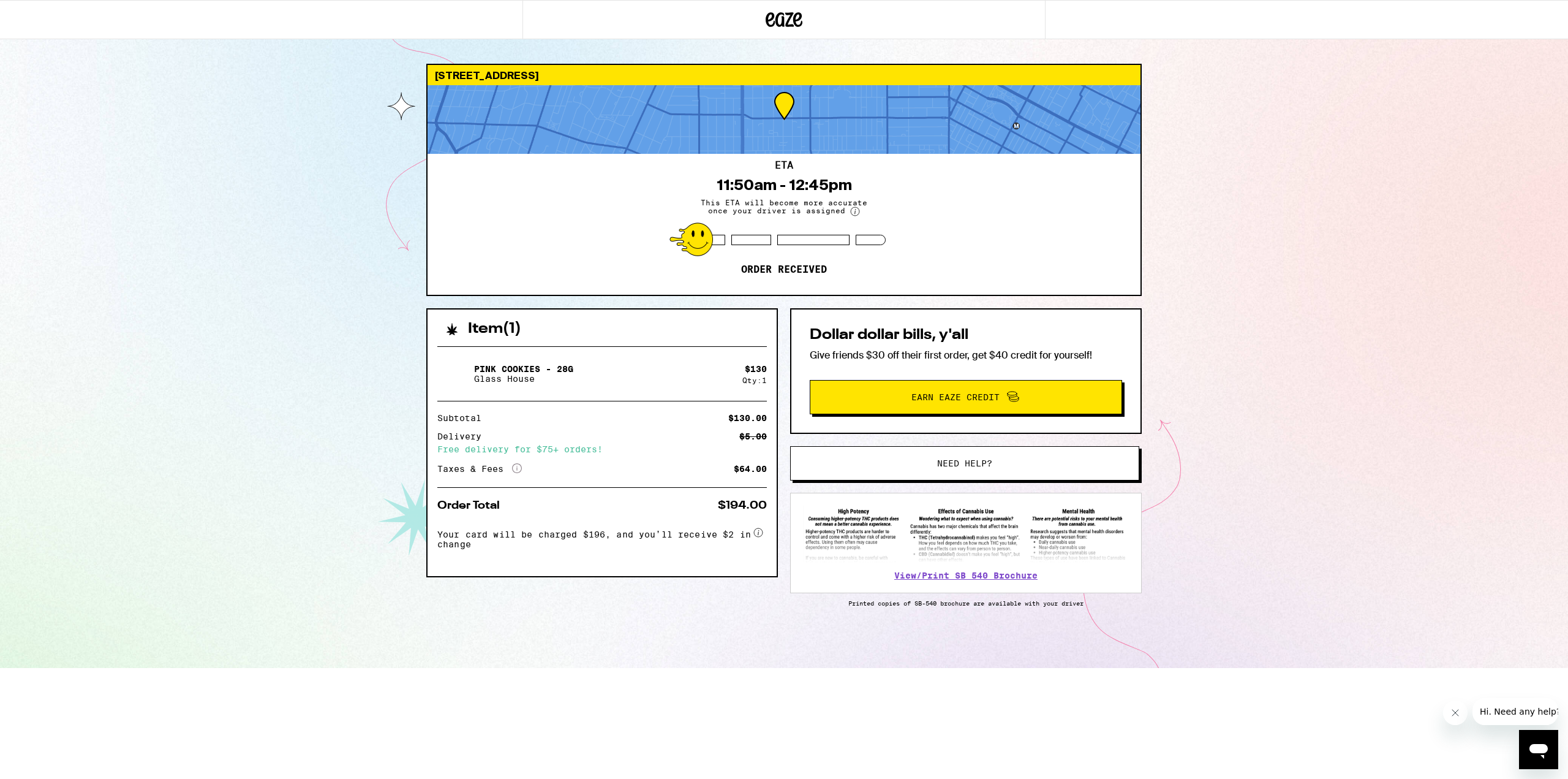
click at [1281, 367] on div "[STREET_ADDRESS] ETA 11:50am - 12:45pm This ETA will become more accurate once …" at bounding box center [784, 333] width 1568 height 668
click at [194, 354] on div "[STREET_ADDRESS] ETA 11:50am - 12:45pm This ETA will become more accurate once …" at bounding box center [784, 333] width 1568 height 668
click at [1399, 89] on div "[STREET_ADDRESS] ETA 11:50am - 12:45pm This ETA will become more accurate once …" at bounding box center [784, 333] width 1568 height 668
click at [1391, 350] on div "[STREET_ADDRESS] ETA 11:50am - 12:45pm This ETA will become more accurate once …" at bounding box center [784, 333] width 1568 height 668
